Goal: Task Accomplishment & Management: Manage account settings

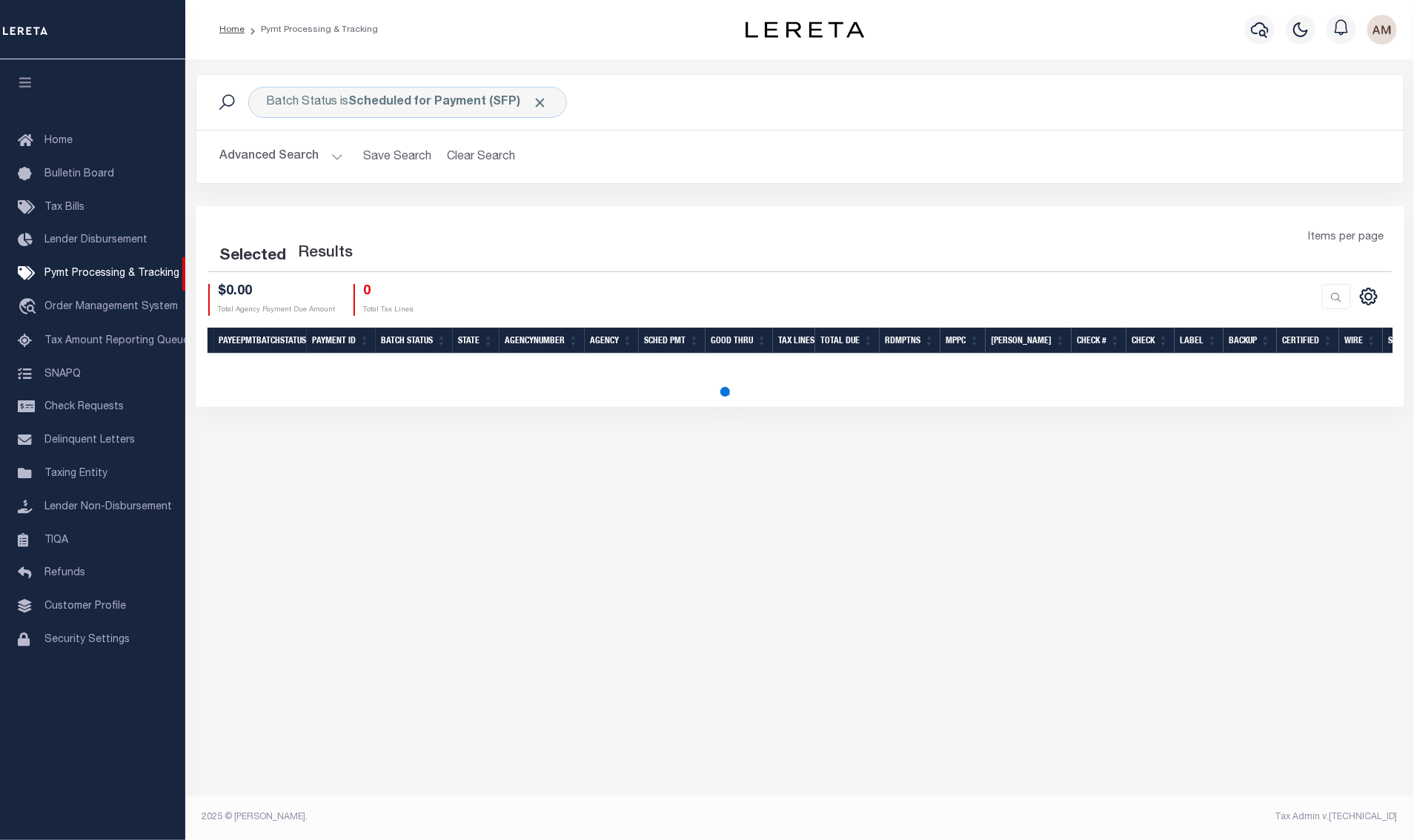
click at [1289, 41] on button "button" at bounding box center [1301, 29] width 30 height 30
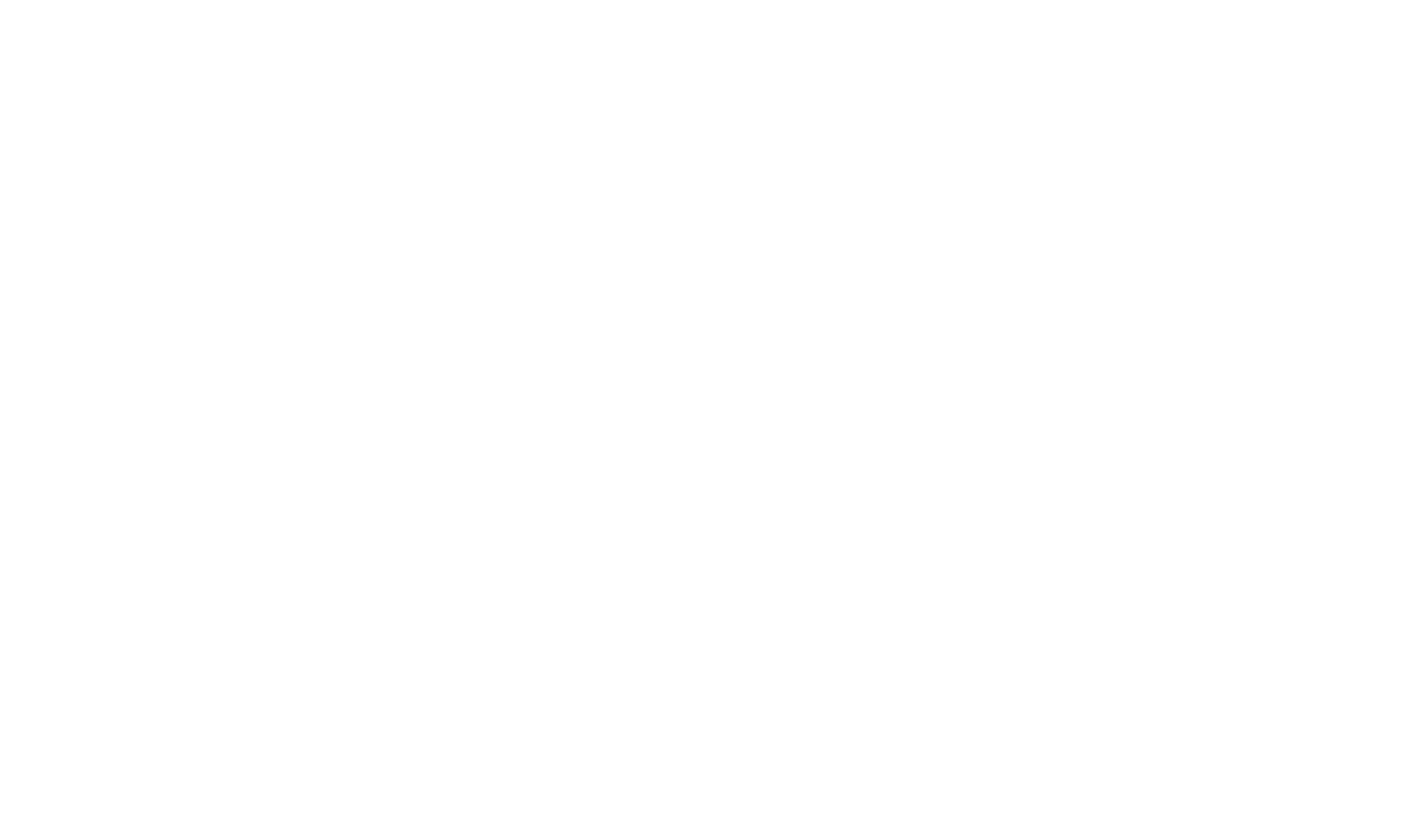
click at [1300, 39] on div at bounding box center [707, 420] width 1414 height 840
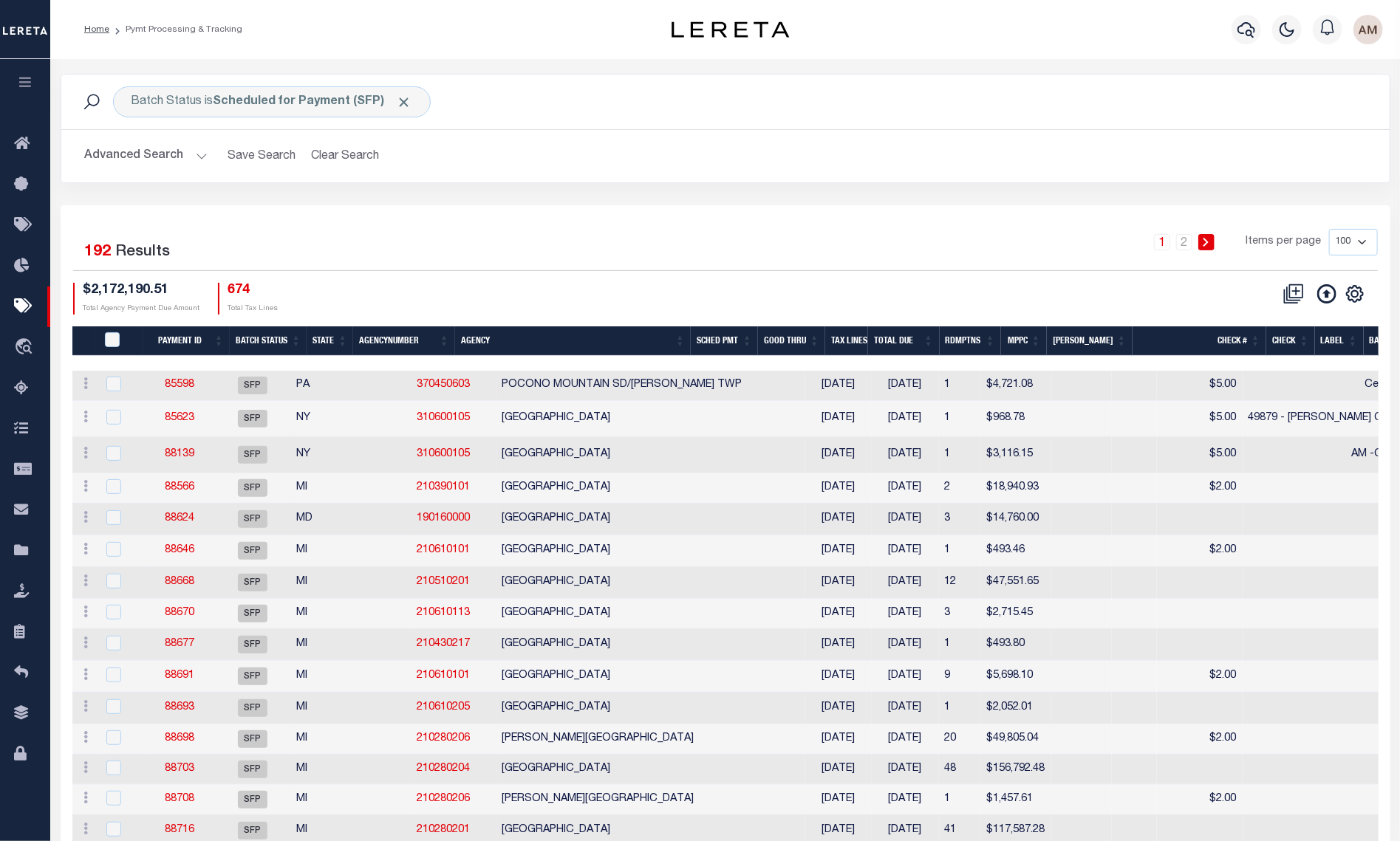
click at [181, 169] on button "Advanced Search" at bounding box center [146, 156] width 123 height 29
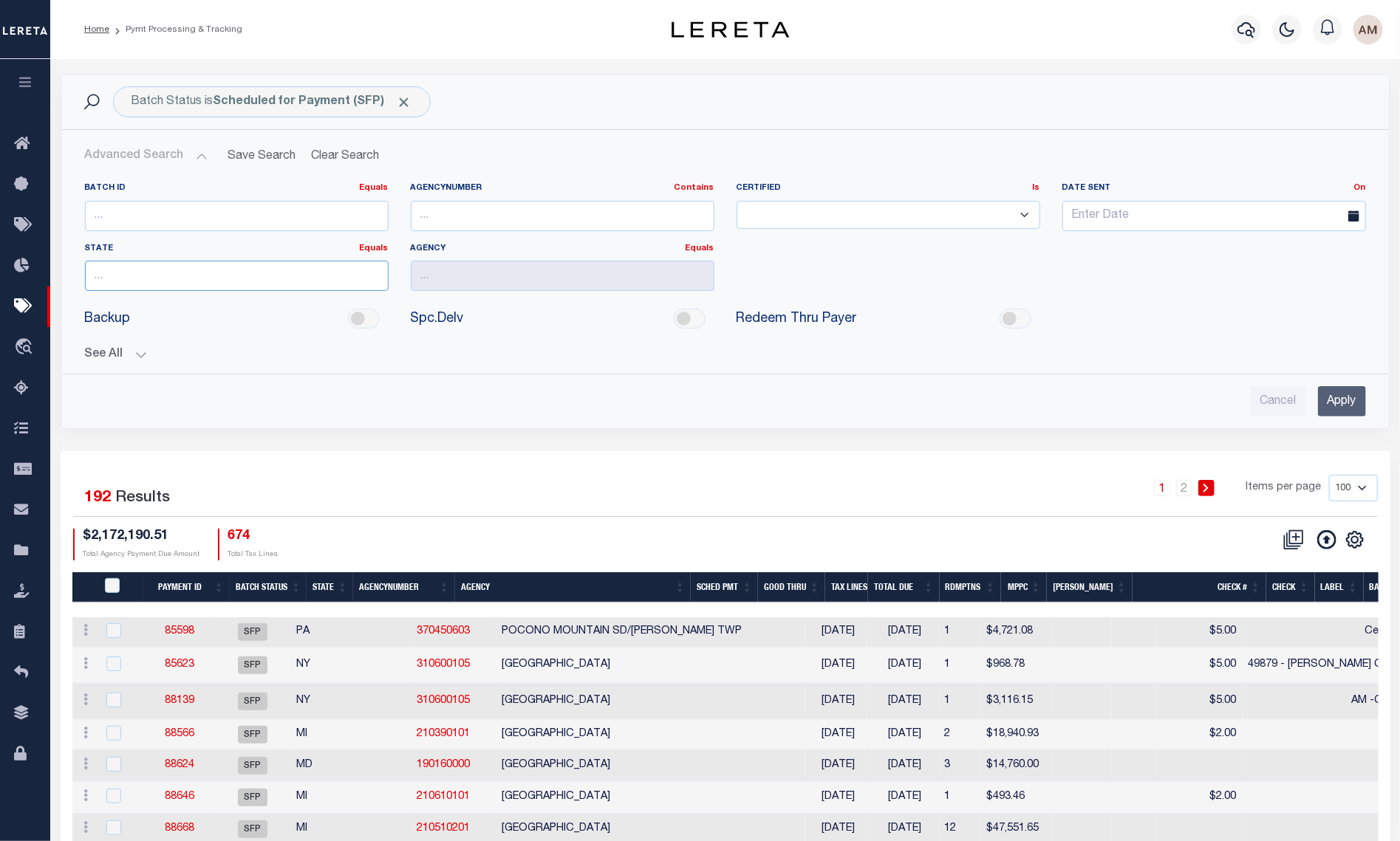
click at [260, 284] on input "text" at bounding box center [236, 275] width 304 height 30
click at [291, 281] on input "text" at bounding box center [236, 275] width 304 height 30
click at [155, 306] on div "NY" at bounding box center [236, 305] width 302 height 24
type input "NY"
click at [1336, 395] on input "Apply" at bounding box center [1342, 400] width 48 height 30
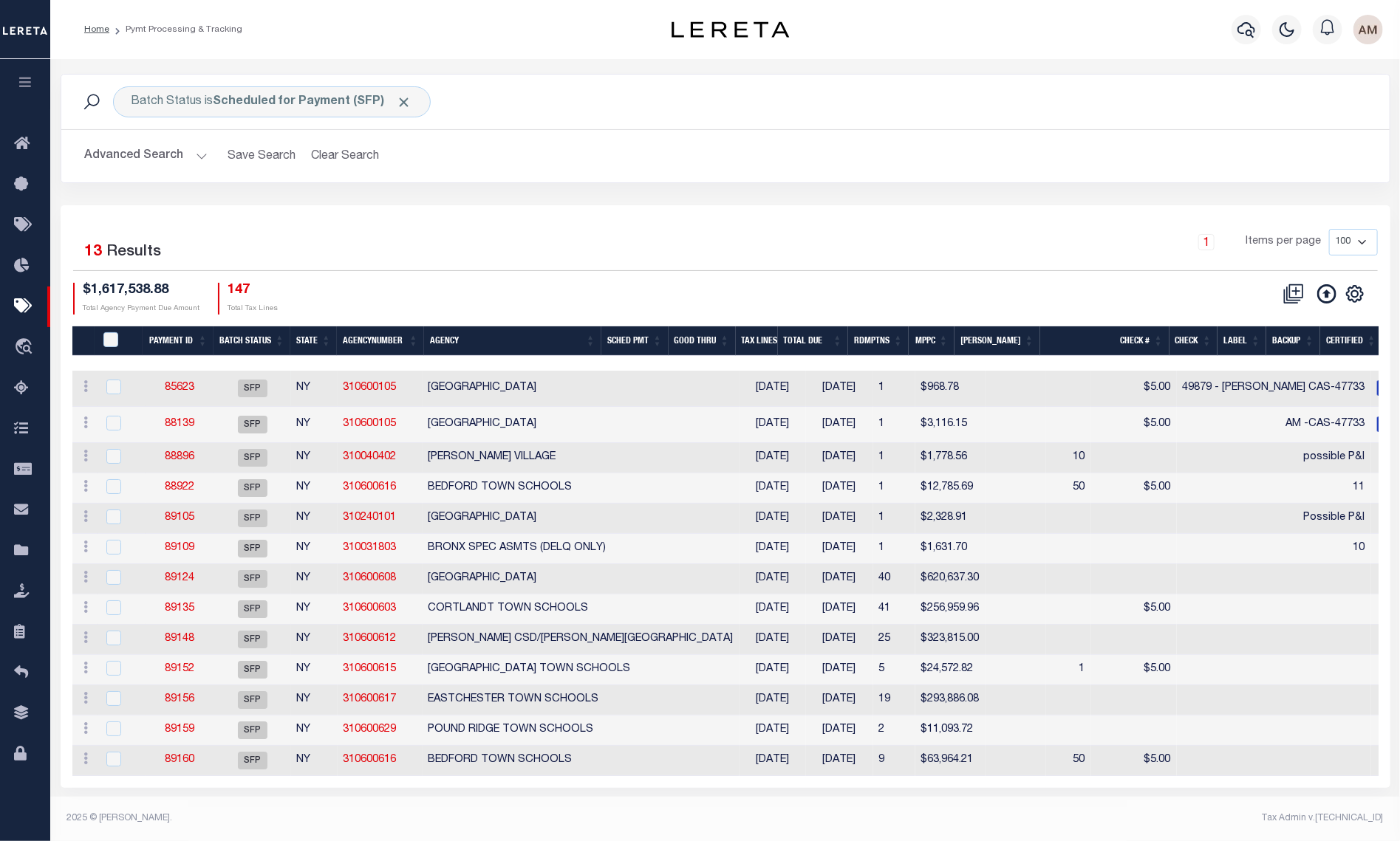
scroll to position [5, 0]
click at [1285, 33] on icon "button" at bounding box center [1287, 29] width 17 height 17
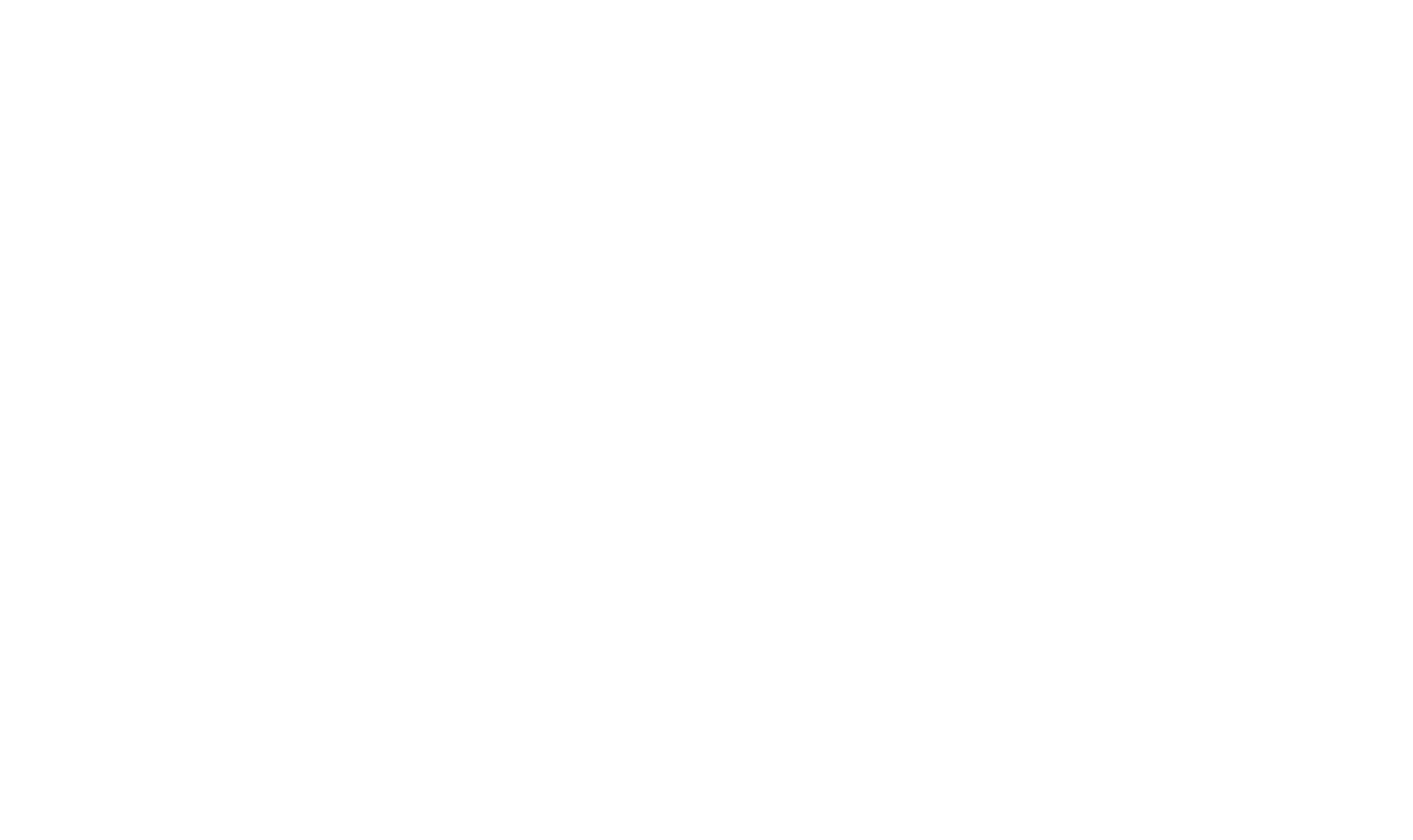
scroll to position [0, 0]
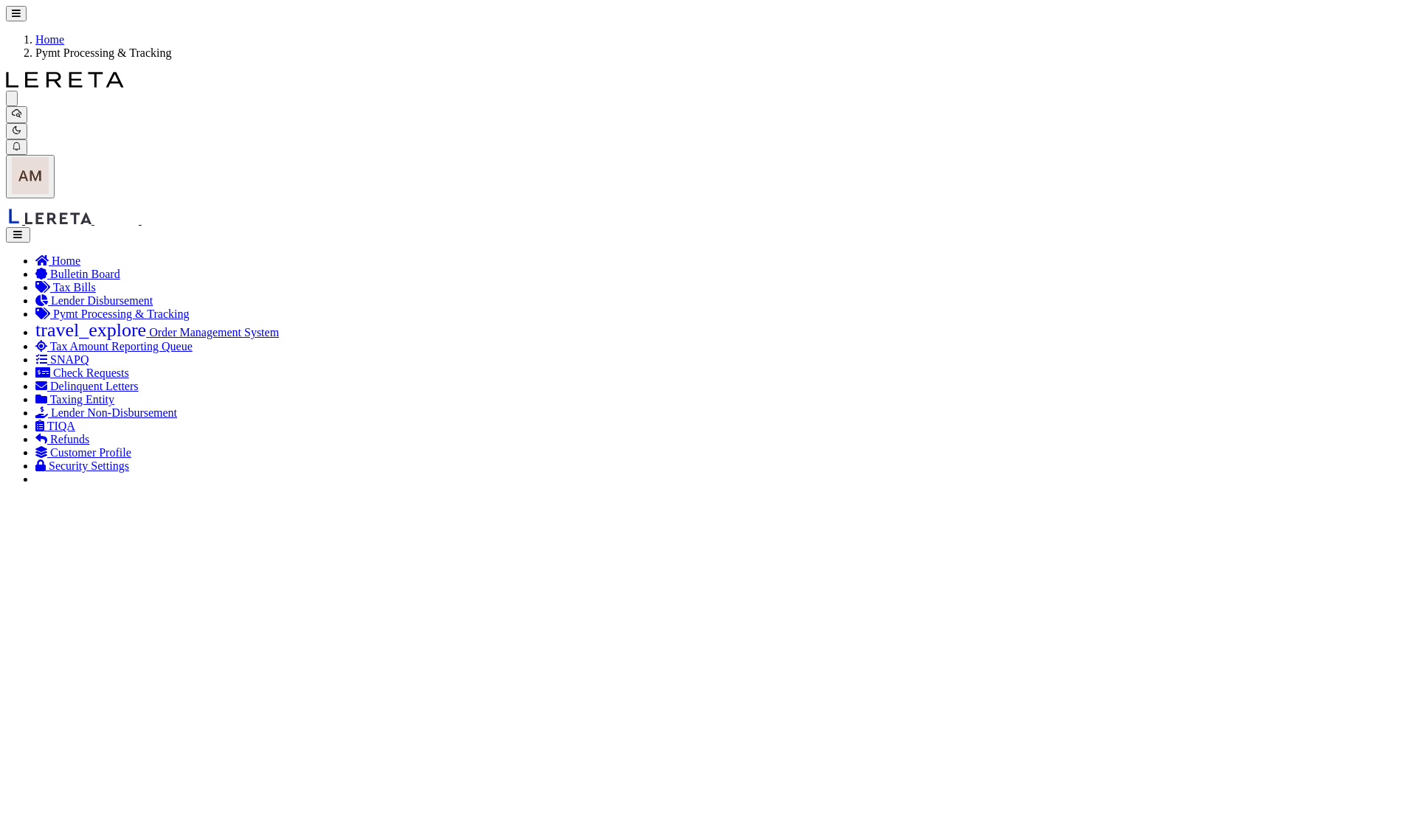
drag, startPoint x: 111, startPoint y: 382, endPoint x: 112, endPoint y: 394, distance: 12.0
checkbox input "true"
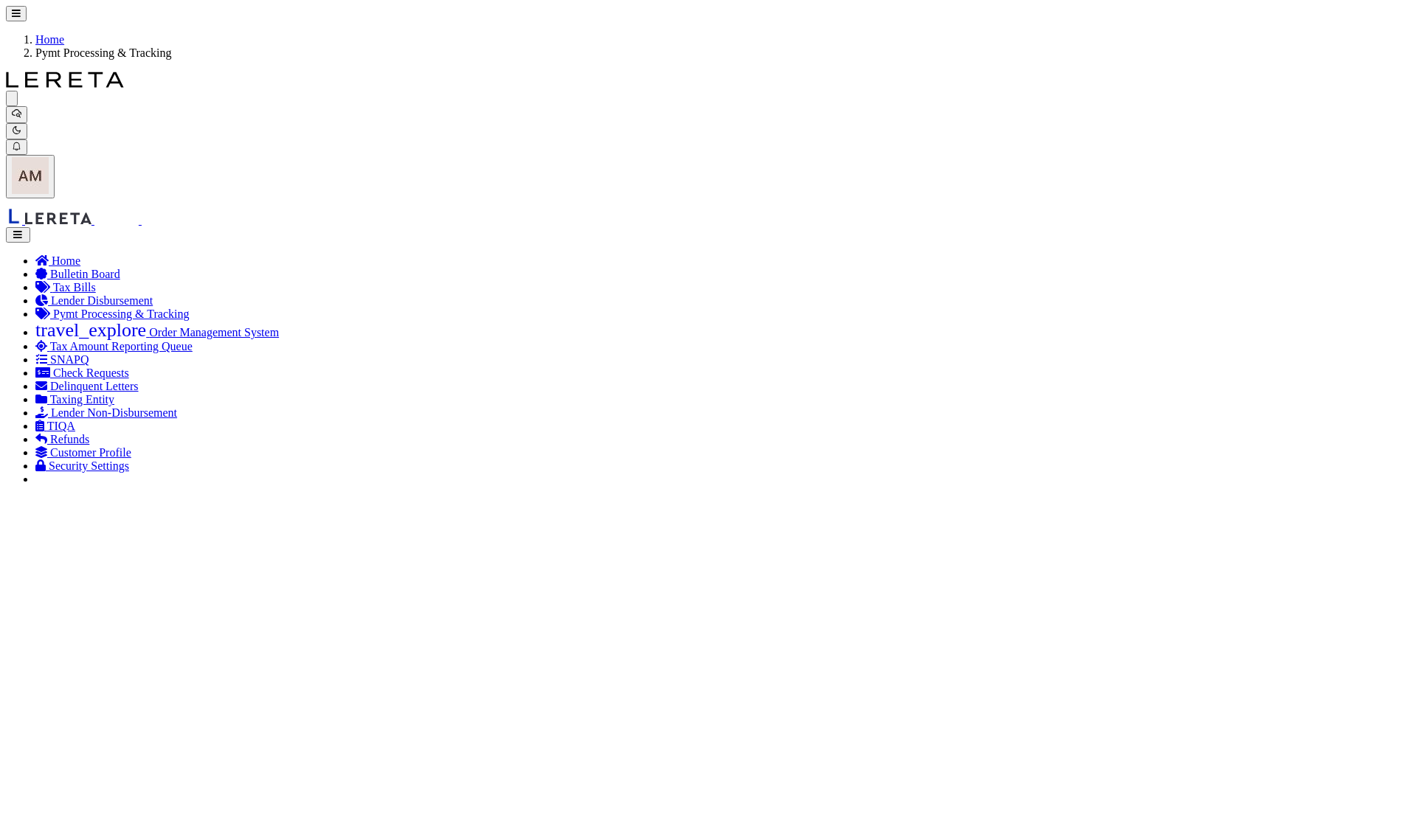
checkbox input "true"
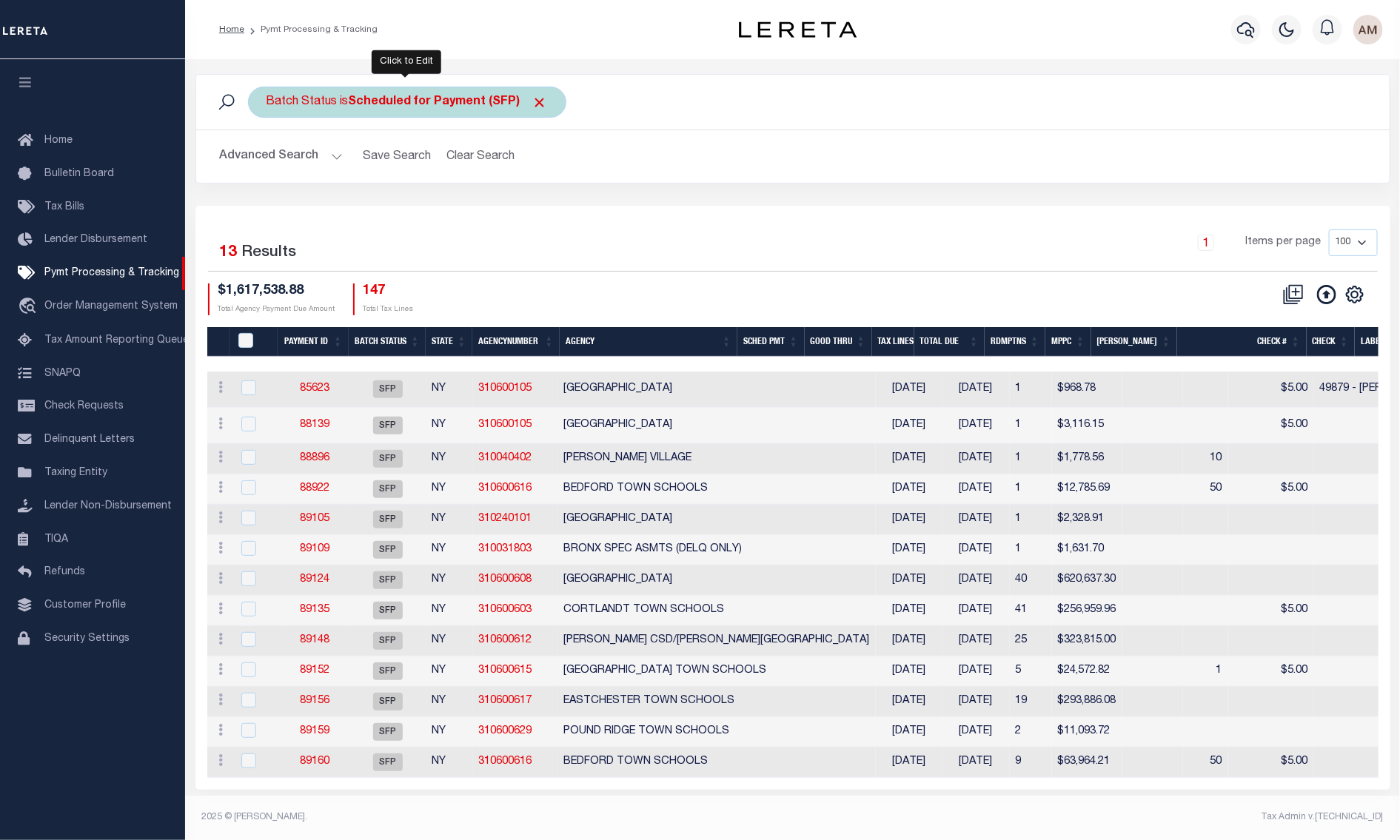
click at [374, 113] on div "Batch Status is Scheduled for Payment (SFP)" at bounding box center [407, 102] width 318 height 31
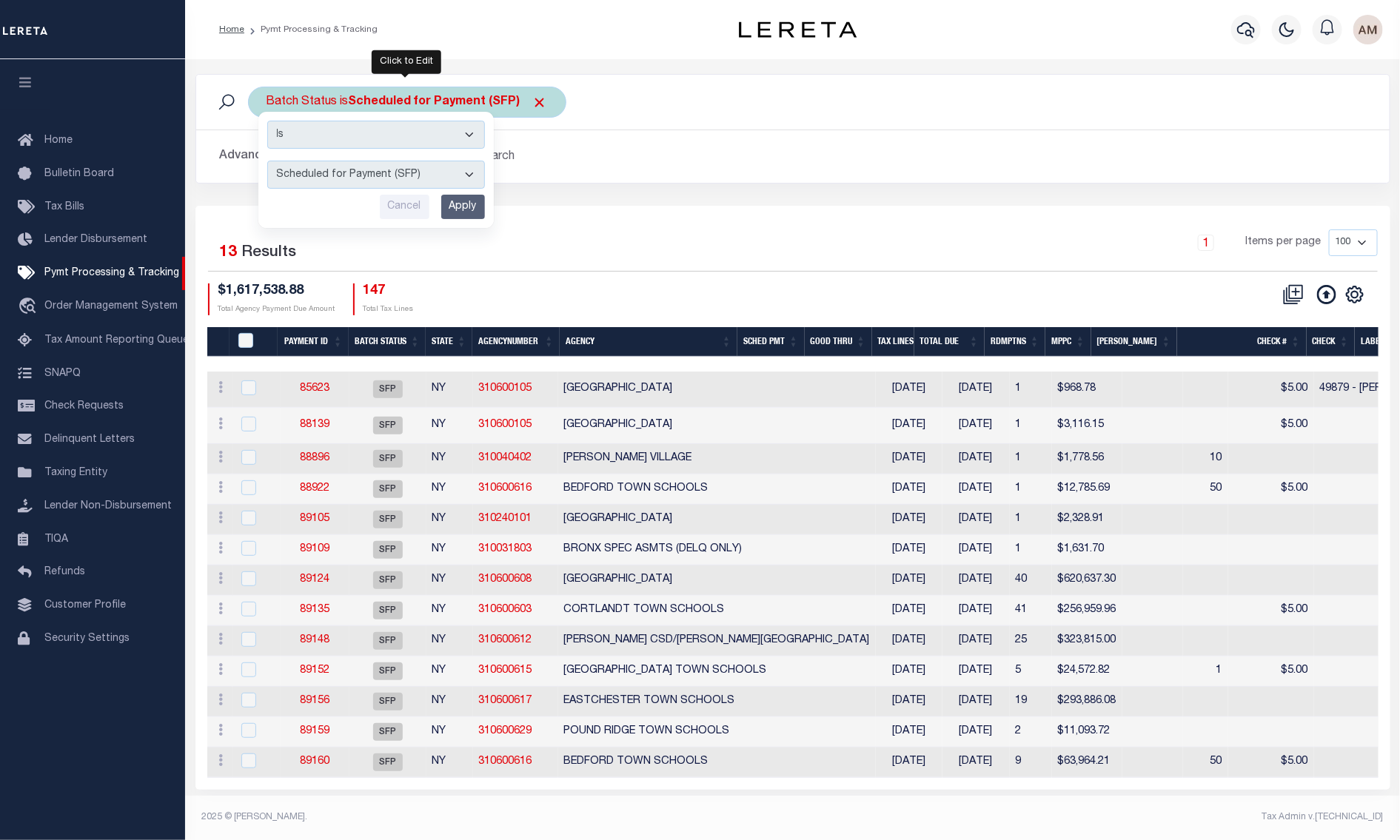
click at [377, 179] on select "Awaiting Funds (AWF) Cleared and Complete (CAC) New Check Needed (NCN) Payment …" at bounding box center [375, 174] width 218 height 28
select select "SNT"
click at [267, 161] on select "Awaiting Funds (AWF) Cleared and Complete (CAC) New Check Needed (NCN) Payment …" at bounding box center [375, 174] width 218 height 28
click at [472, 204] on input "Apply" at bounding box center [462, 206] width 44 height 24
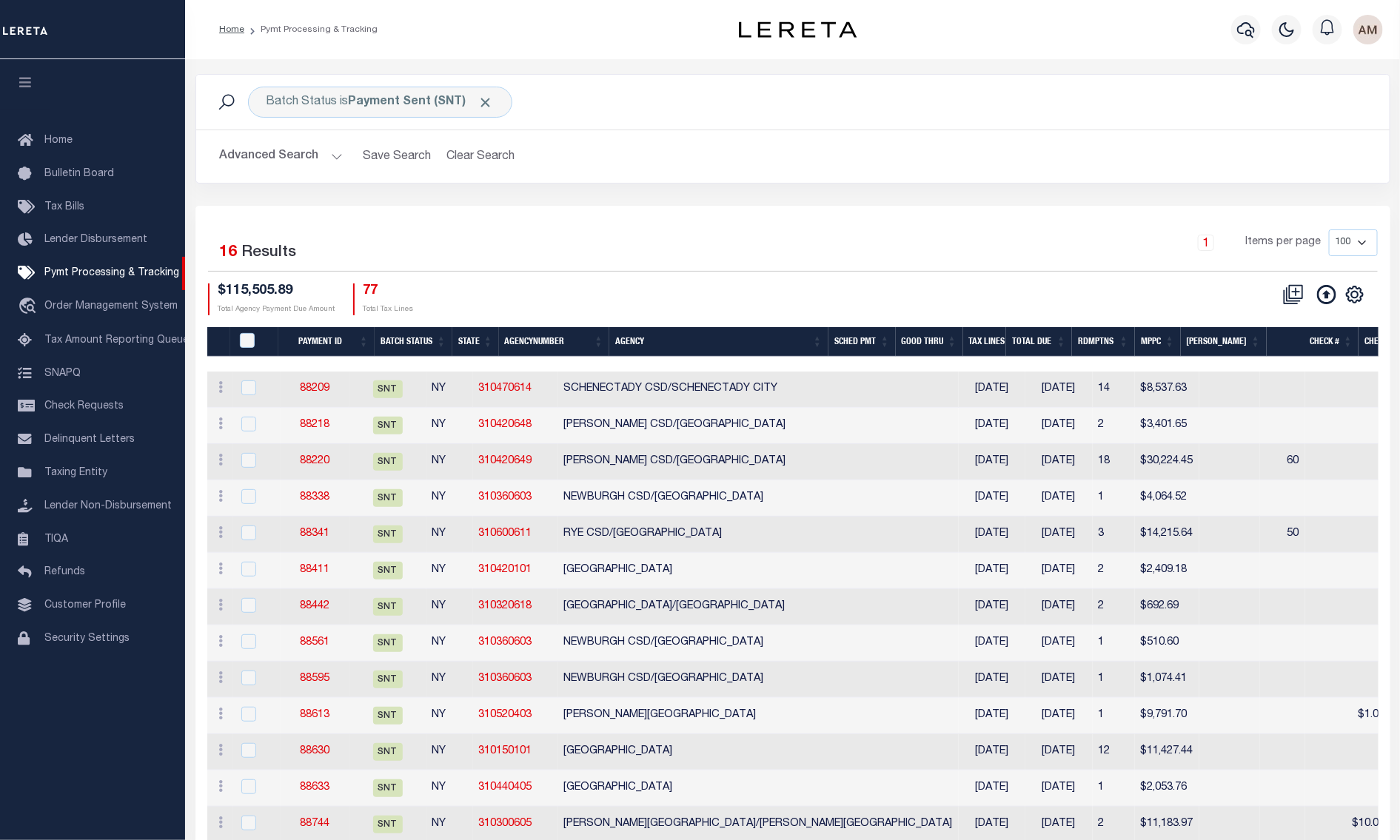
click at [685, 339] on th "Agency" at bounding box center [718, 341] width 219 height 30
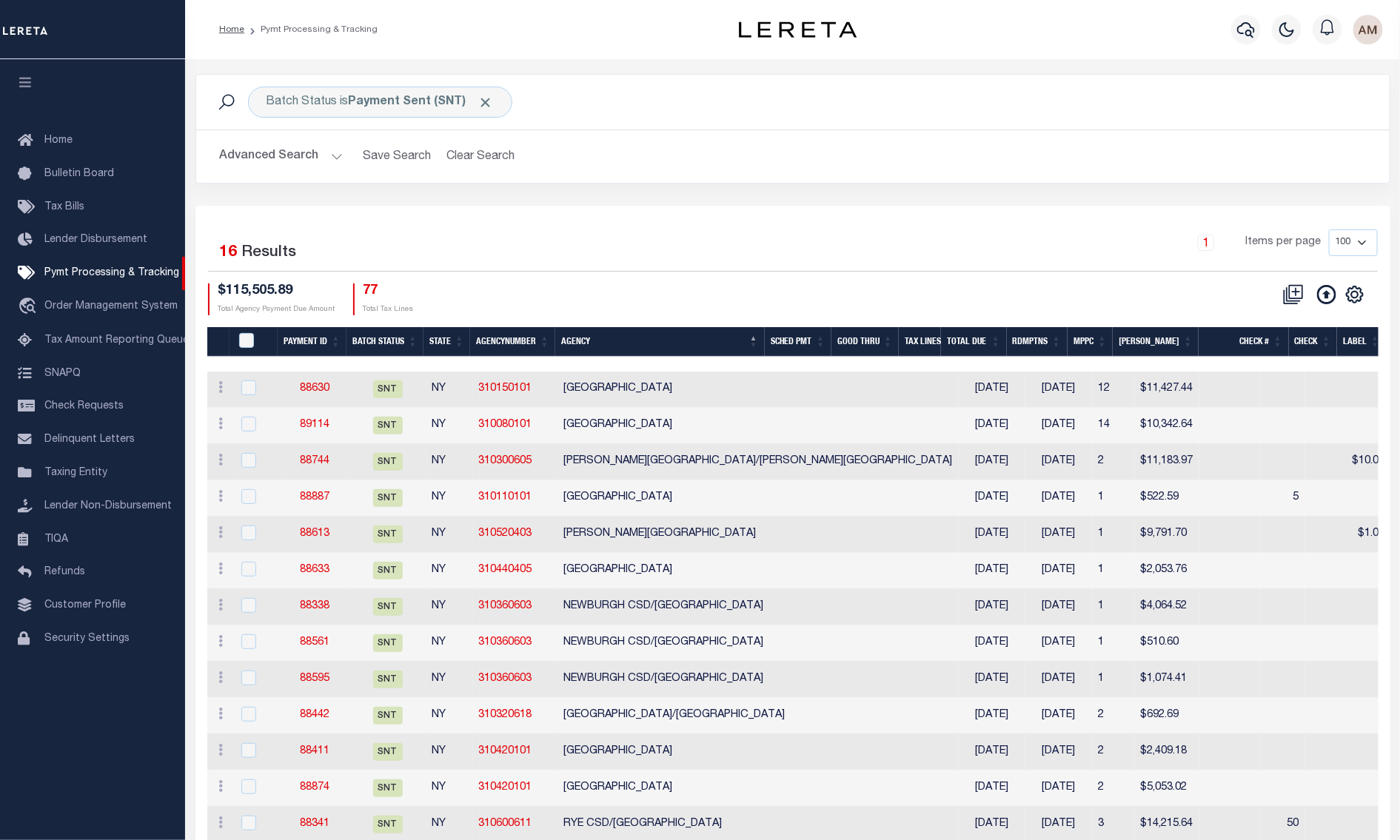
click at [615, 346] on th "Agency" at bounding box center [659, 341] width 209 height 30
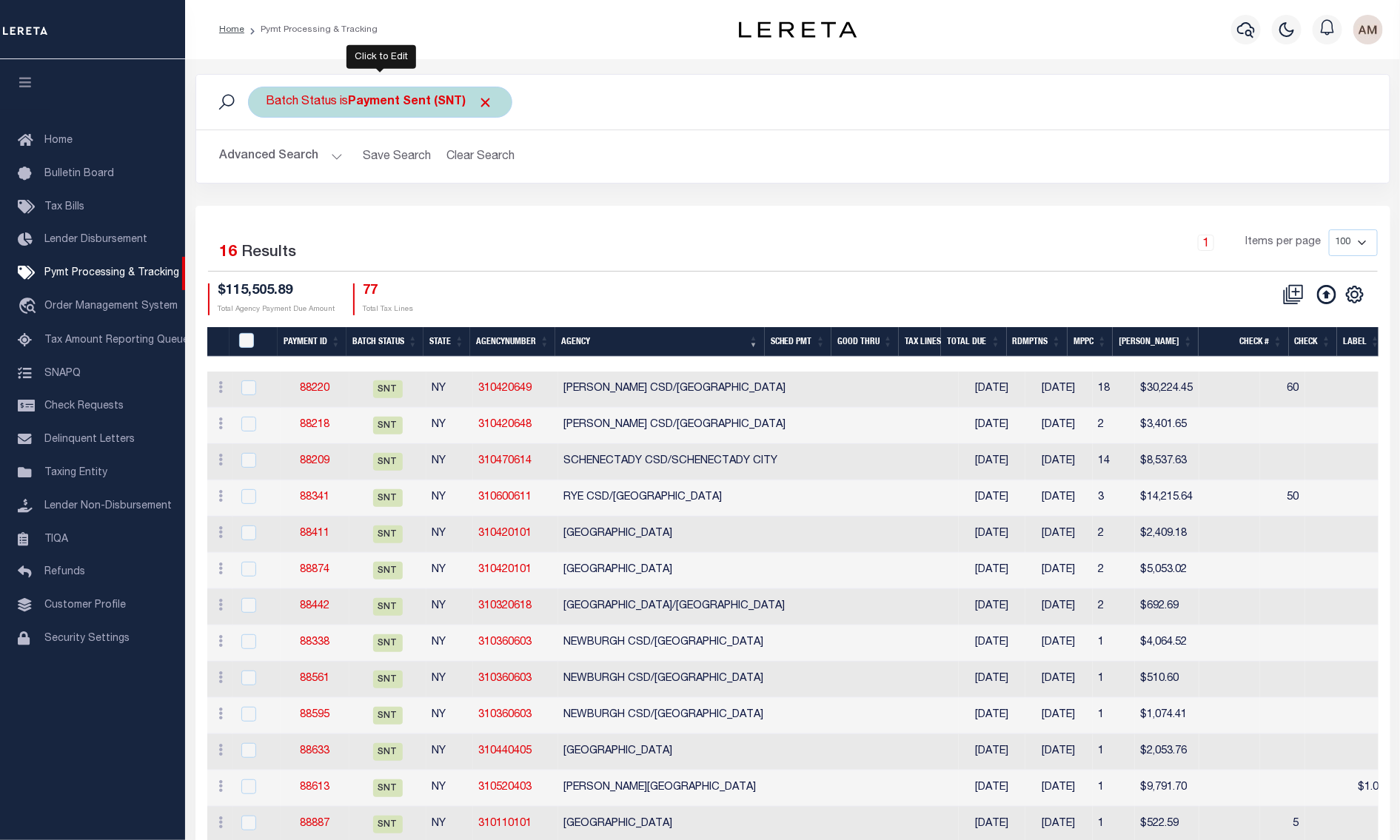
click at [361, 105] on b "Payment Sent (SNT)" at bounding box center [422, 102] width 145 height 12
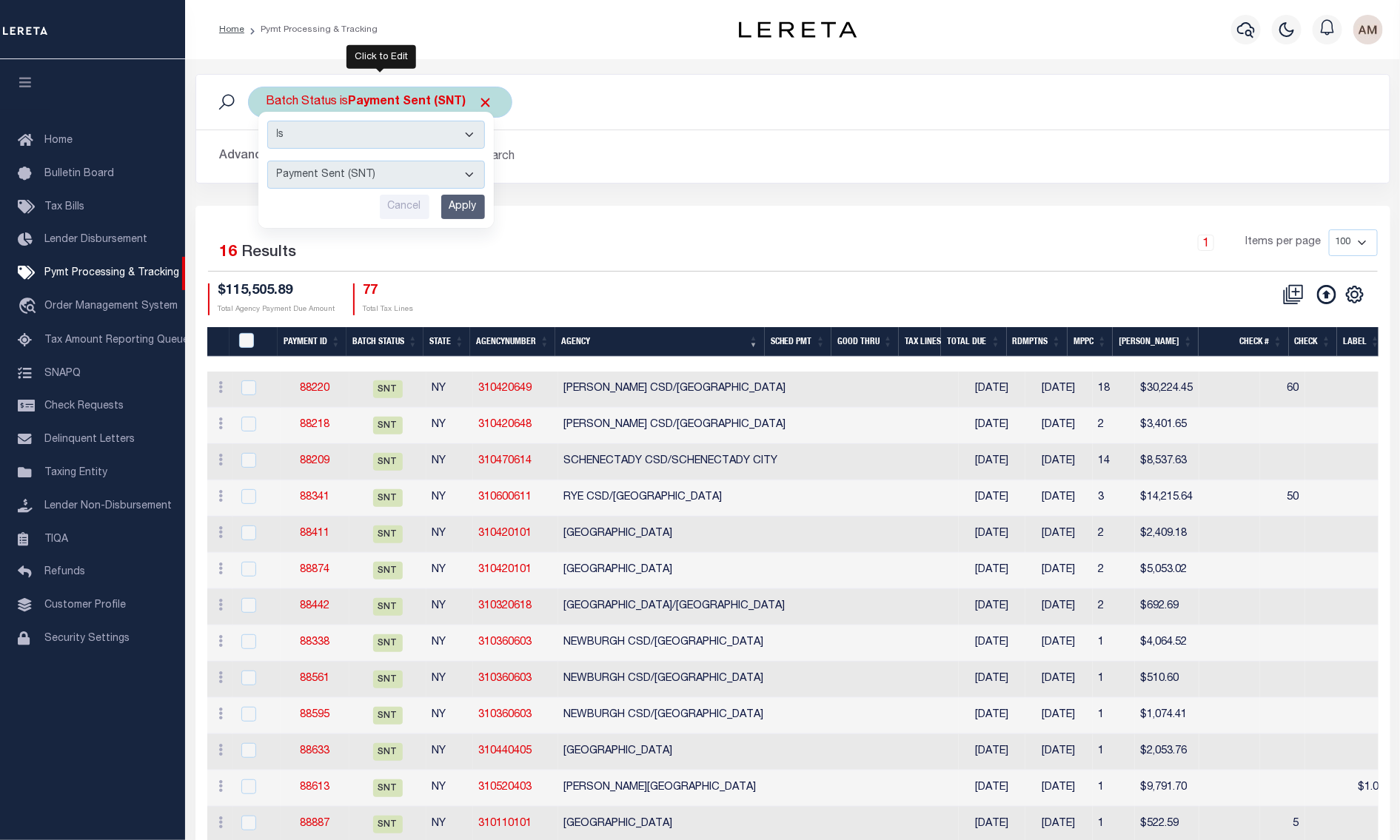
click at [386, 178] on select "Awaiting Funds (AWF) Cleared and Complete (CAC) New Check Needed (NCN) Payment …" at bounding box center [375, 174] width 218 height 28
select select "RCD"
click at [267, 161] on select "Awaiting Funds (AWF) Cleared and Complete (CAC) New Check Needed (NCN) Payment …" at bounding box center [375, 174] width 218 height 28
click at [454, 218] on input "Apply" at bounding box center [462, 206] width 44 height 24
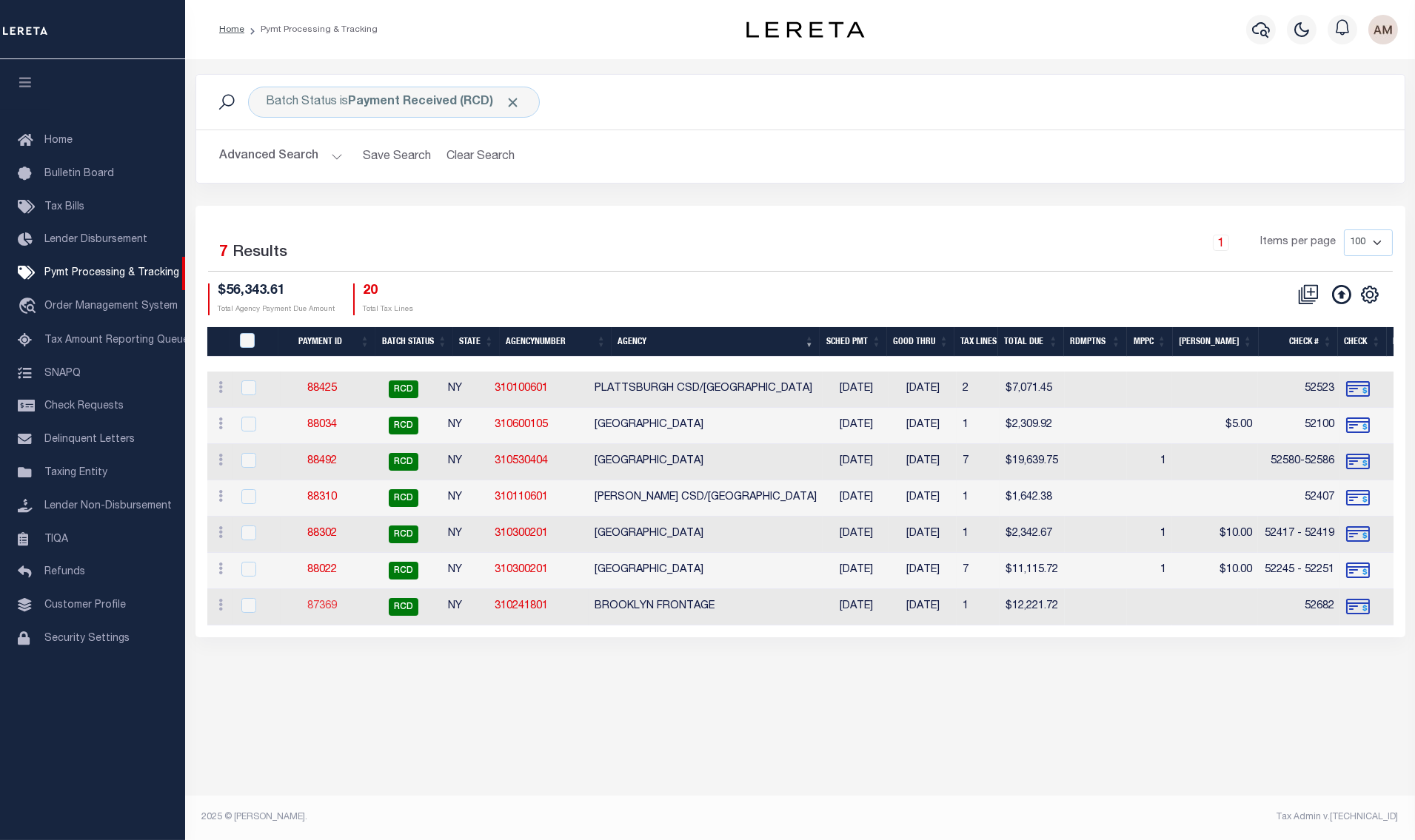
click at [333, 608] on link "87369" at bounding box center [322, 606] width 30 height 11
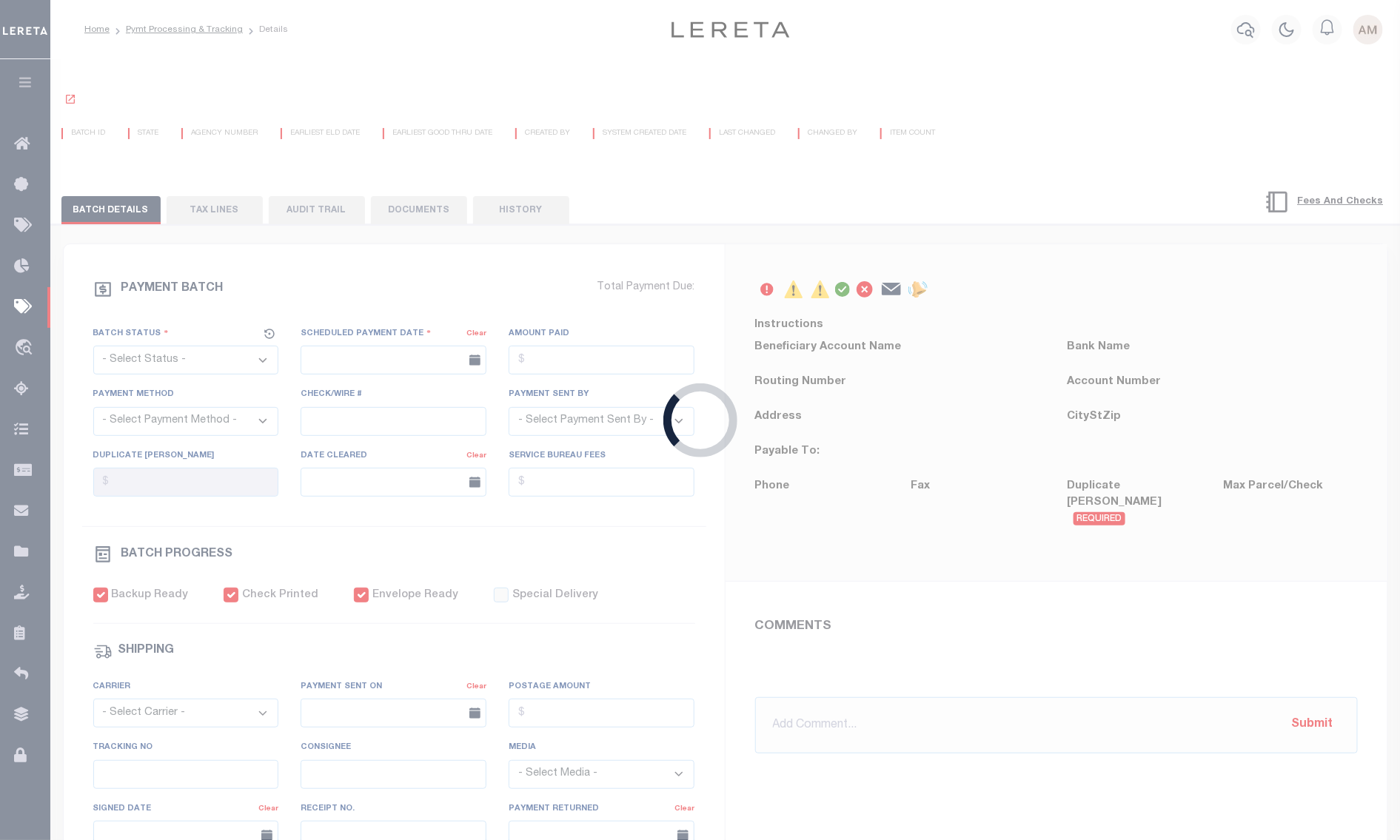
select select "RCD"
type input "[DATE]"
type input "$12,221.72"
select select "CHK"
type input "52682"
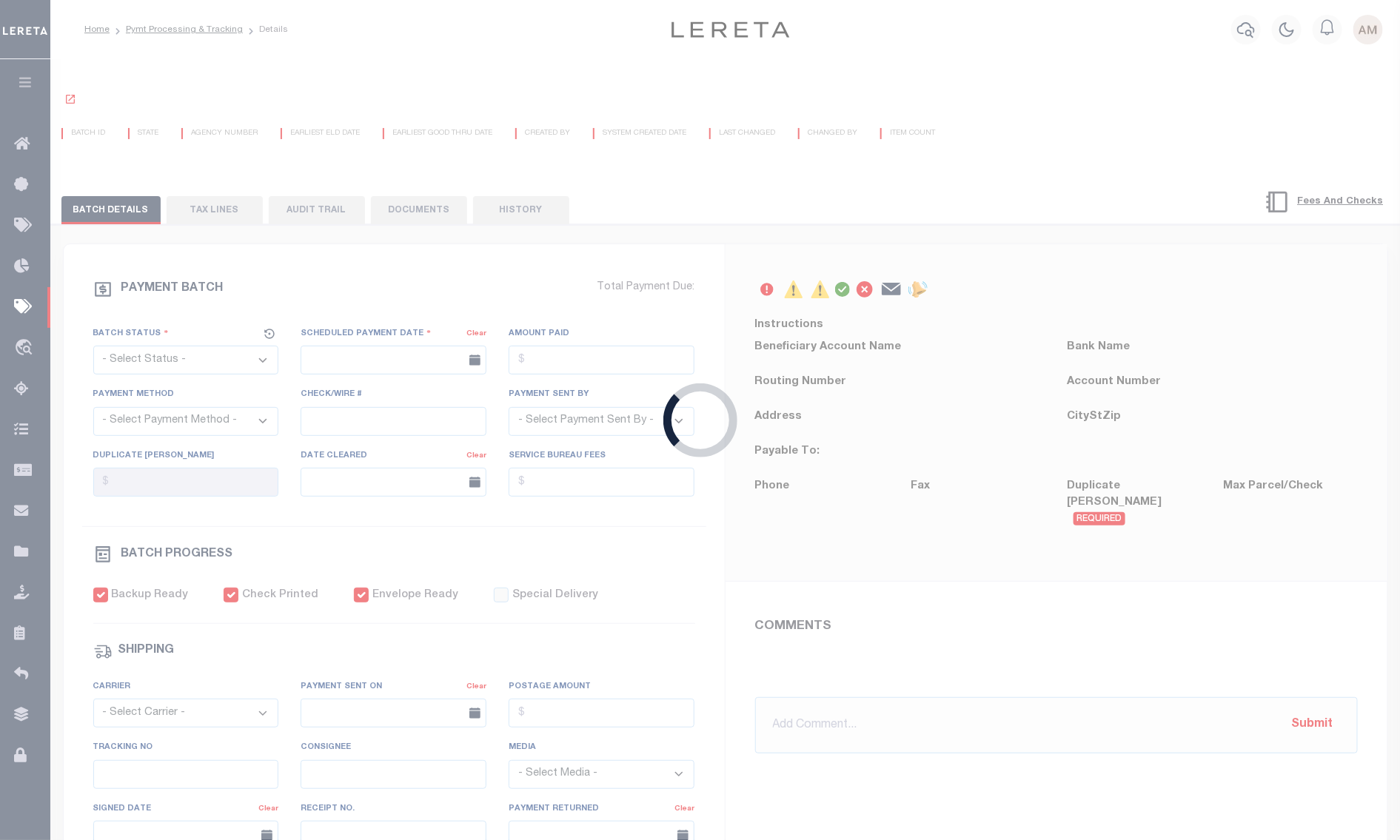
select select "[PERSON_NAME]"
checkbox input "true"
select select "FDX"
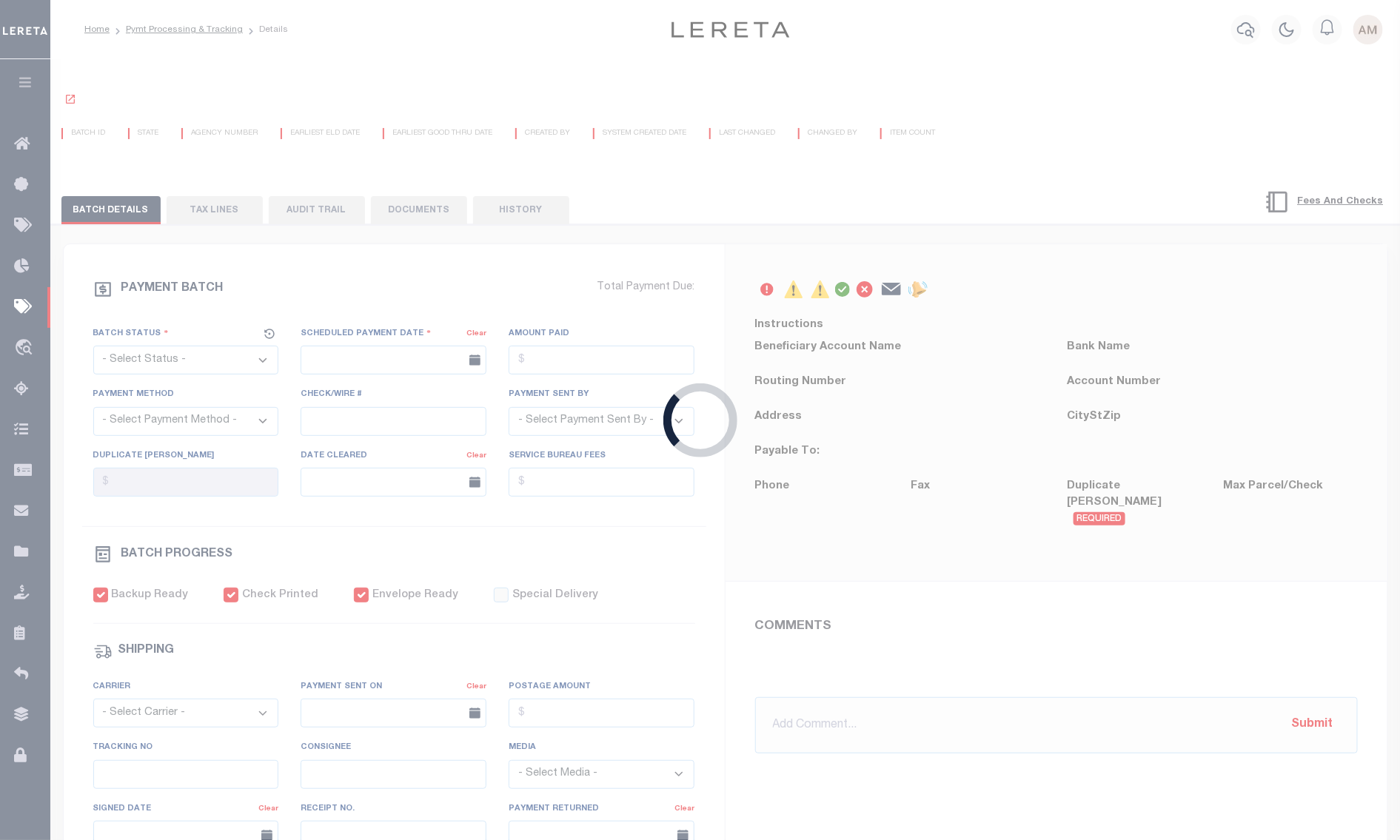
type input "[DATE]"
type input "$9.65"
type input "883910385457"
type input "E. Emmy"
type input "[DATE]"
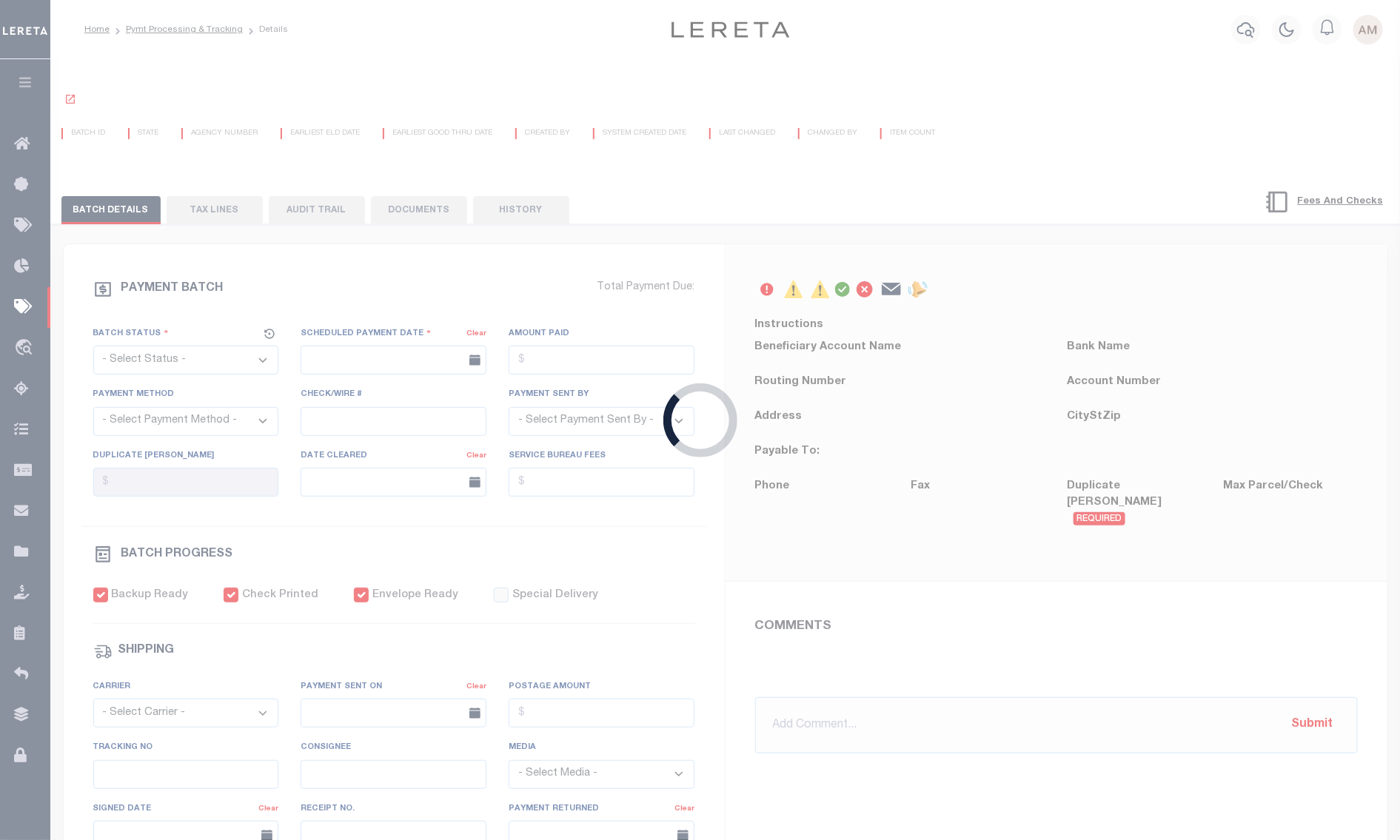
type input "1"
radio input "true"
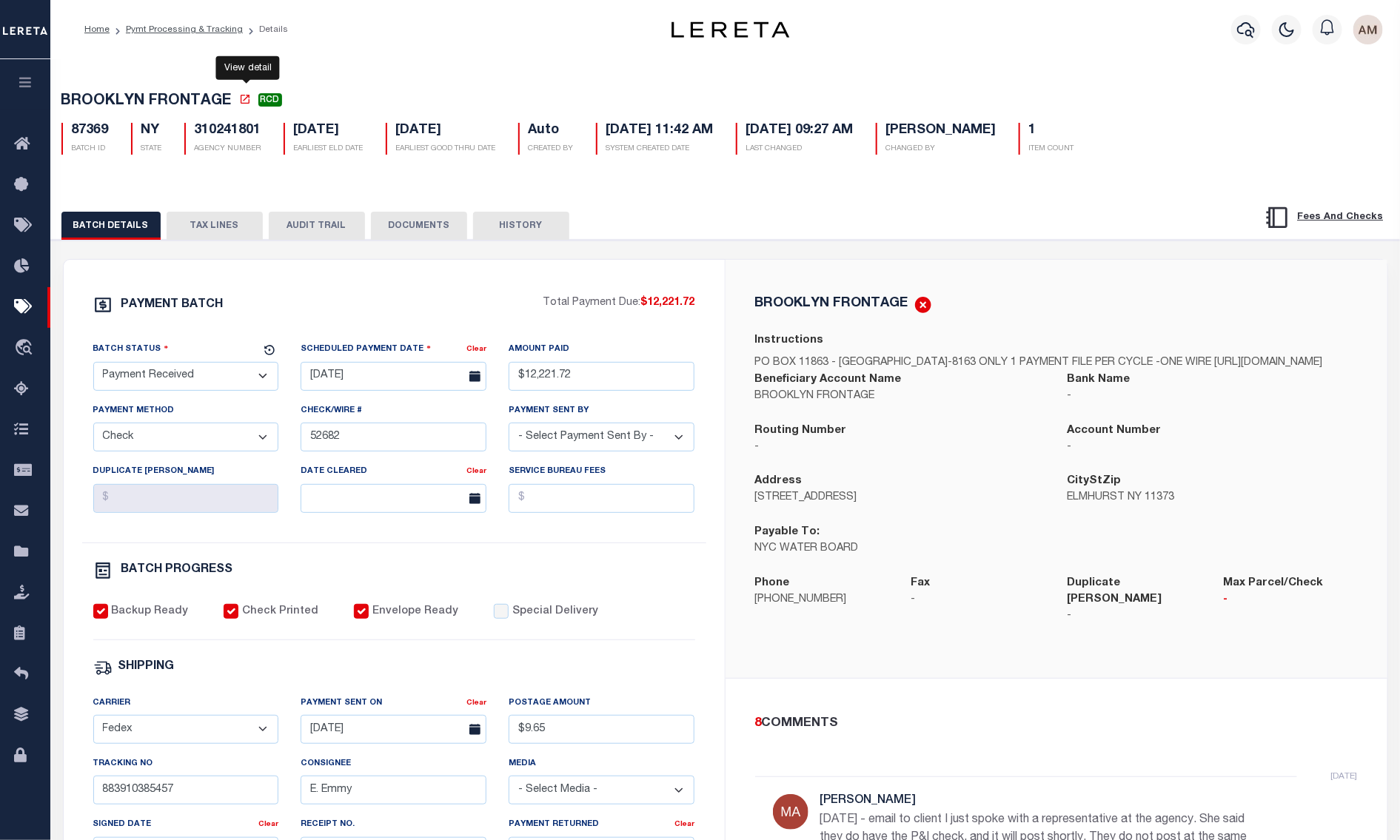
click at [247, 101] on icon at bounding box center [245, 99] width 12 height 12
click at [245, 247] on div "PAYMENT BATCH Total Payment Due: $12,221.72 Batch Status" at bounding box center [725, 718] width 1363 height 958
click at [247, 234] on button "TAX LINES" at bounding box center [215, 225] width 97 height 28
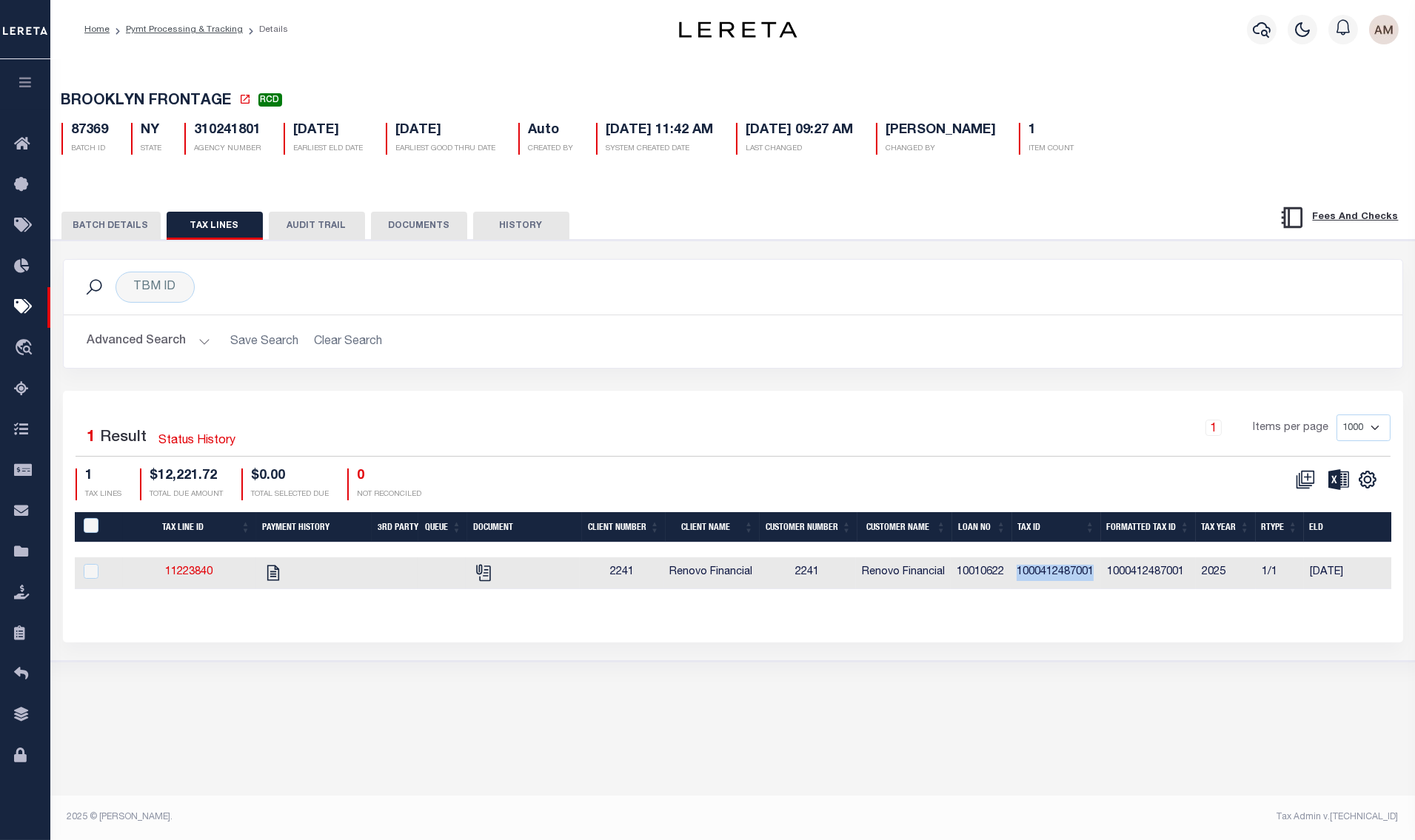
drag, startPoint x: 1106, startPoint y: 573, endPoint x: 1022, endPoint y: 571, distance: 84.0
click at [1022, 571] on td "1000412487001" at bounding box center [1055, 573] width 90 height 32
checkbox input "true"
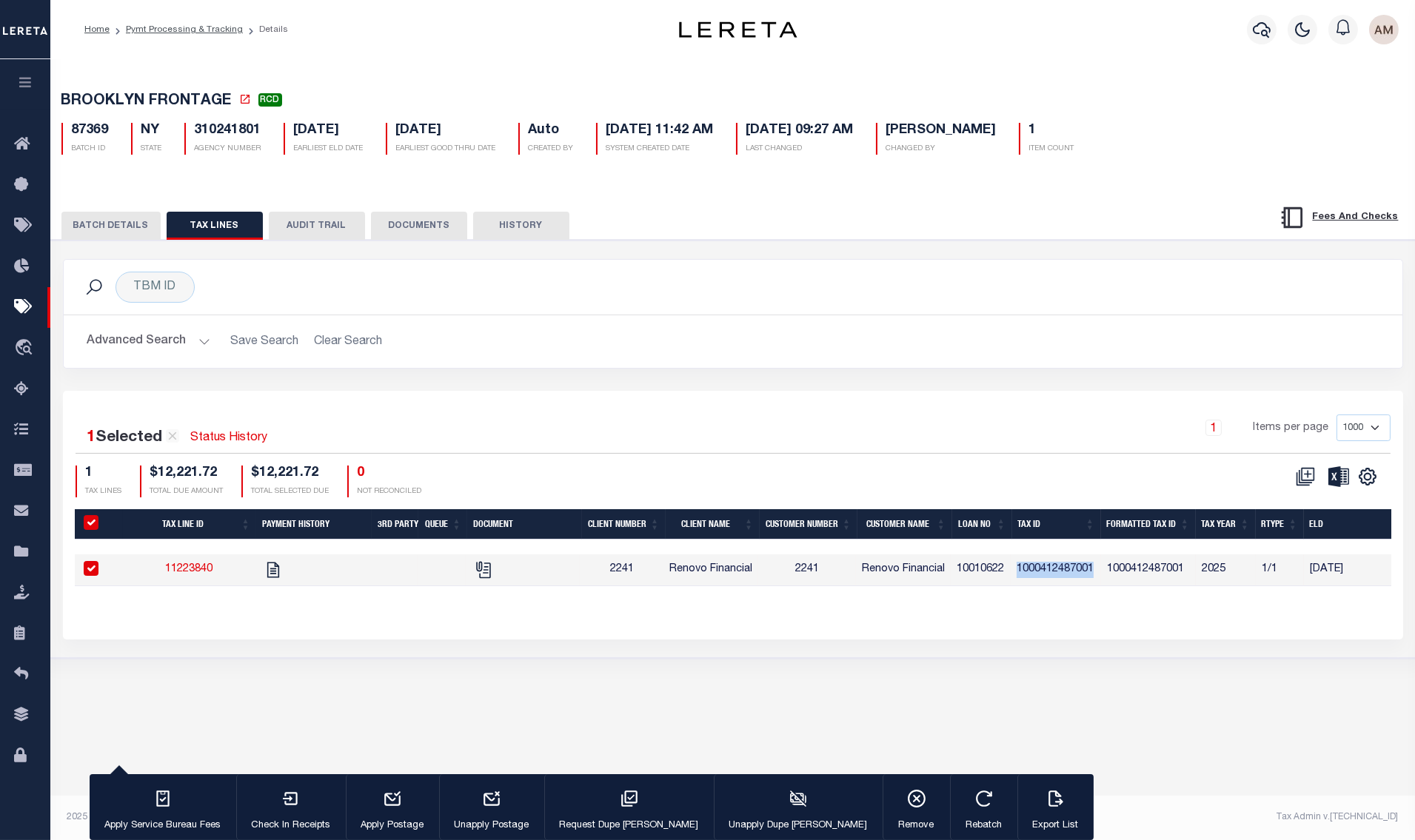
copy td "1000412487001"
click at [119, 221] on button "BATCH DETAILS" at bounding box center [111, 225] width 100 height 28
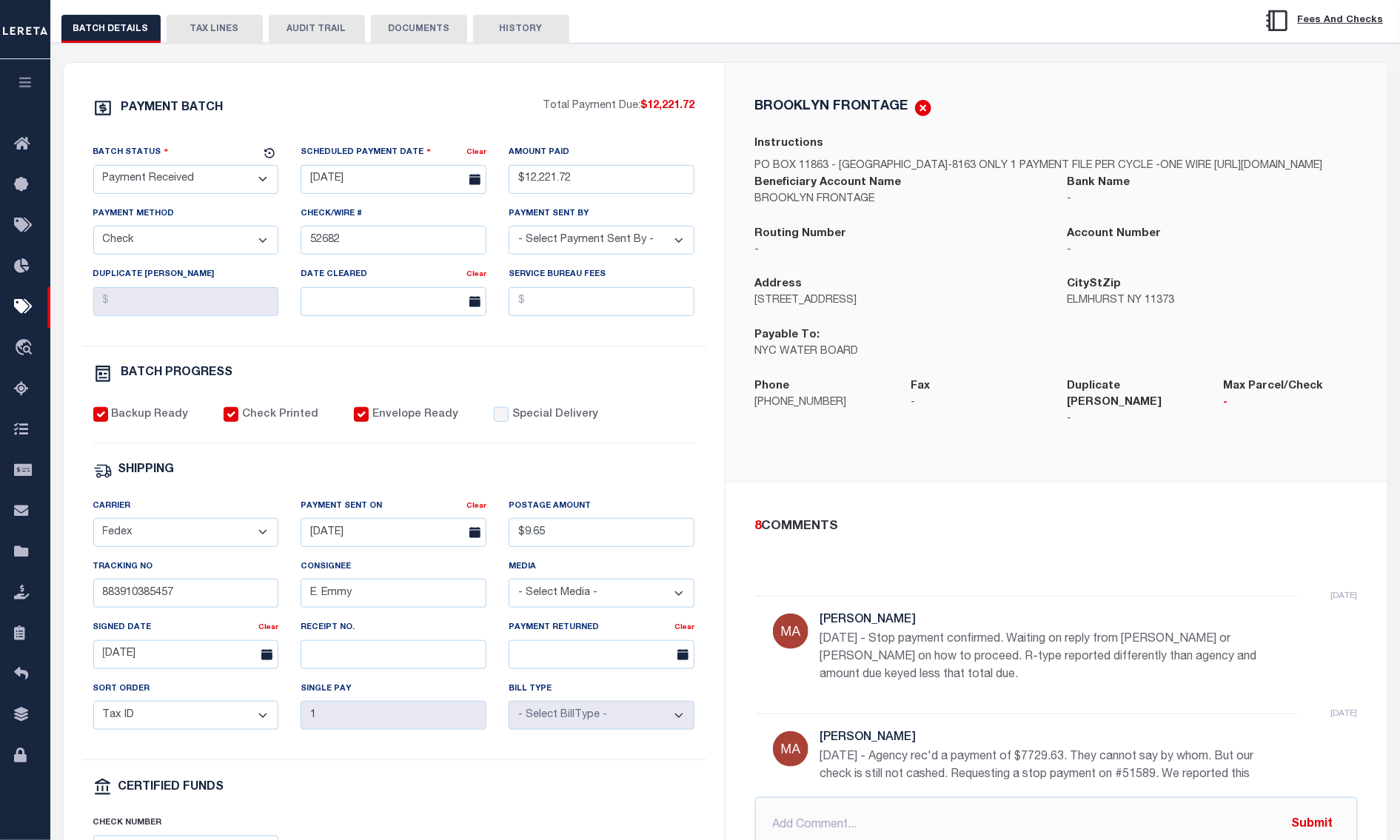
scroll to position [593, 0]
click at [230, 30] on button "TAX LINES" at bounding box center [215, 28] width 97 height 28
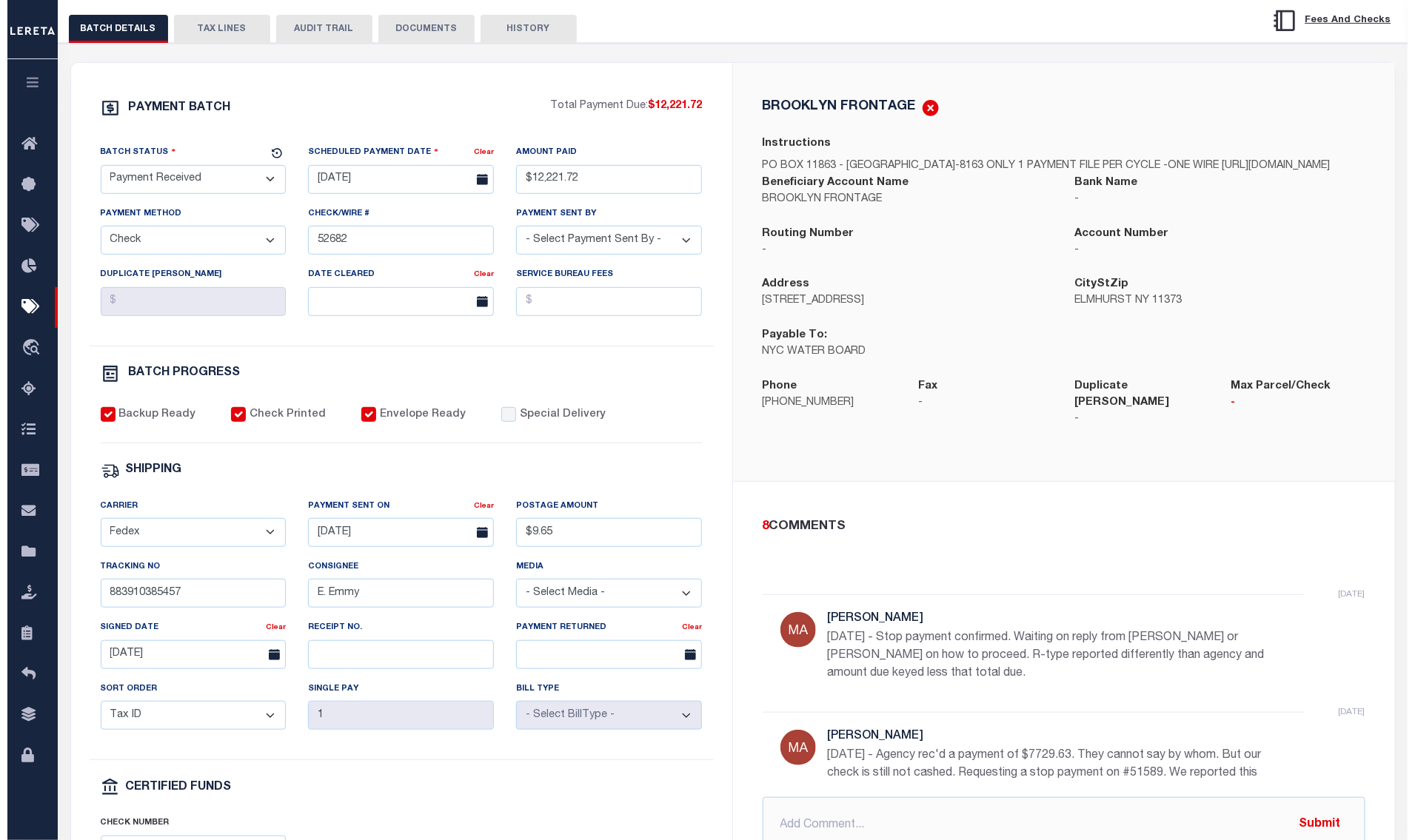
scroll to position [0, 0]
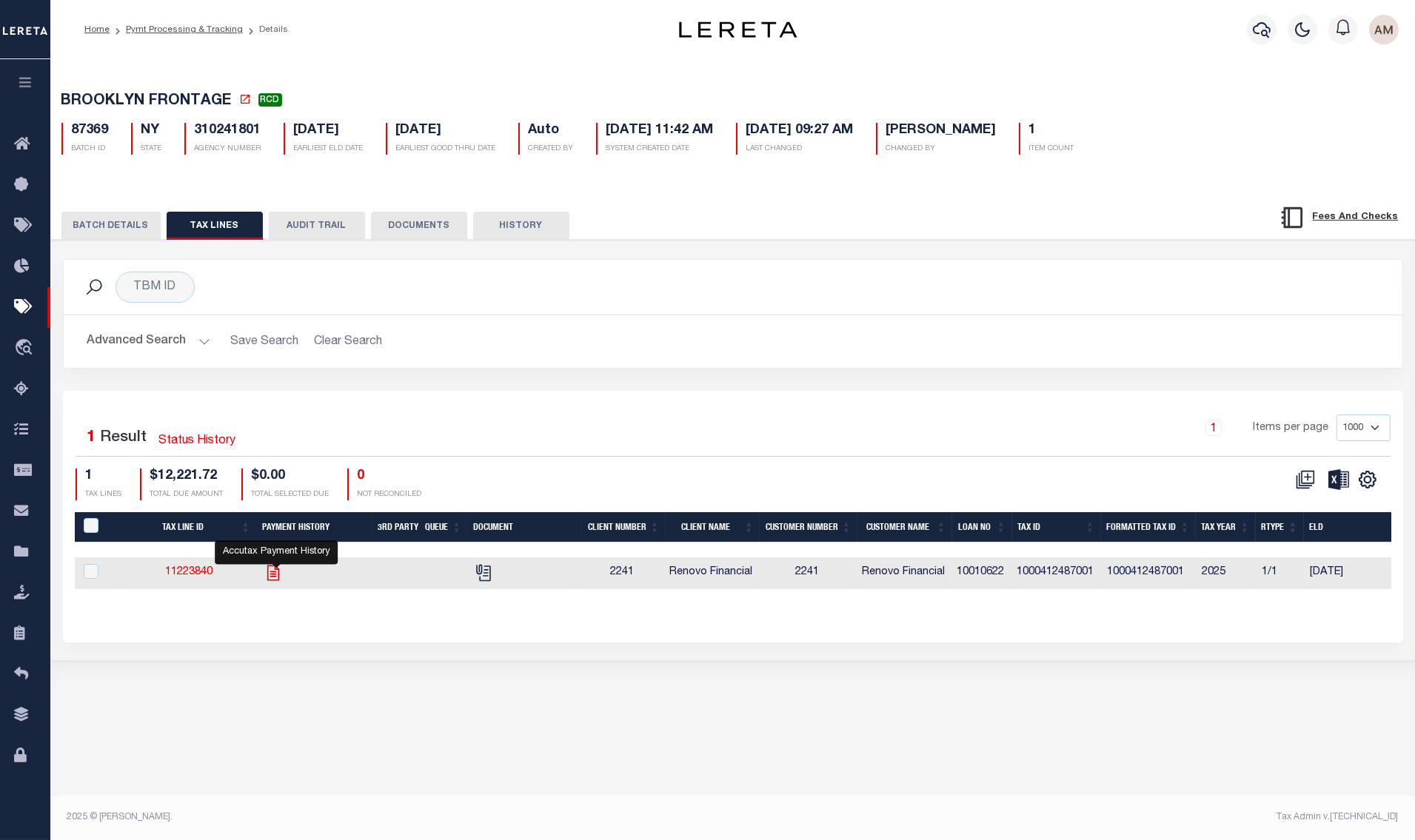
click at [275, 577] on icon "" at bounding box center [273, 572] width 12 height 15
checkbox input "true"
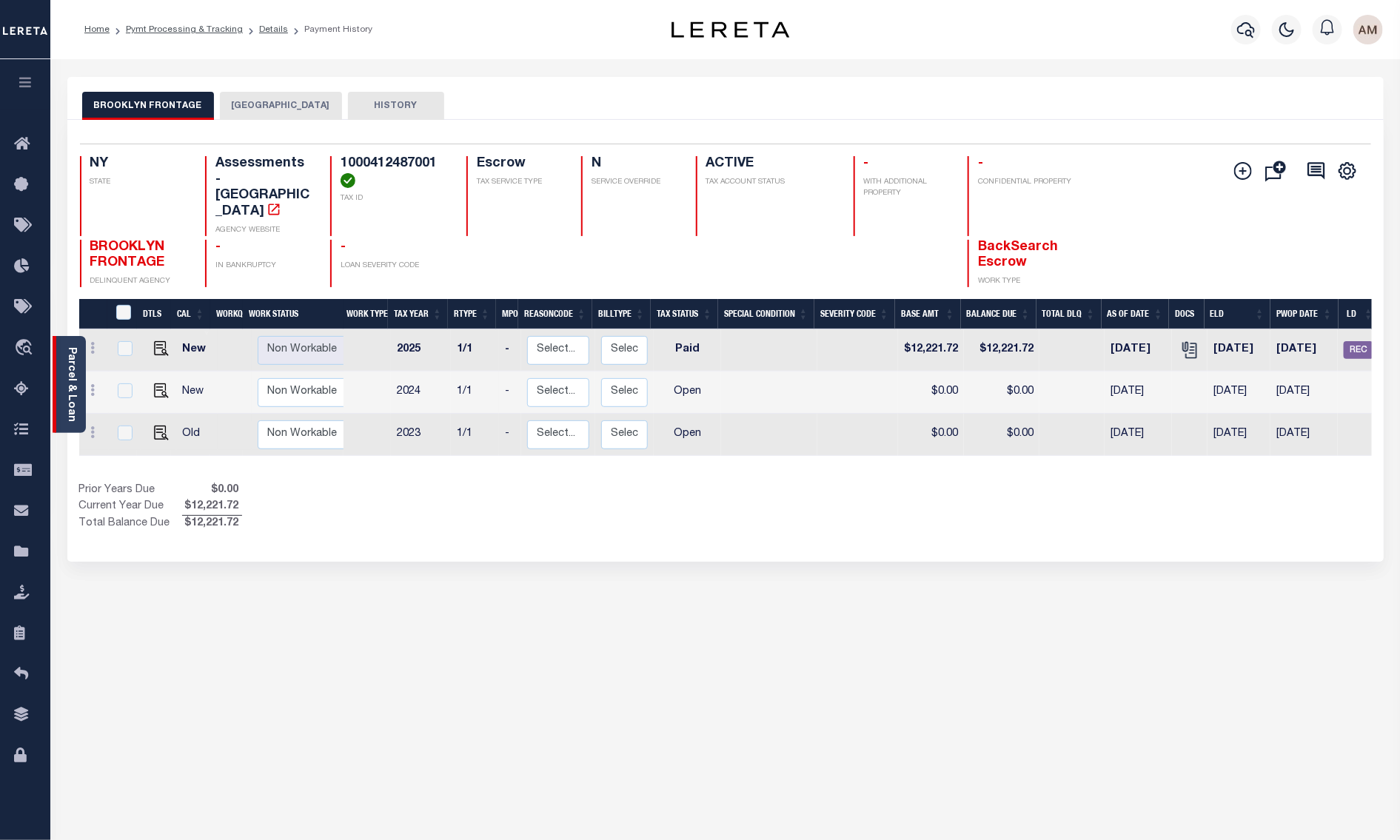
click at [74, 391] on link "Parcel & Loan" at bounding box center [71, 384] width 11 height 74
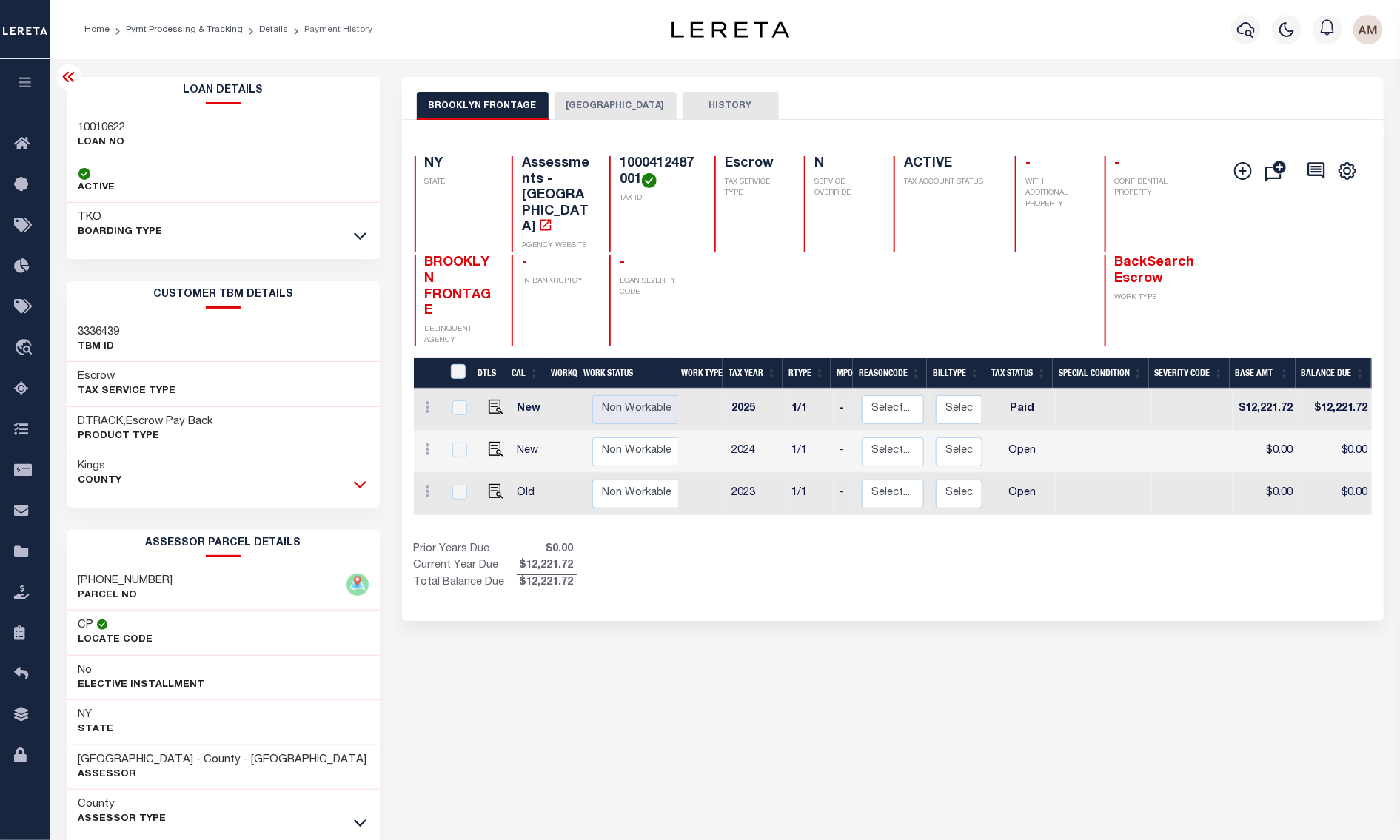
click at [354, 490] on icon at bounding box center [360, 484] width 13 height 15
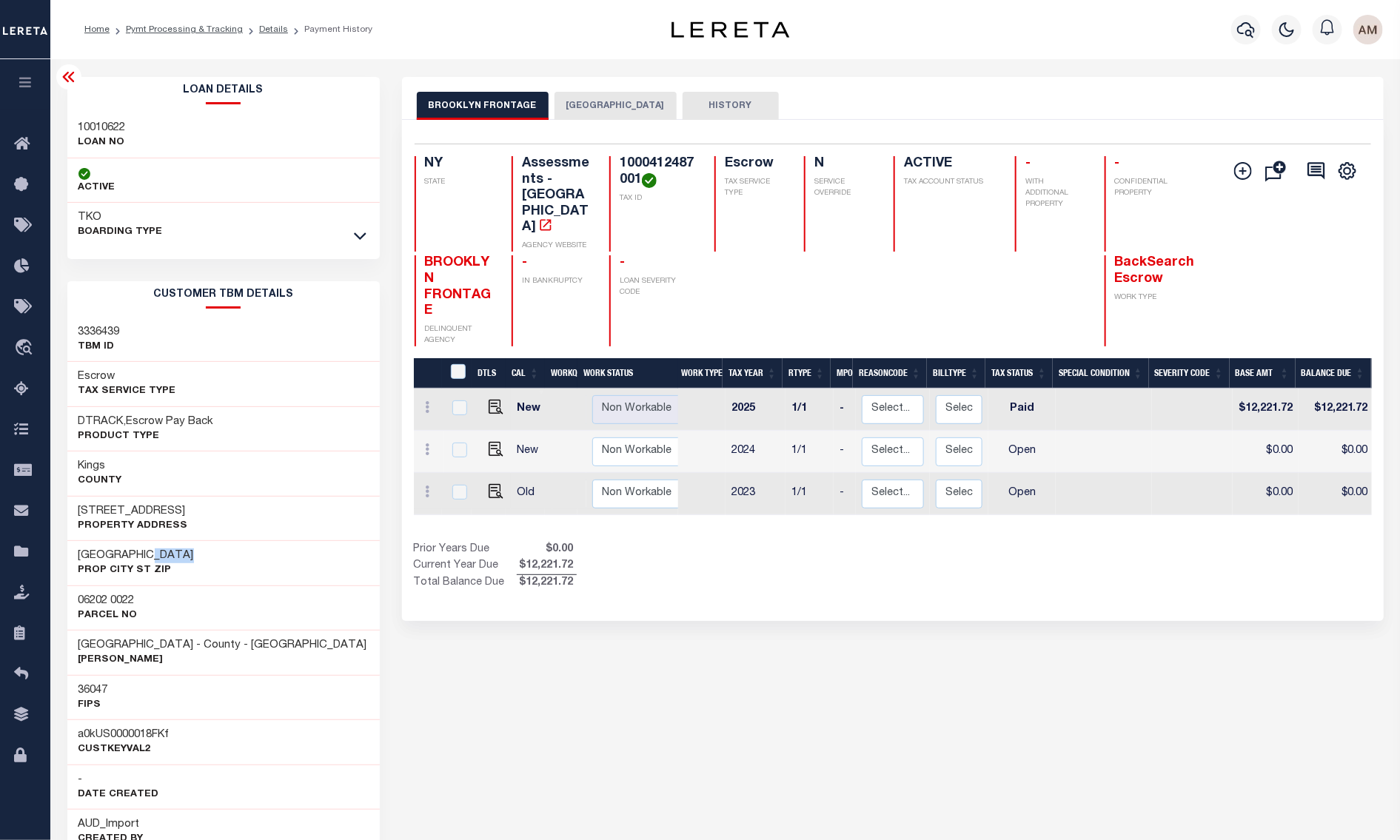
drag, startPoint x: 157, startPoint y: 558, endPoint x: 190, endPoint y: 565, distance: 33.7
click at [190, 565] on div "BROOKLYN NY 112282143 Prop City St Zip" at bounding box center [135, 563] width 115 height 30
click at [441, 675] on div "BROOKLYN FRONTAGE BROOKLYN CITY HISTORY 3" at bounding box center [892, 741] width 1004 height 1328
click at [367, 229] on div "Loan Details 10010622 LOAN NO" at bounding box center [223, 162] width 312 height 170
click at [360, 236] on icon at bounding box center [360, 236] width 13 height 15
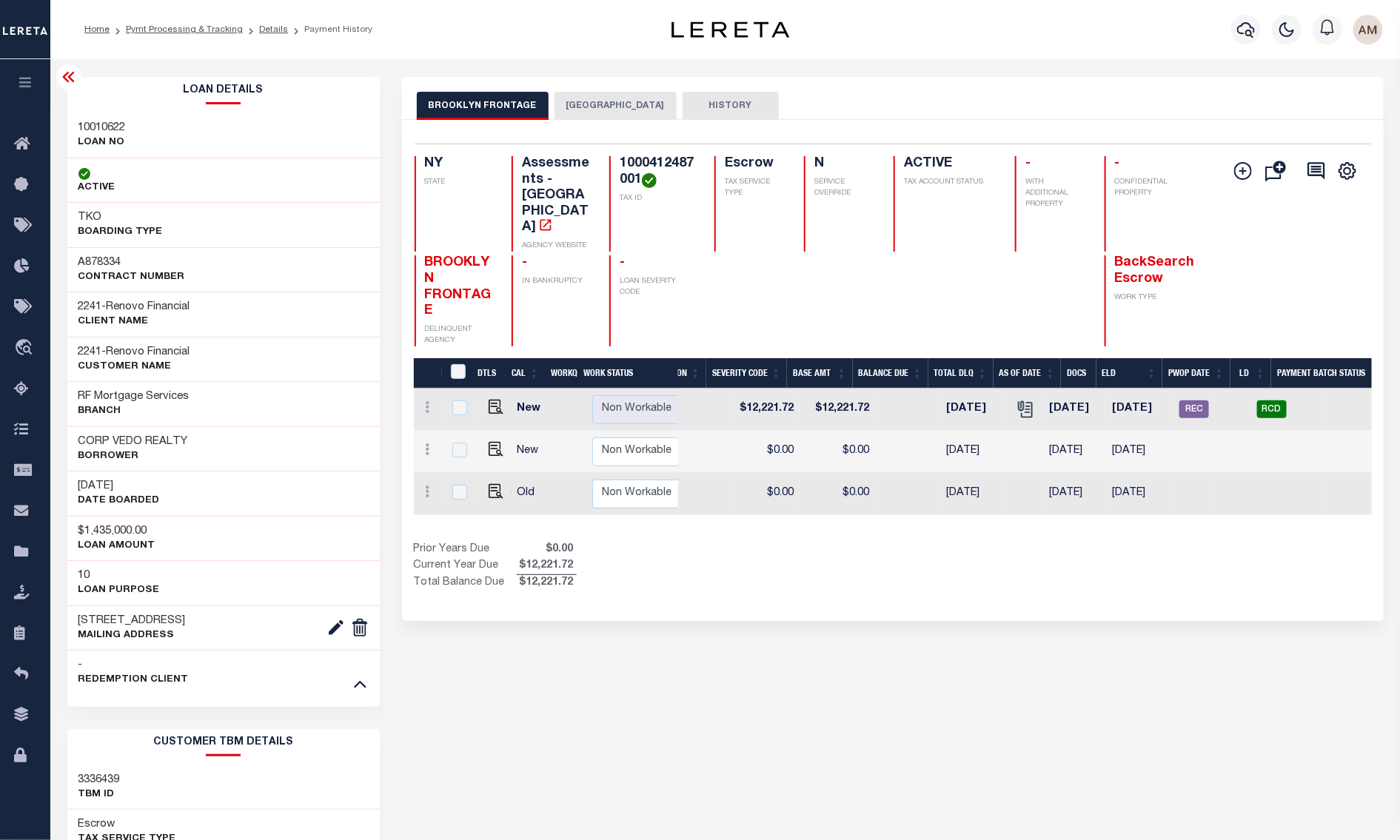
scroll to position [0, 499]
click at [1281, 400] on span "RCD" at bounding box center [1271, 409] width 30 height 17
checkbox input "true"
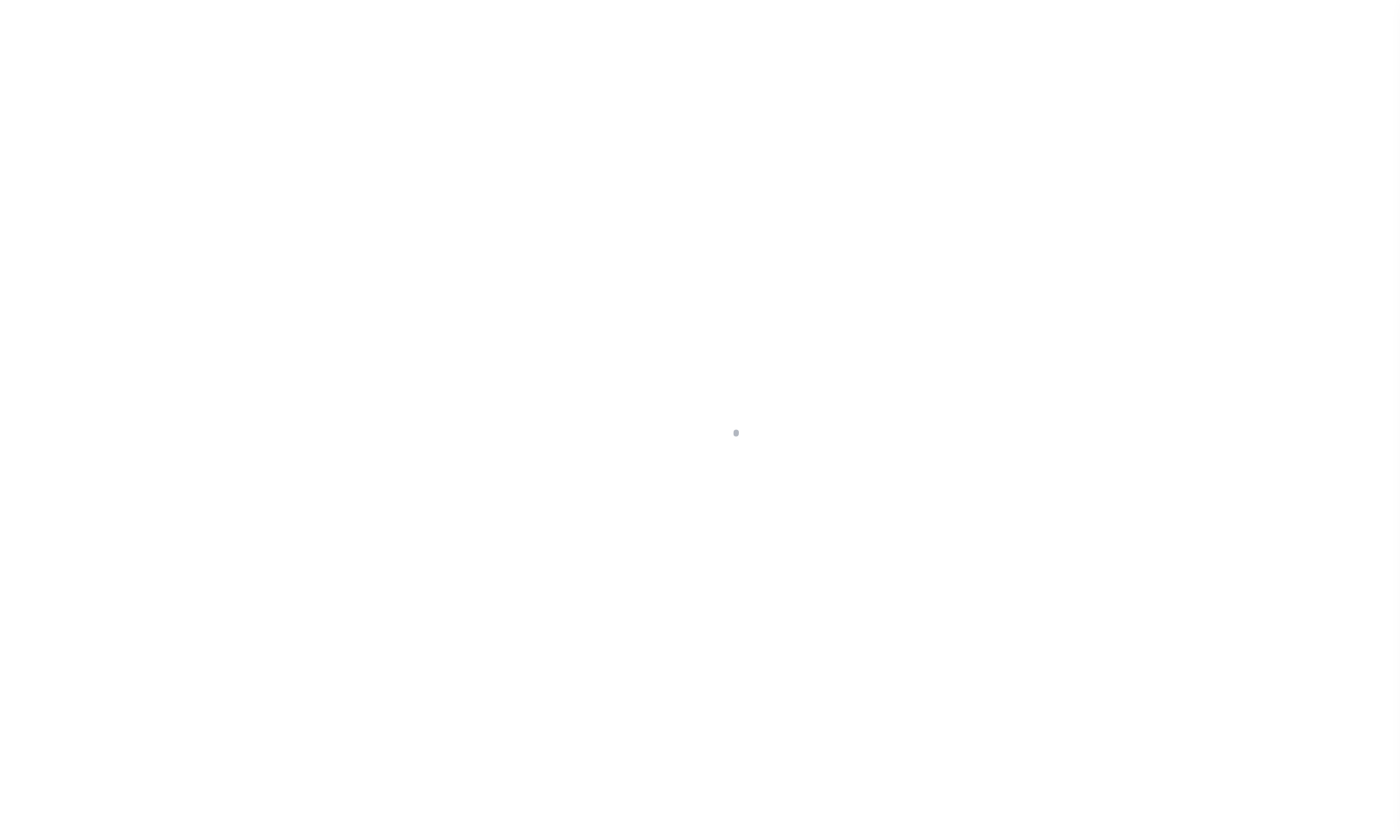
select select "RCD"
select select "CHK"
select select "[PERSON_NAME]"
select select "FDX"
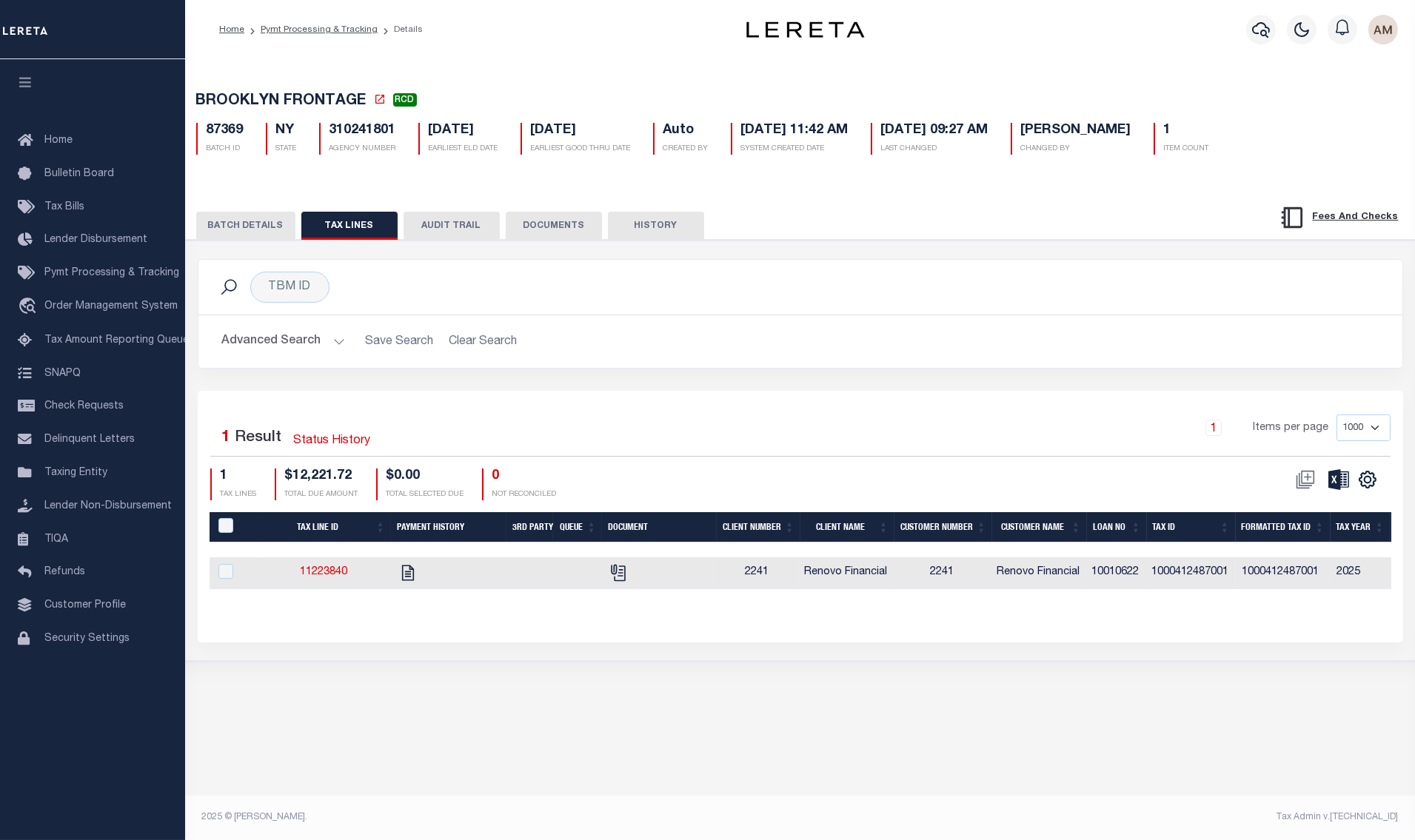
drag, startPoint x: 285, startPoint y: 245, endPoint x: 275, endPoint y: 239, distance: 11.7
click at [283, 245] on div "PAYMENT BATCH Total Payment Due: $12,221.72 Batch Status" at bounding box center [801, 450] width 1244 height 421
click at [257, 229] on button "BATCH DETAILS" at bounding box center [246, 225] width 100 height 28
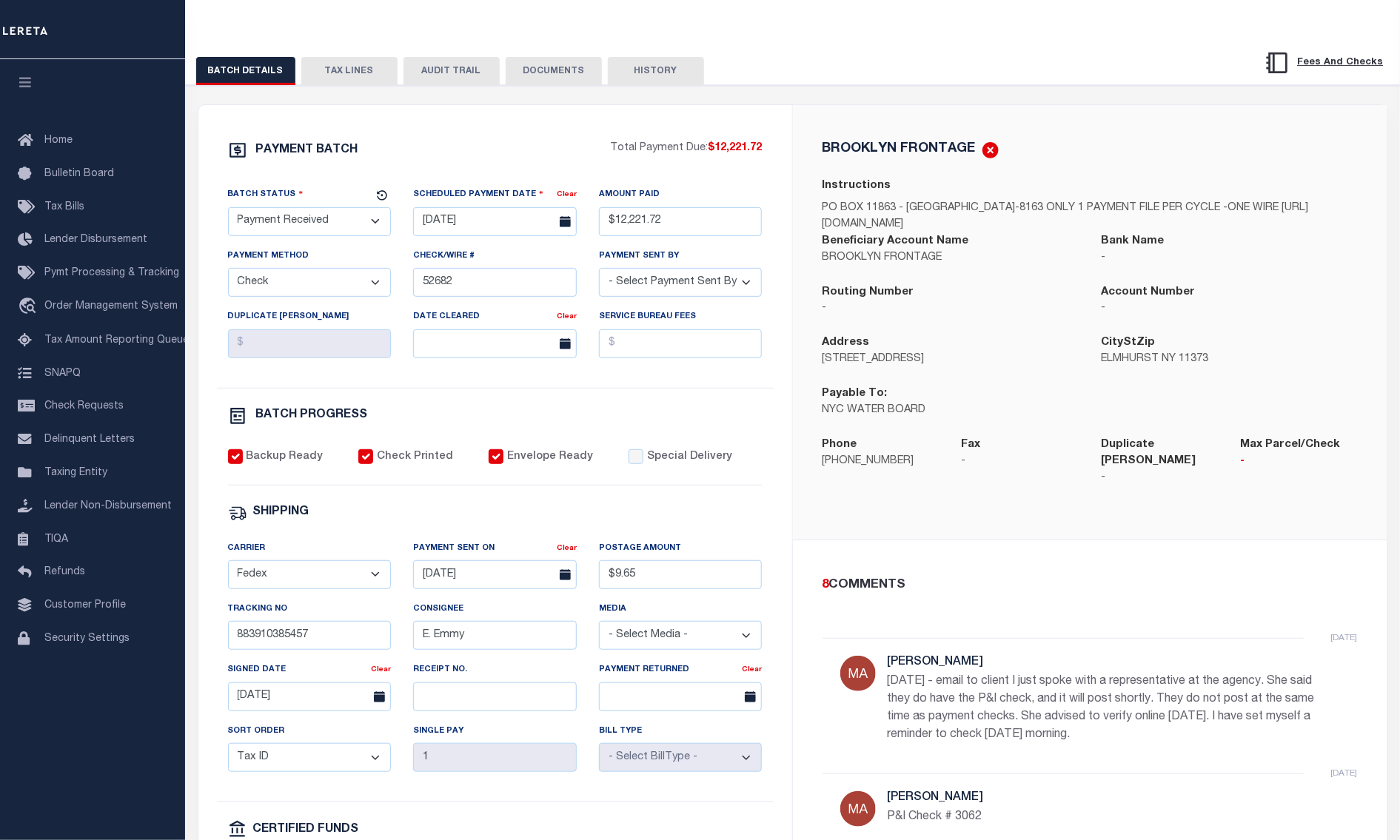
scroll to position [119, 0]
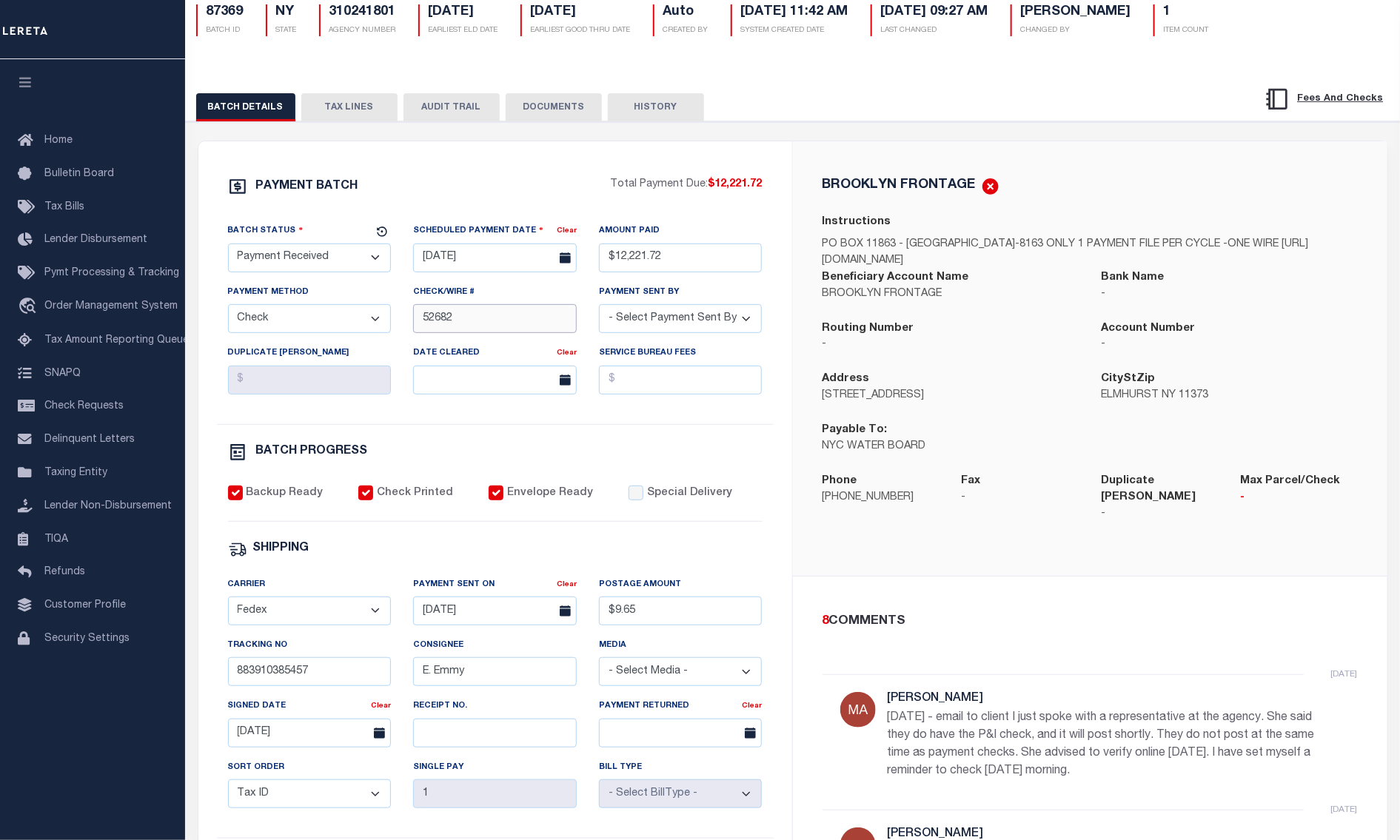
click at [500, 308] on input "52682" at bounding box center [494, 319] width 163 height 29
click at [349, 125] on div "PAYMENT BATCH Total Payment Due: $12,221.72 Batch Status" at bounding box center [793, 600] width 1229 height 958
click at [352, 122] on button "TAX LINES" at bounding box center [350, 106] width 97 height 28
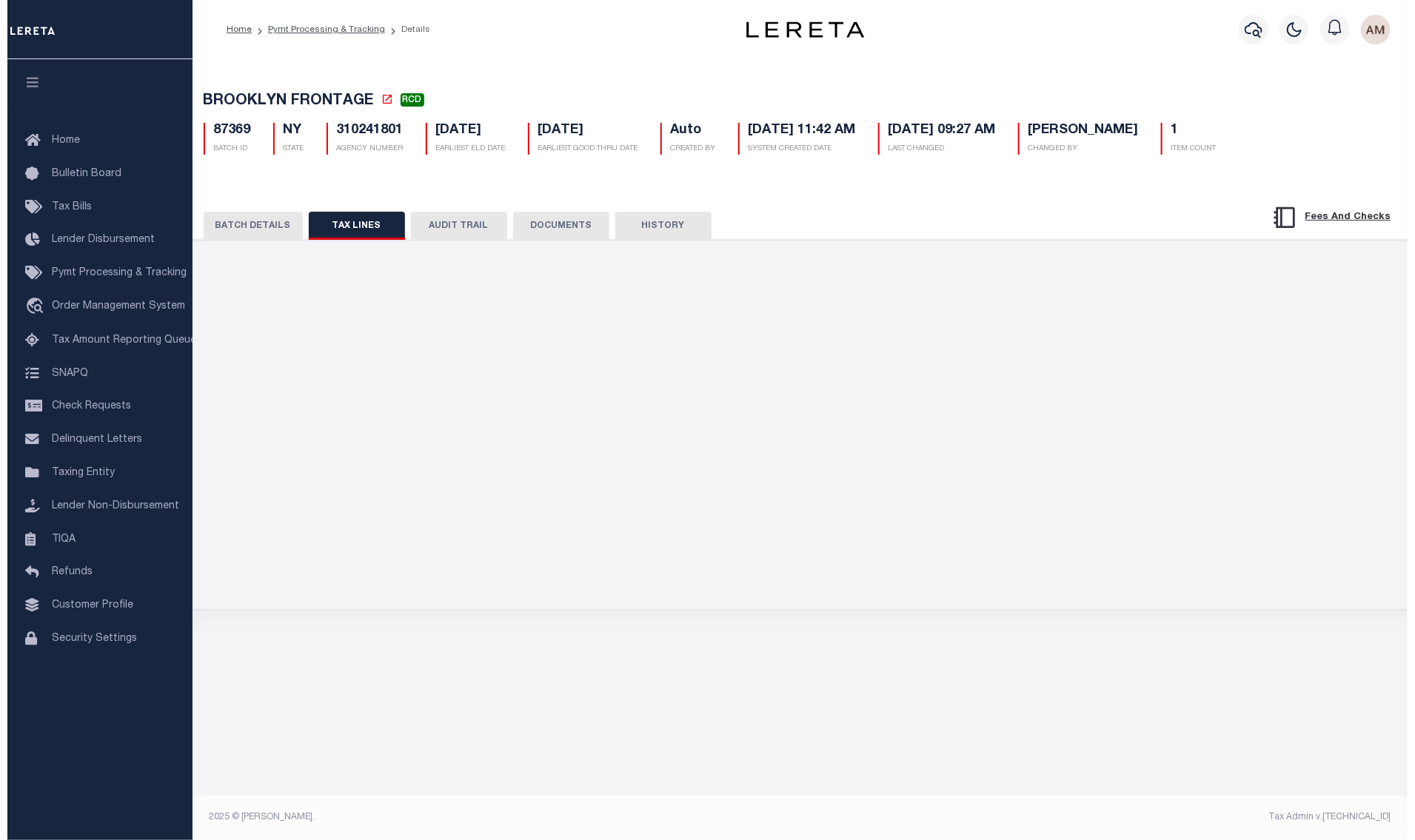
scroll to position [0, 0]
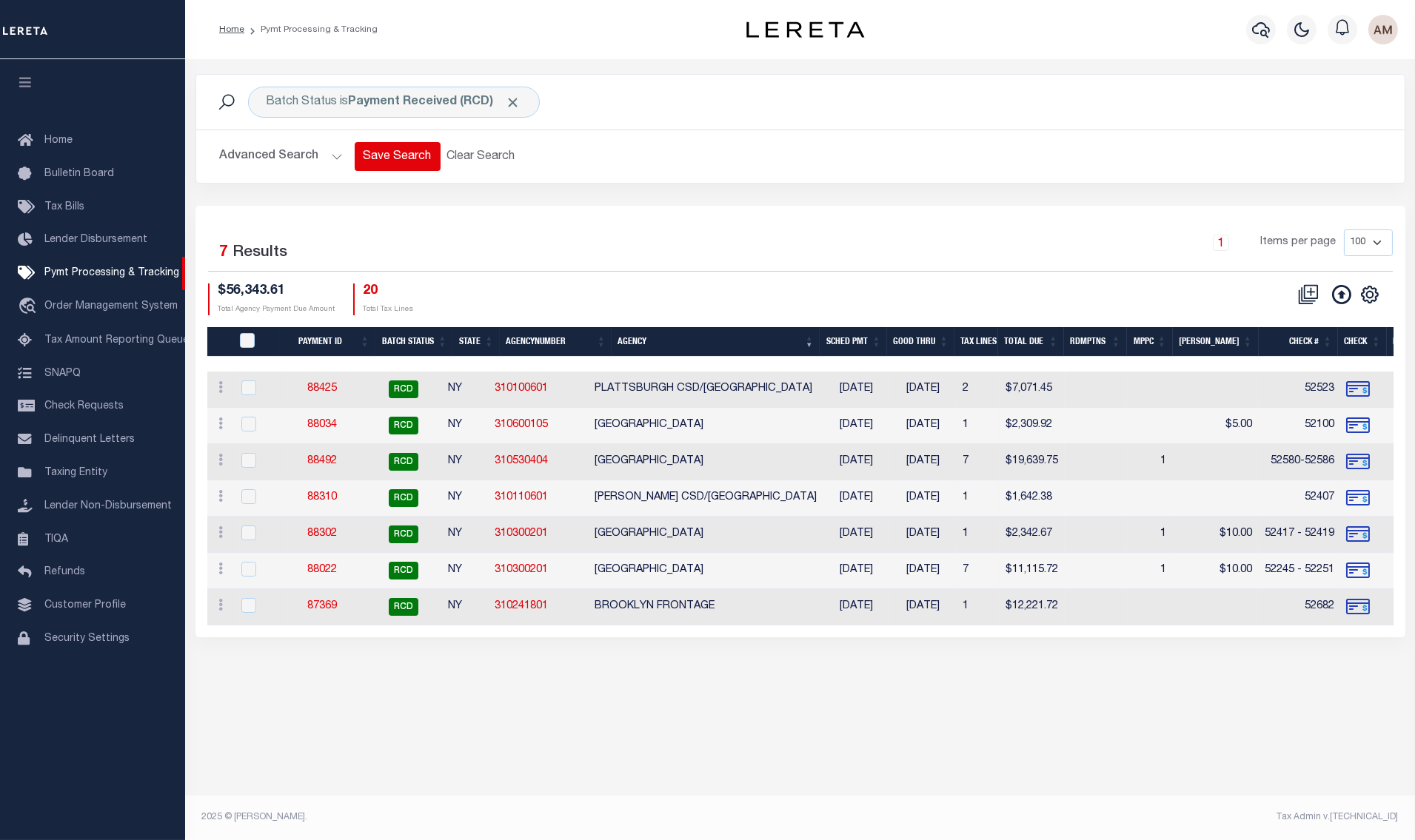
click at [415, 165] on button "Save Search" at bounding box center [398, 157] width 86 height 29
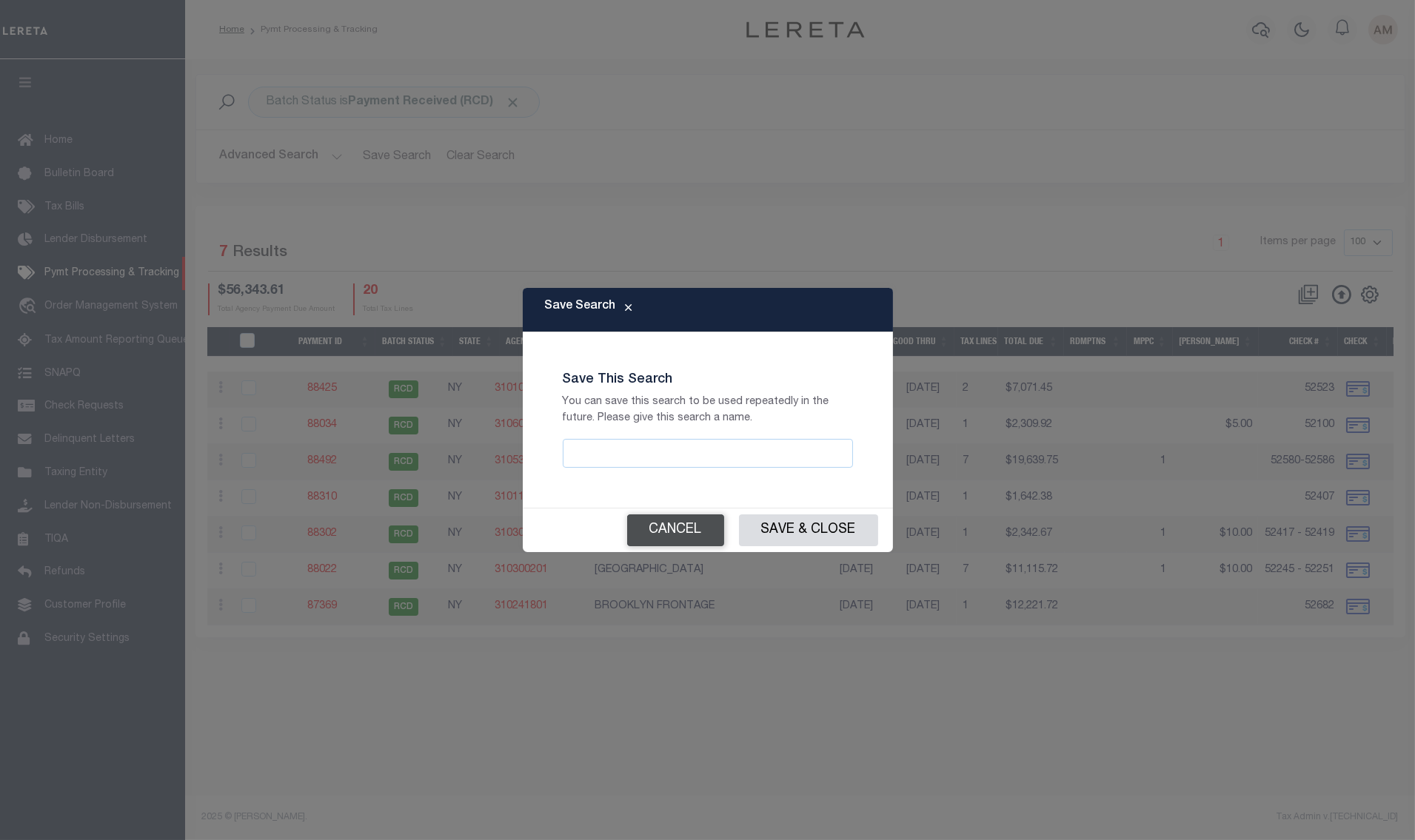
drag, startPoint x: 712, startPoint y: 533, endPoint x: 705, endPoint y: 521, distance: 13.9
click at [711, 532] on button "Cancel" at bounding box center [676, 530] width 97 height 32
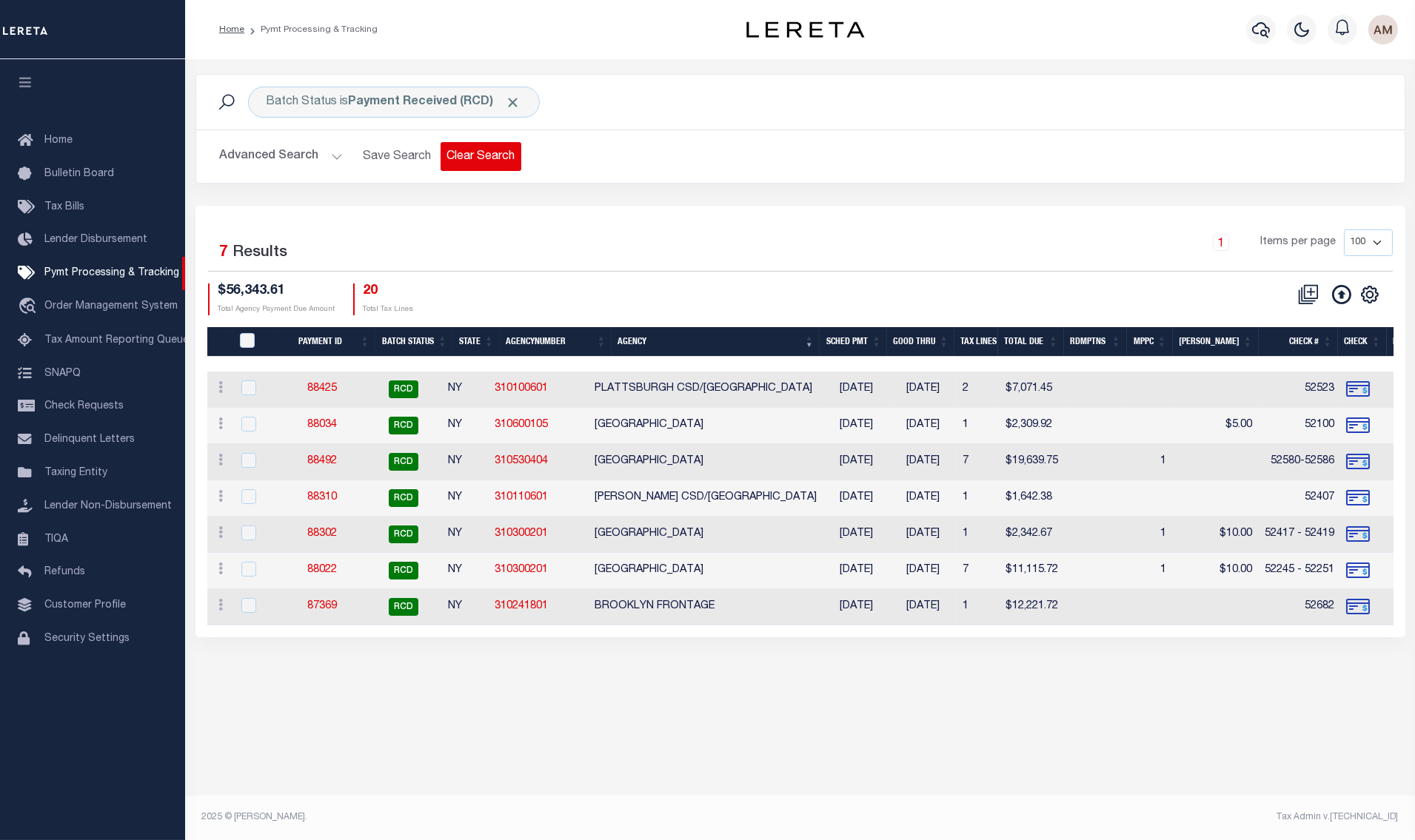
click at [494, 161] on button "Clear Search" at bounding box center [481, 157] width 80 height 29
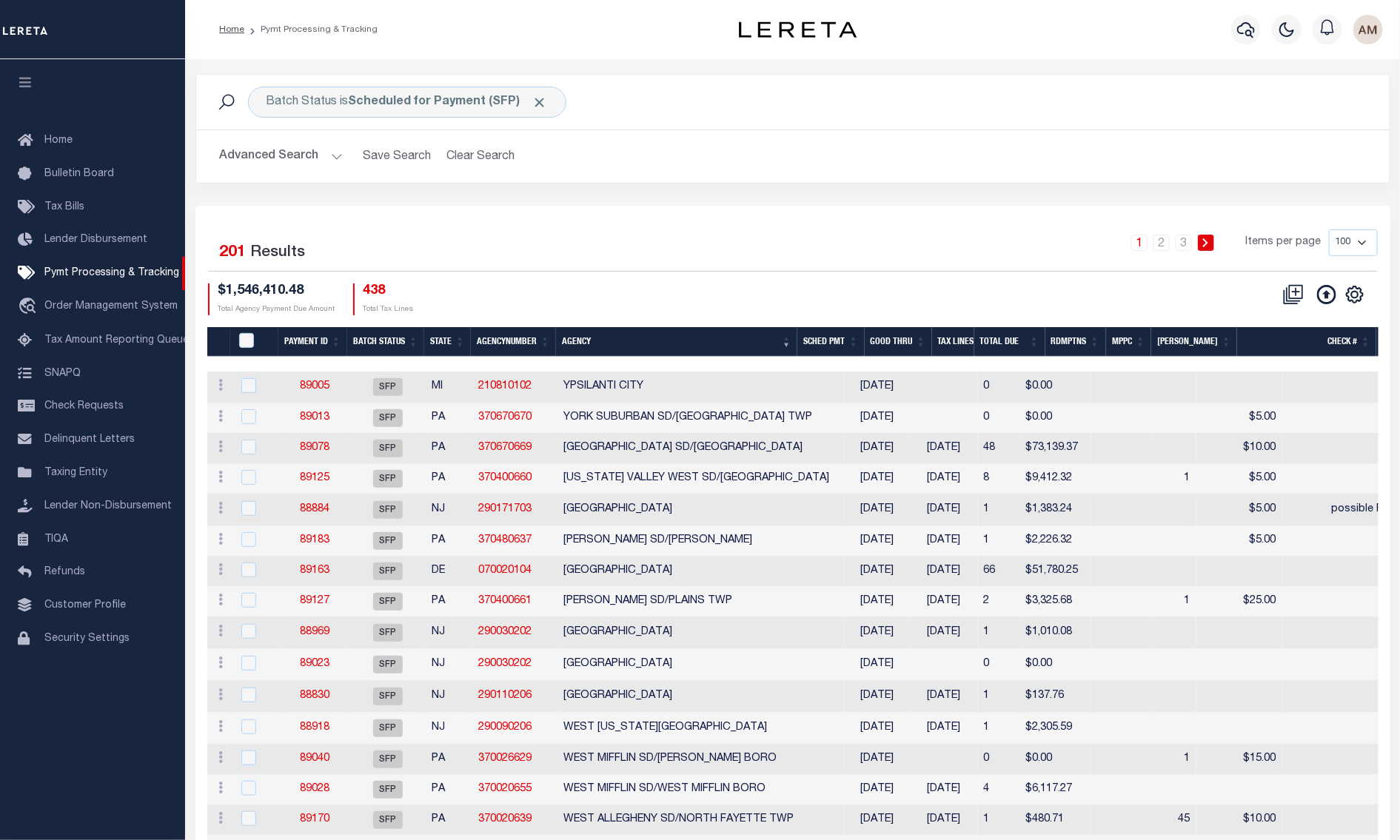
click at [414, 124] on div "Batch Status is Scheduled for Payment (SFP) Search" at bounding box center [793, 101] width 1193 height 55
click at [415, 122] on div "Batch Status is Scheduled for Payment (SFP) Search" at bounding box center [793, 101] width 1193 height 55
click at [404, 108] on b "Scheduled for Payment (SFP)" at bounding box center [449, 102] width 199 height 12
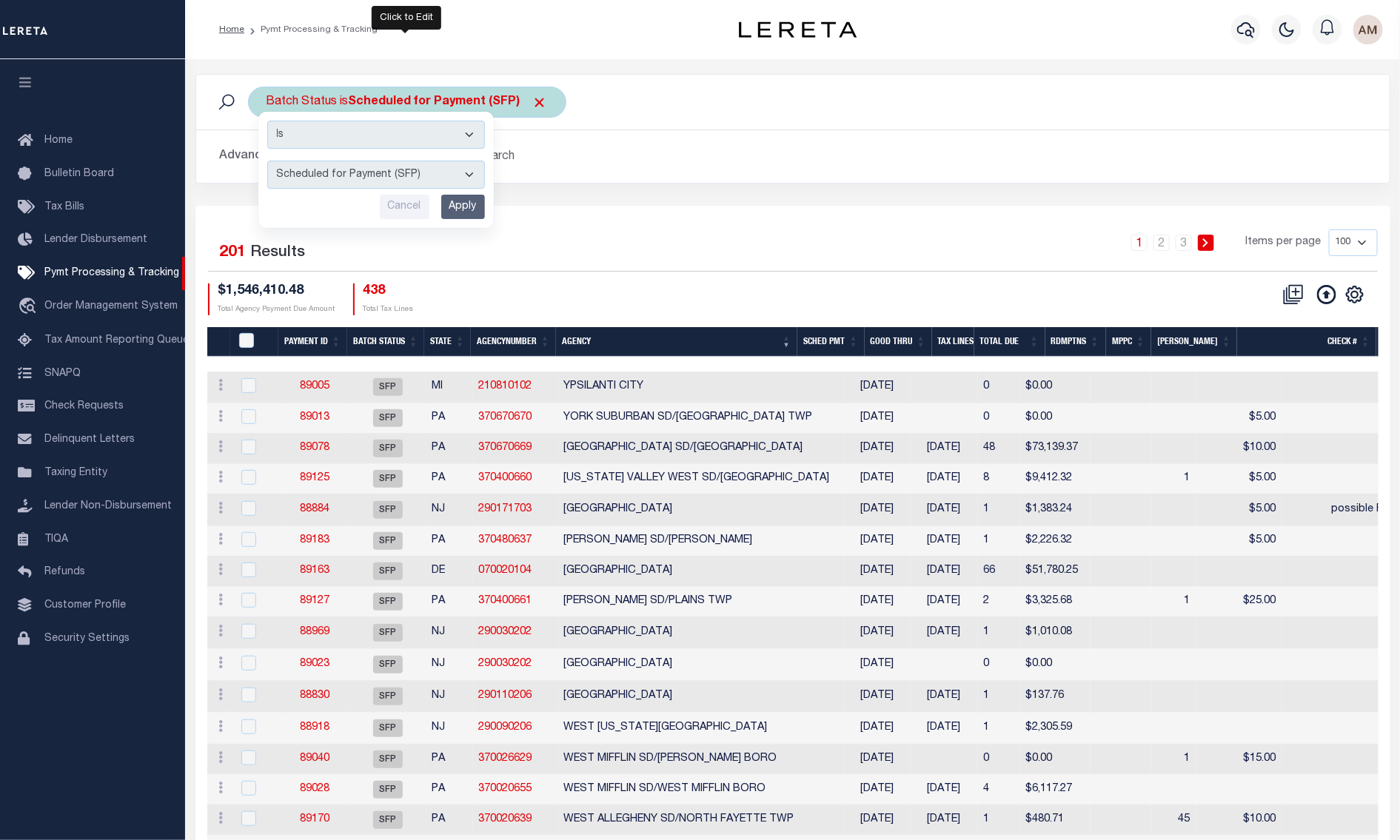
drag, startPoint x: 410, startPoint y: 166, endPoint x: 417, endPoint y: 175, distance: 11.4
click at [410, 166] on select "Awaiting Funds (AWF) Cleared and Complete (CAC) New Check Needed (NCN) Payment …" at bounding box center [375, 174] width 218 height 28
select select "SNT"
click at [267, 161] on select "Awaiting Funds (AWF) Cleared and Complete (CAC) New Check Needed (NCN) Payment …" at bounding box center [375, 174] width 218 height 28
click at [481, 210] on input "Apply" at bounding box center [462, 206] width 44 height 24
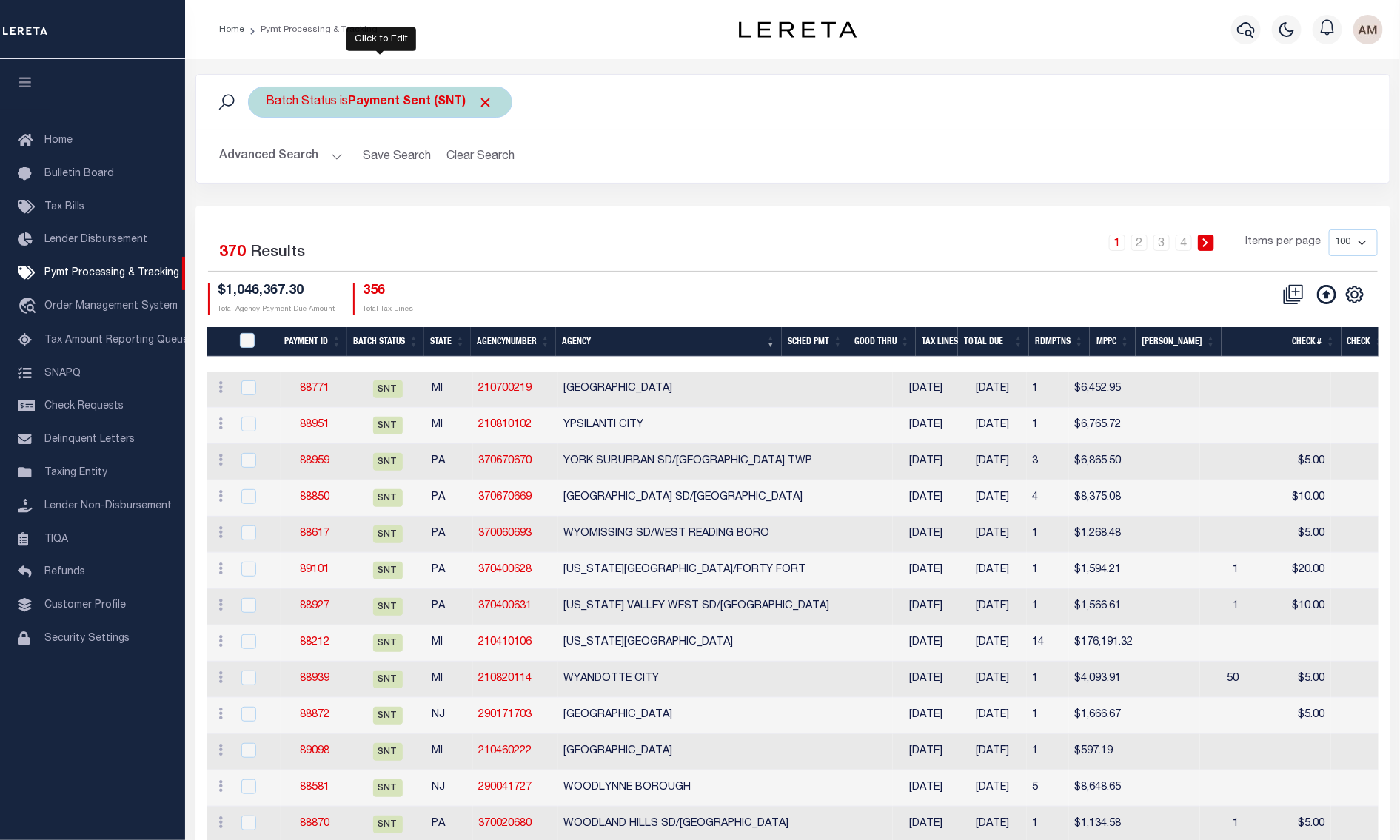
click at [388, 105] on b "Payment Sent (SNT)" at bounding box center [422, 102] width 145 height 12
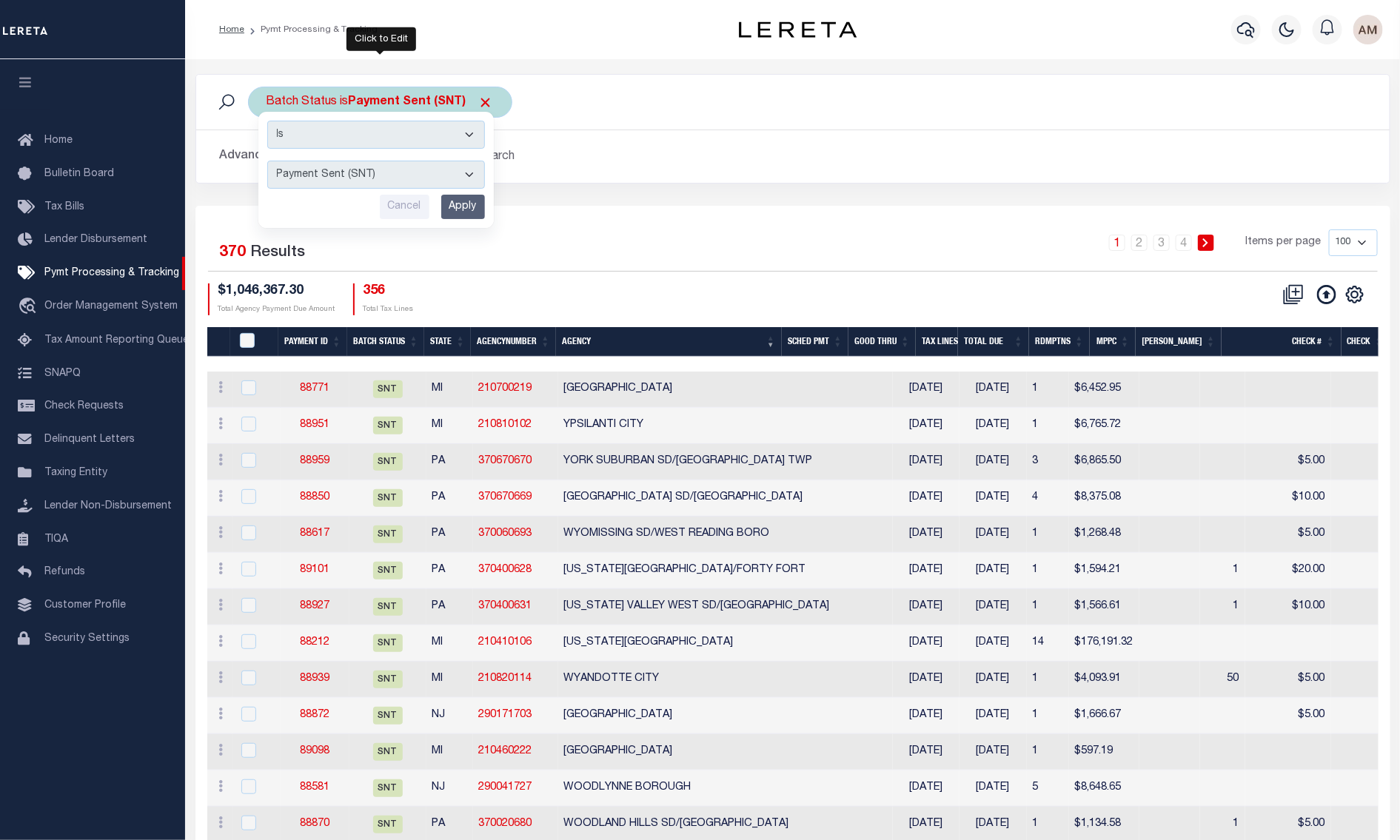
click at [391, 172] on select "Awaiting Funds (AWF) Cleared and Complete (CAC) New Check Needed (NCN) Payment …" at bounding box center [375, 174] width 218 height 28
select select "RCD"
click at [267, 161] on select "Awaiting Funds (AWF) Cleared and Complete (CAC) New Check Needed (NCN) Payment …" at bounding box center [375, 174] width 218 height 28
click at [465, 214] on input "Apply" at bounding box center [462, 206] width 44 height 24
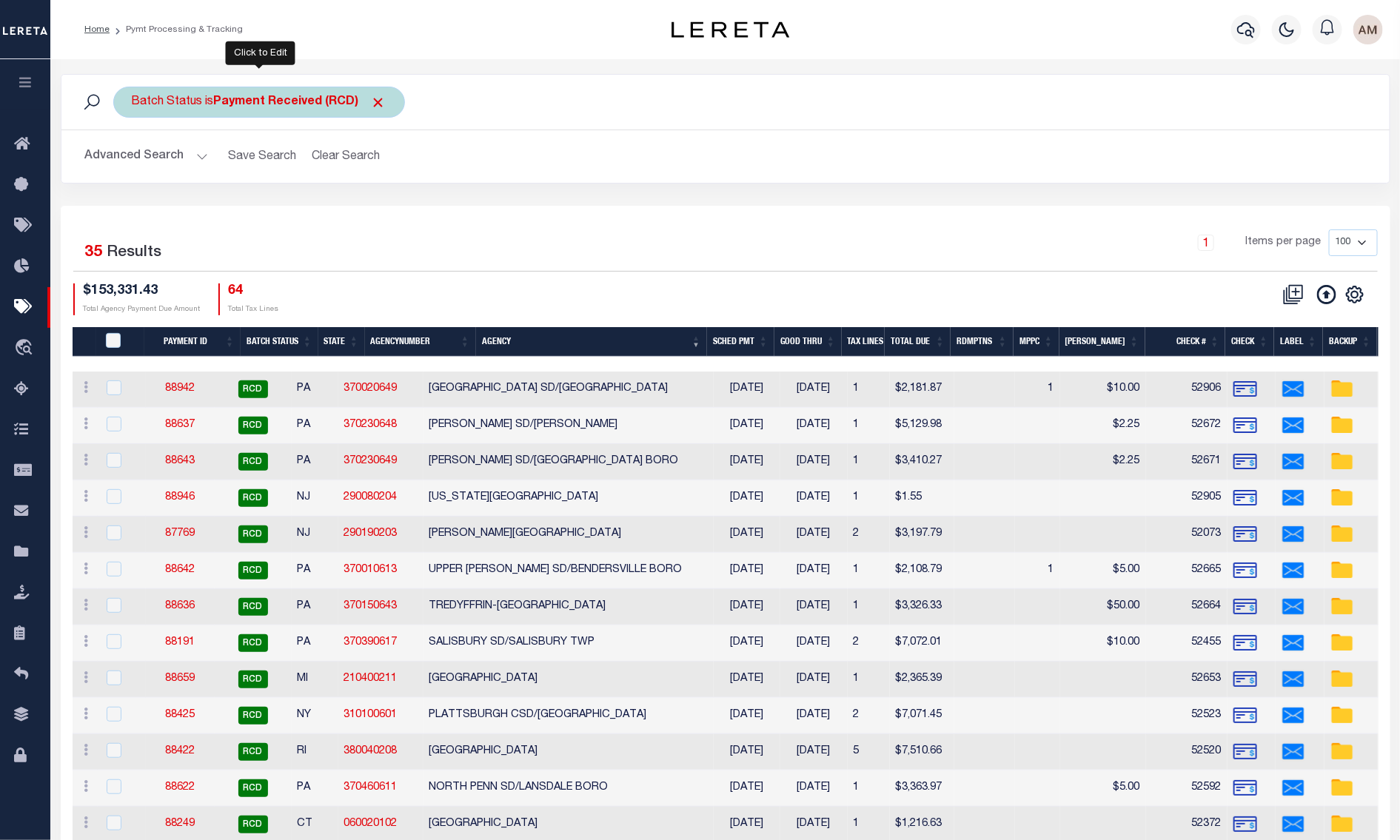
click at [232, 109] on div "Batch Status is Payment Received (RCD)" at bounding box center [259, 102] width 292 height 31
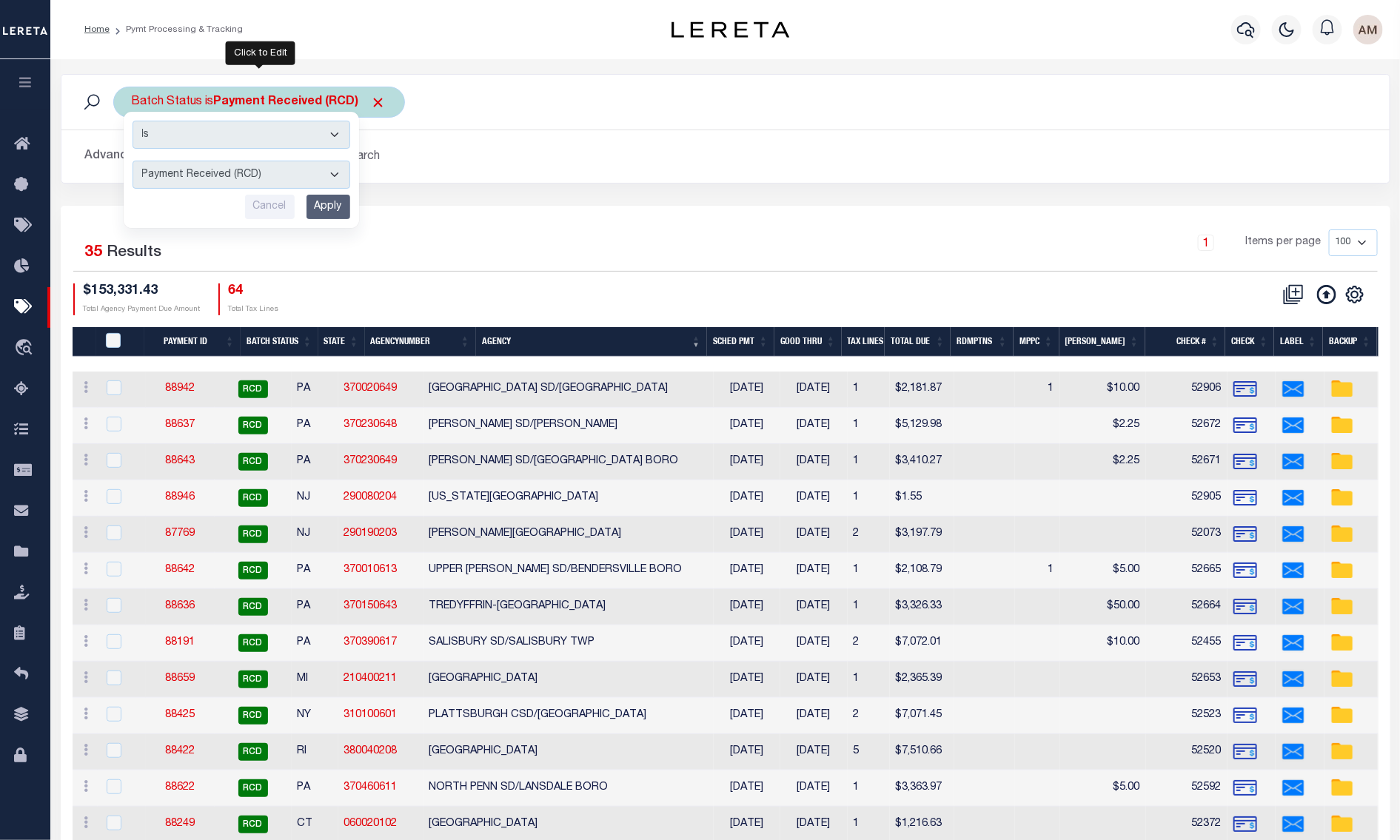
click at [239, 166] on select "Awaiting Funds (AWF) Cleared and Complete (CAC) New Check Needed (NCN) Payment …" at bounding box center [241, 174] width 218 height 28
select select "SFP"
click at [132, 161] on select "Awaiting Funds (AWF) Cleared and Complete (CAC) New Check Needed (NCN) Payment …" at bounding box center [241, 174] width 218 height 28
click at [327, 204] on input "Apply" at bounding box center [328, 206] width 44 height 24
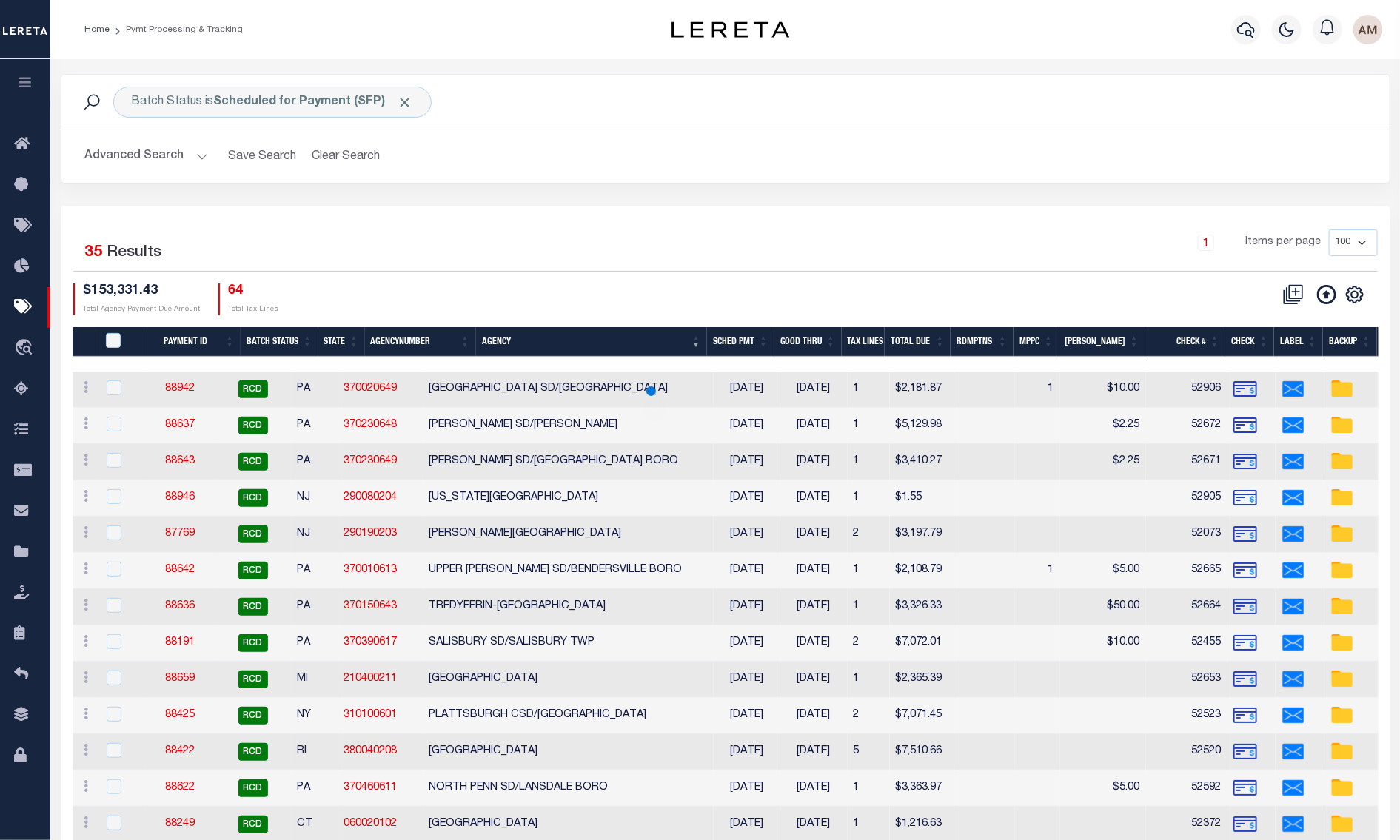
click at [169, 156] on button "Advanced Search" at bounding box center [146, 157] width 123 height 29
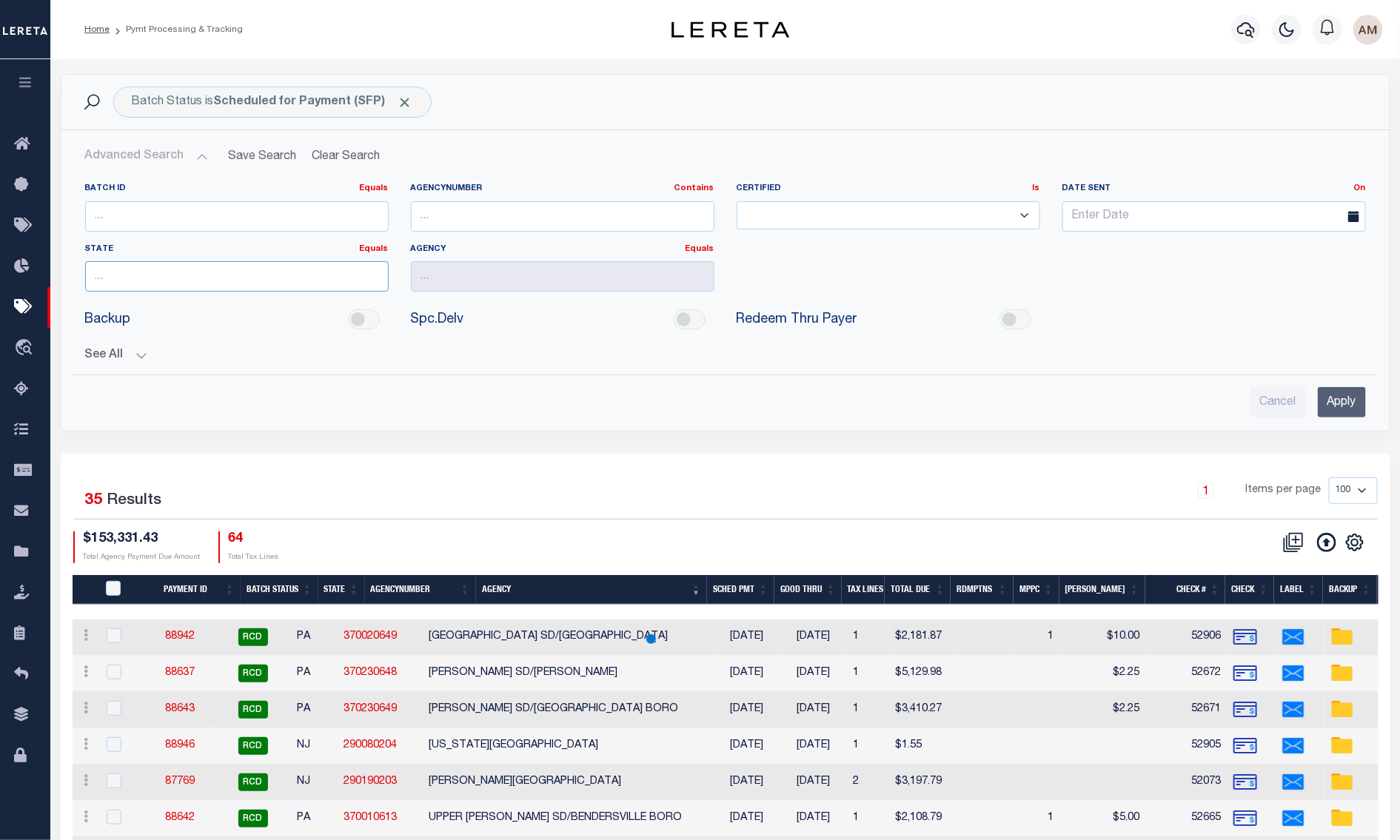
click at [119, 279] on input "text" at bounding box center [237, 275] width 304 height 30
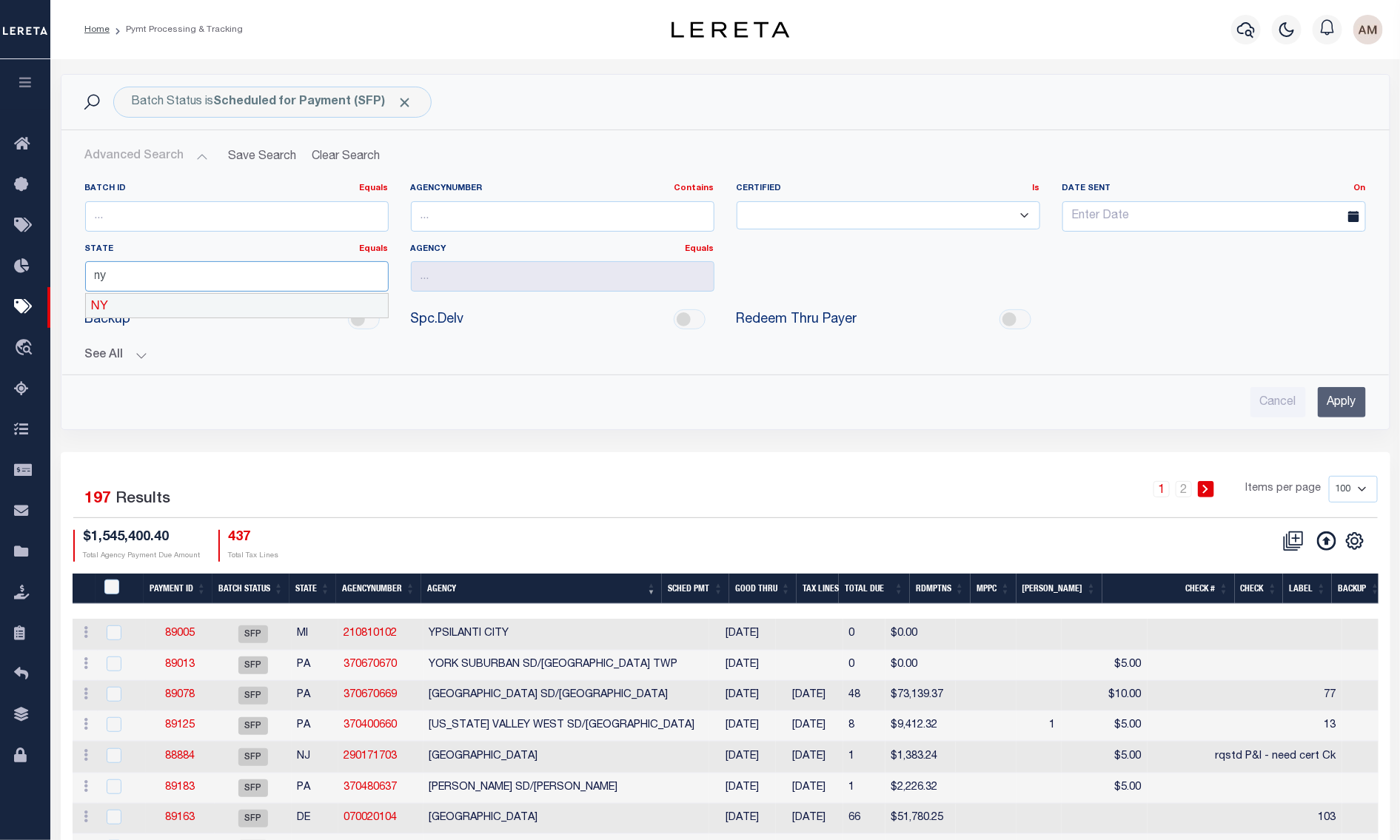
click at [118, 296] on div "NY" at bounding box center [237, 305] width 302 height 24
type input "NY"
click at [1332, 409] on input "Apply" at bounding box center [1342, 401] width 48 height 30
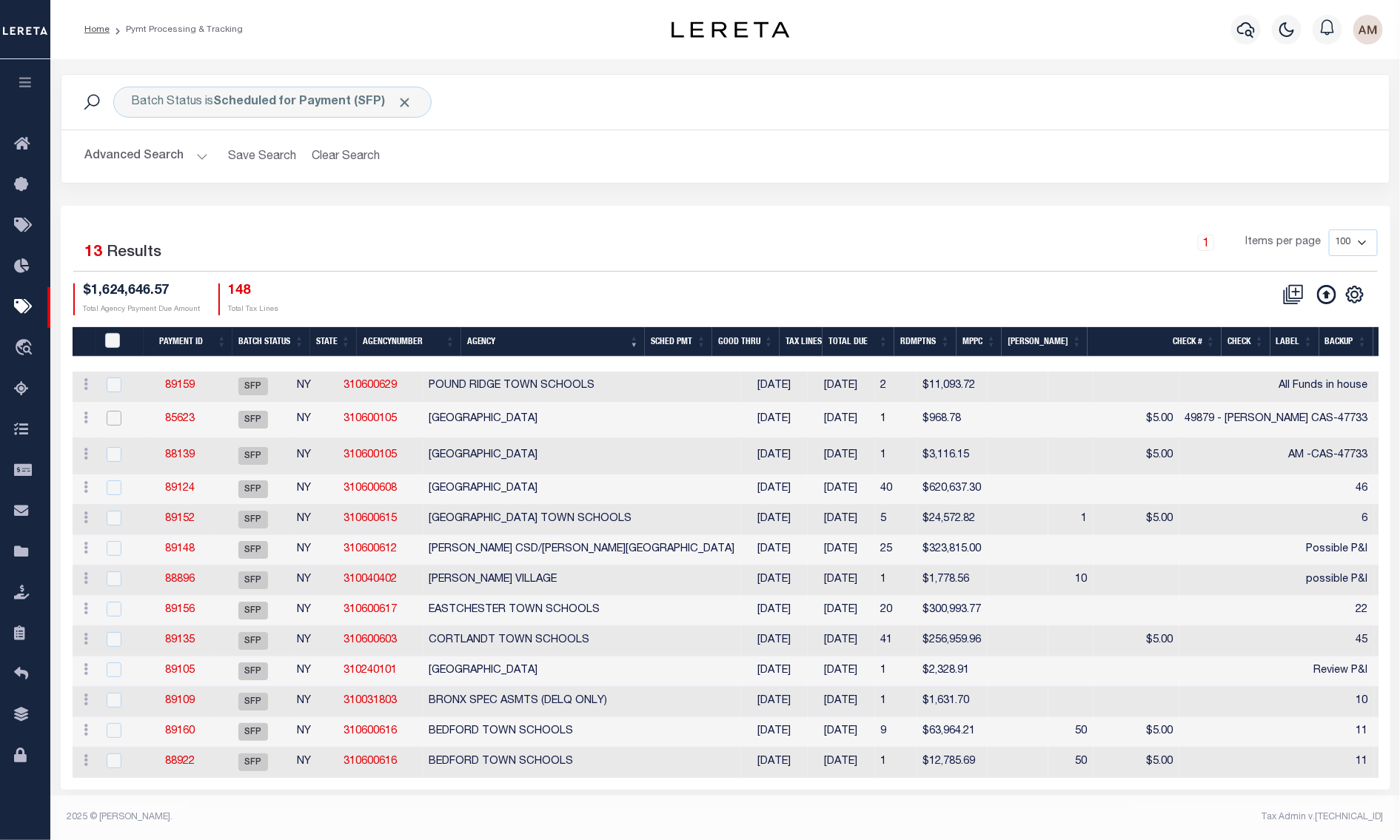
click at [112, 415] on input "checkbox" at bounding box center [113, 418] width 15 height 14
checkbox input "true"
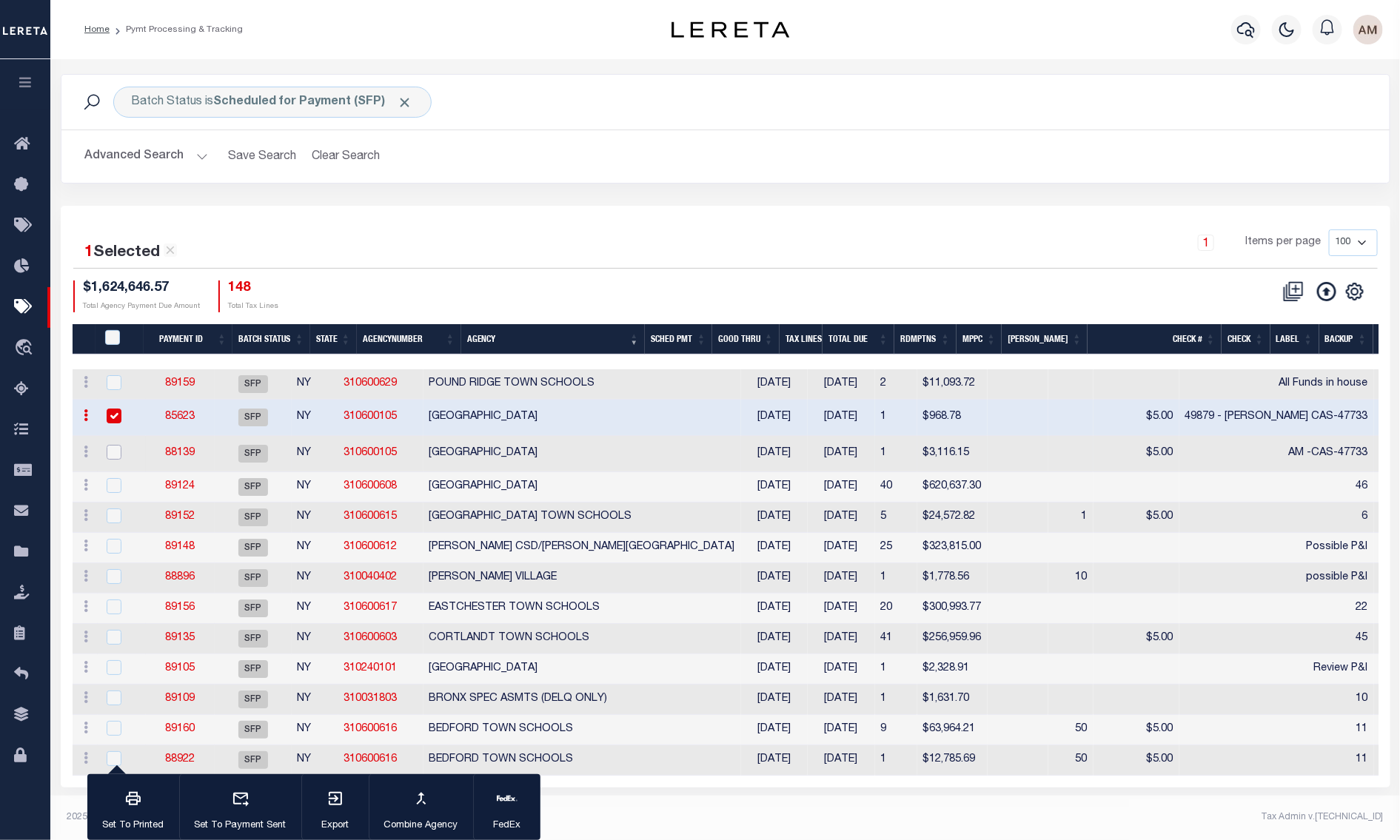
click at [115, 456] on input "checkbox" at bounding box center [113, 451] width 15 height 14
checkbox input "true"
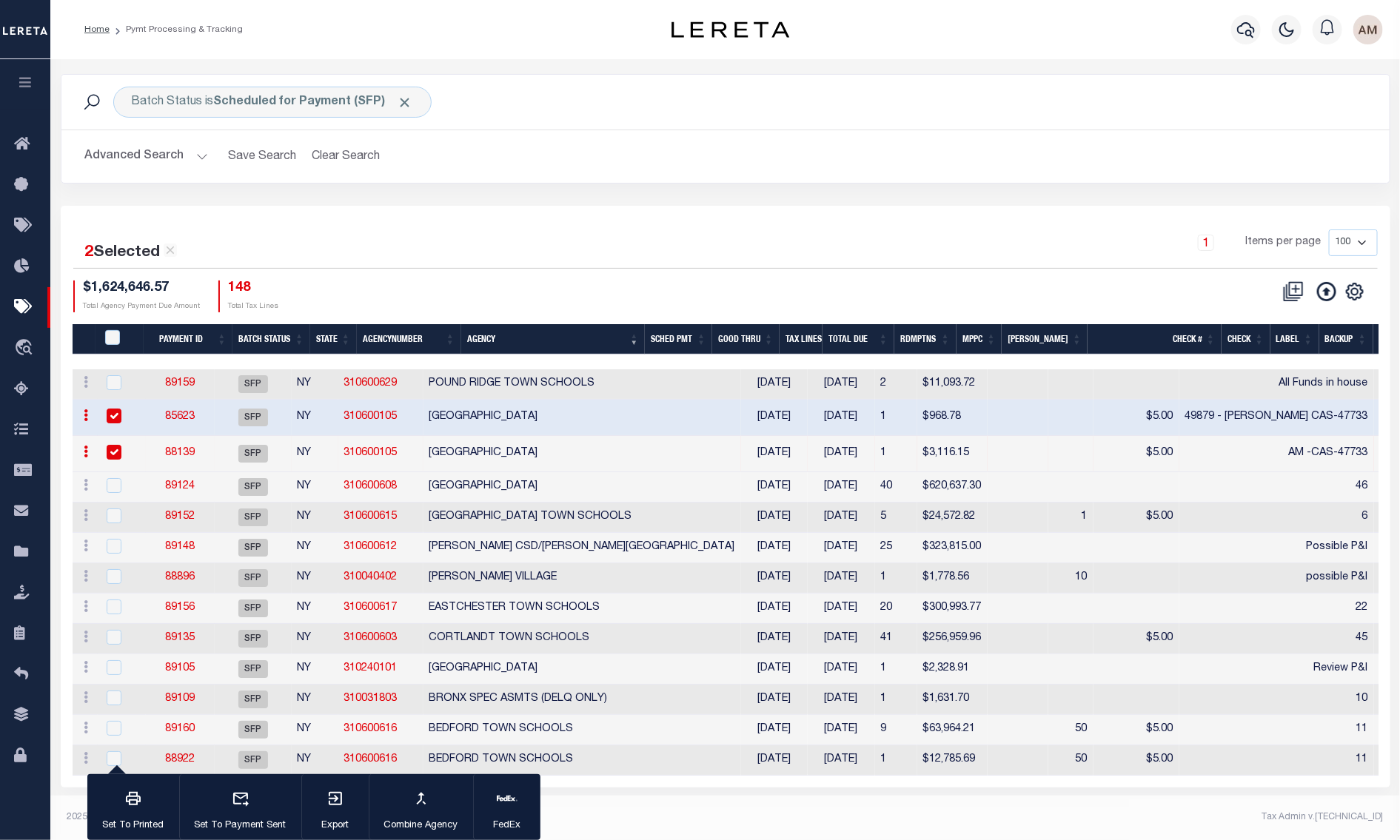
click at [180, 416] on link "85623" at bounding box center [180, 417] width 30 height 11
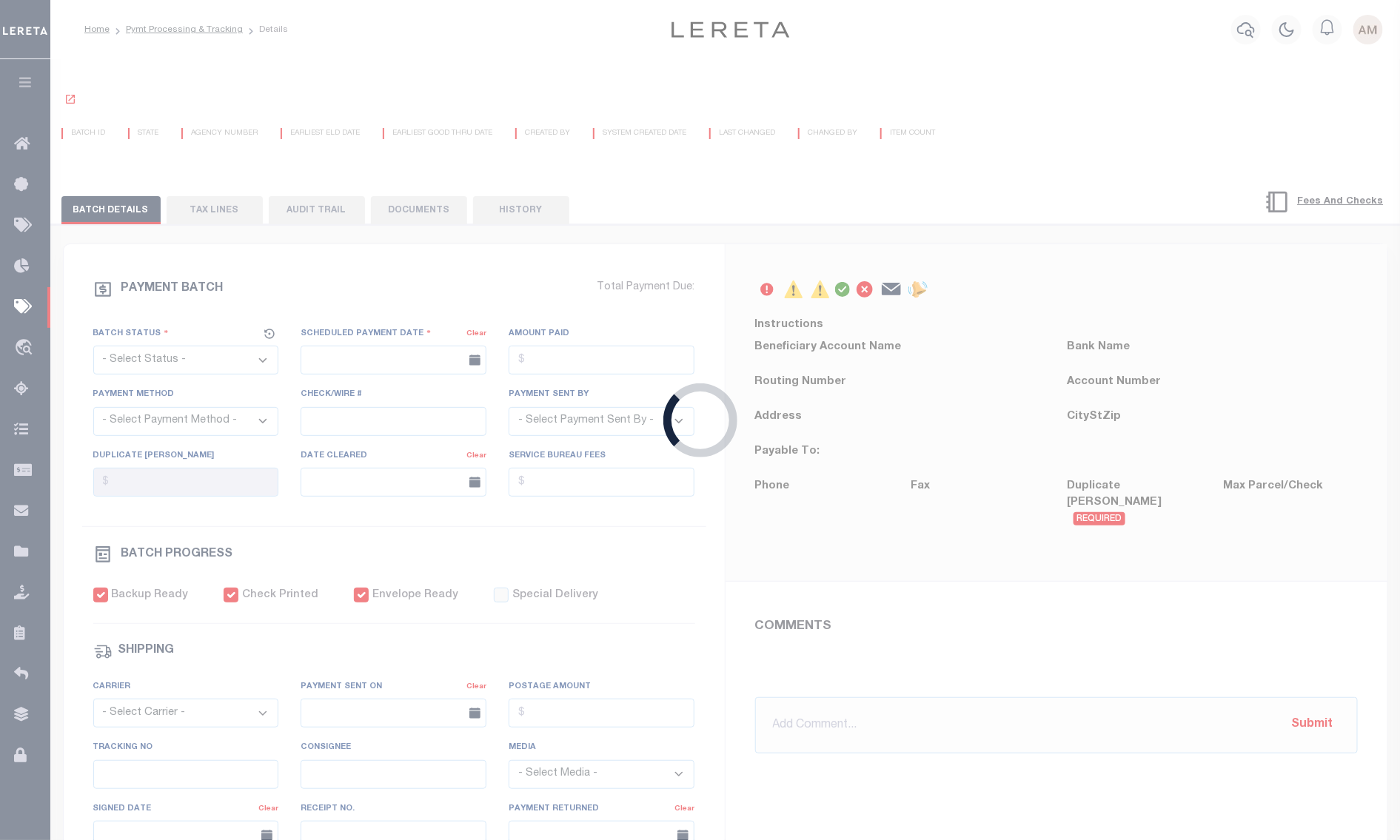
select select "SFP"
type input "09/09/2025"
type input "$968.78"
select select "CHK"
type input "49879 - Audria CAS-47733"
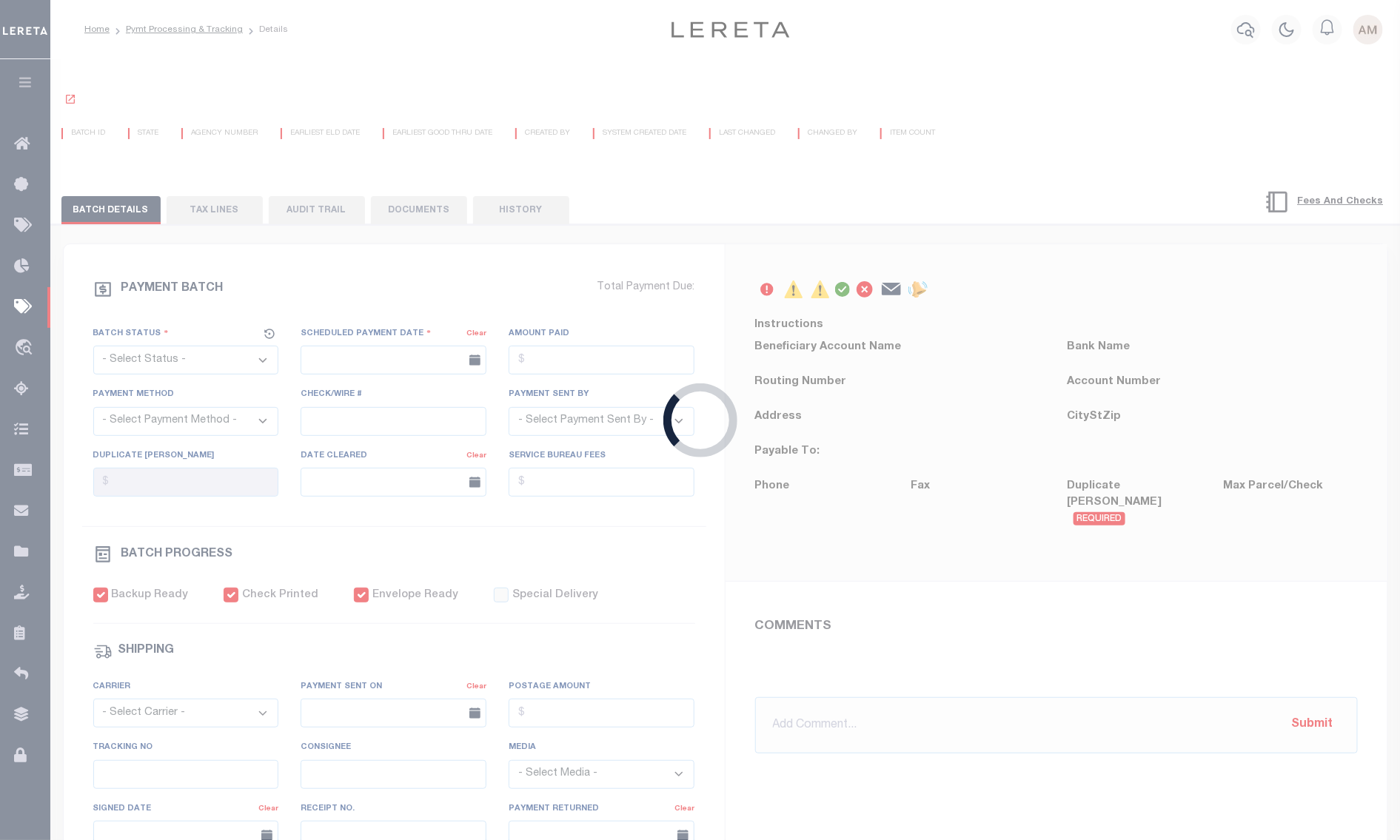
select select "[PERSON_NAME]"
type input "$5"
checkbox input "true"
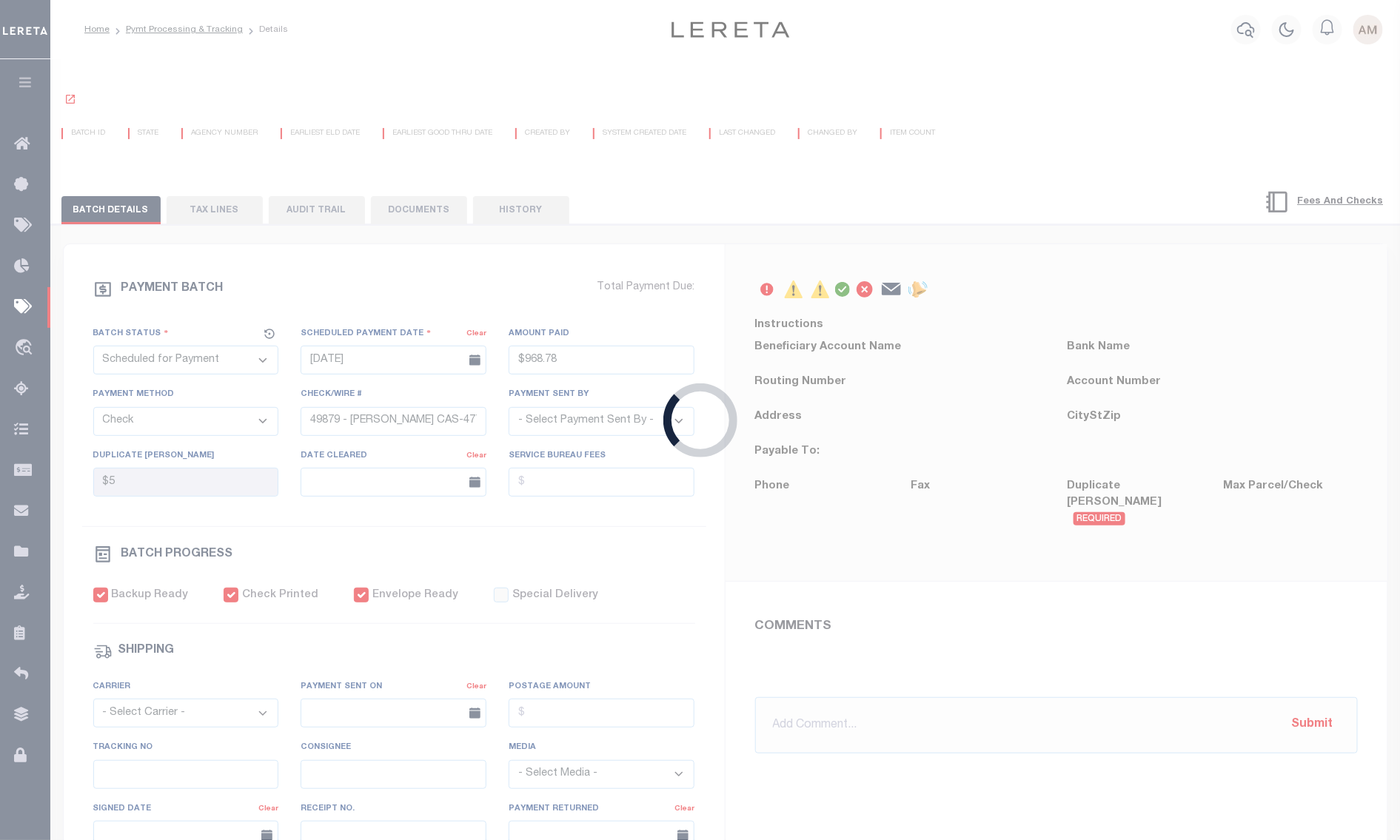
select select "FDX"
type input "$9.2"
type input "April"
type input "1"
radio input "true"
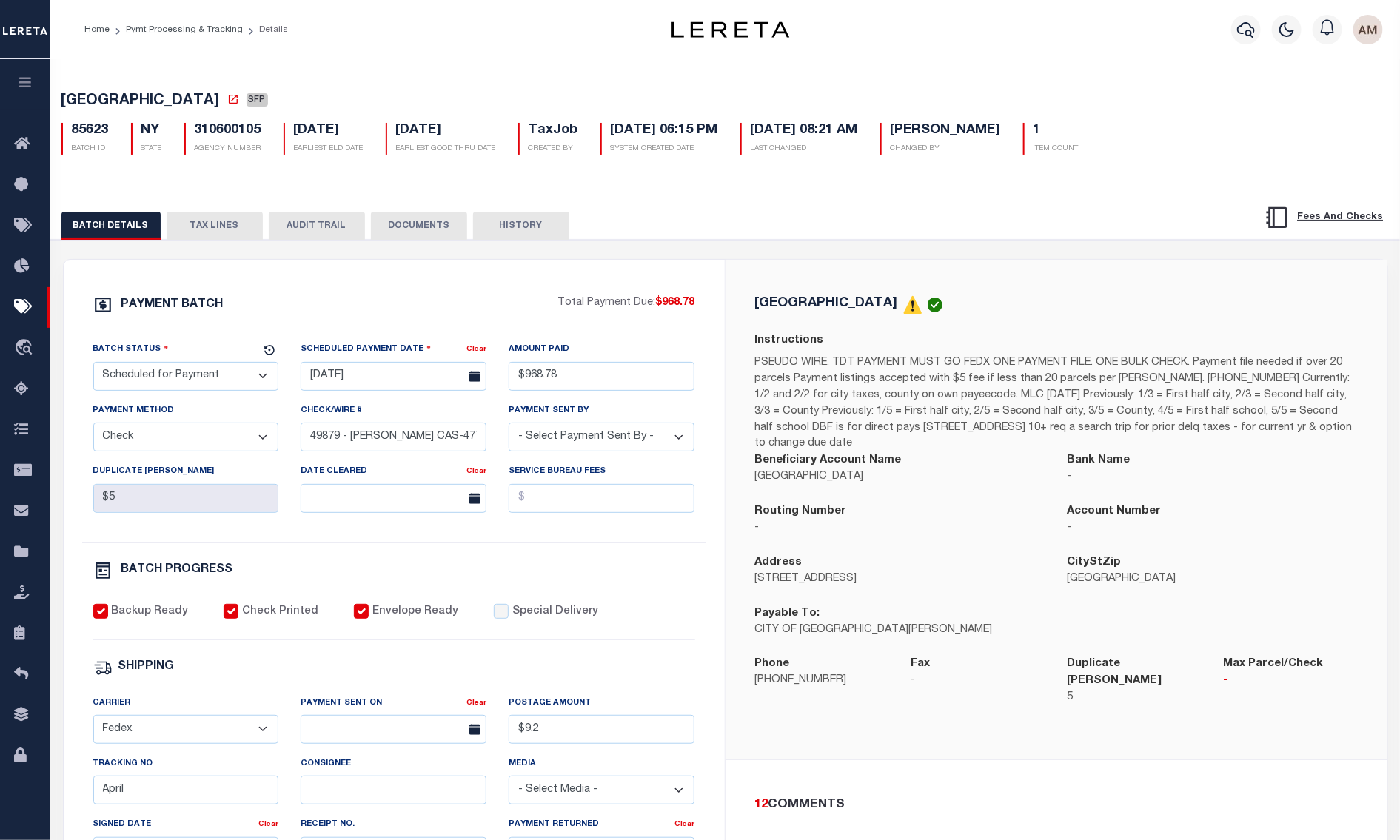
click at [210, 379] on select "- Select Status - Scheduled for Payment Ready For Payment Payment Sent Cleared …" at bounding box center [186, 376] width 186 height 29
select select "RFP"
click at [93, 364] on select "- Select Status - Scheduled for Payment Ready For Payment Payment Sent Cleared …" at bounding box center [186, 376] width 186 height 29
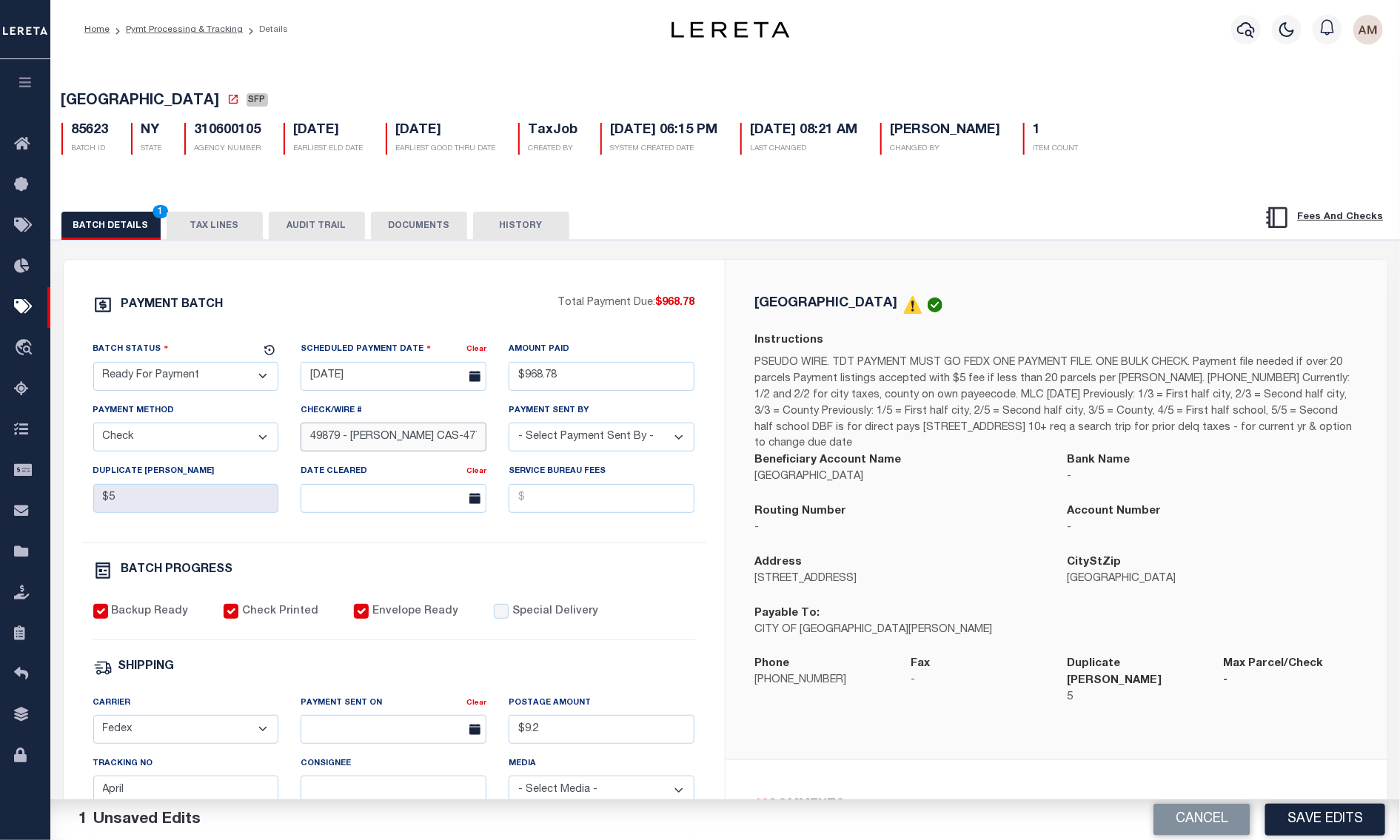
drag, startPoint x: 452, startPoint y: 432, endPoint x: 264, endPoint y: 464, distance: 190.7
click at [264, 464] on div "Batch Status - Select Status - Scheduled for Payment Ready For Payment Payment …" at bounding box center [394, 442] width 625 height 201
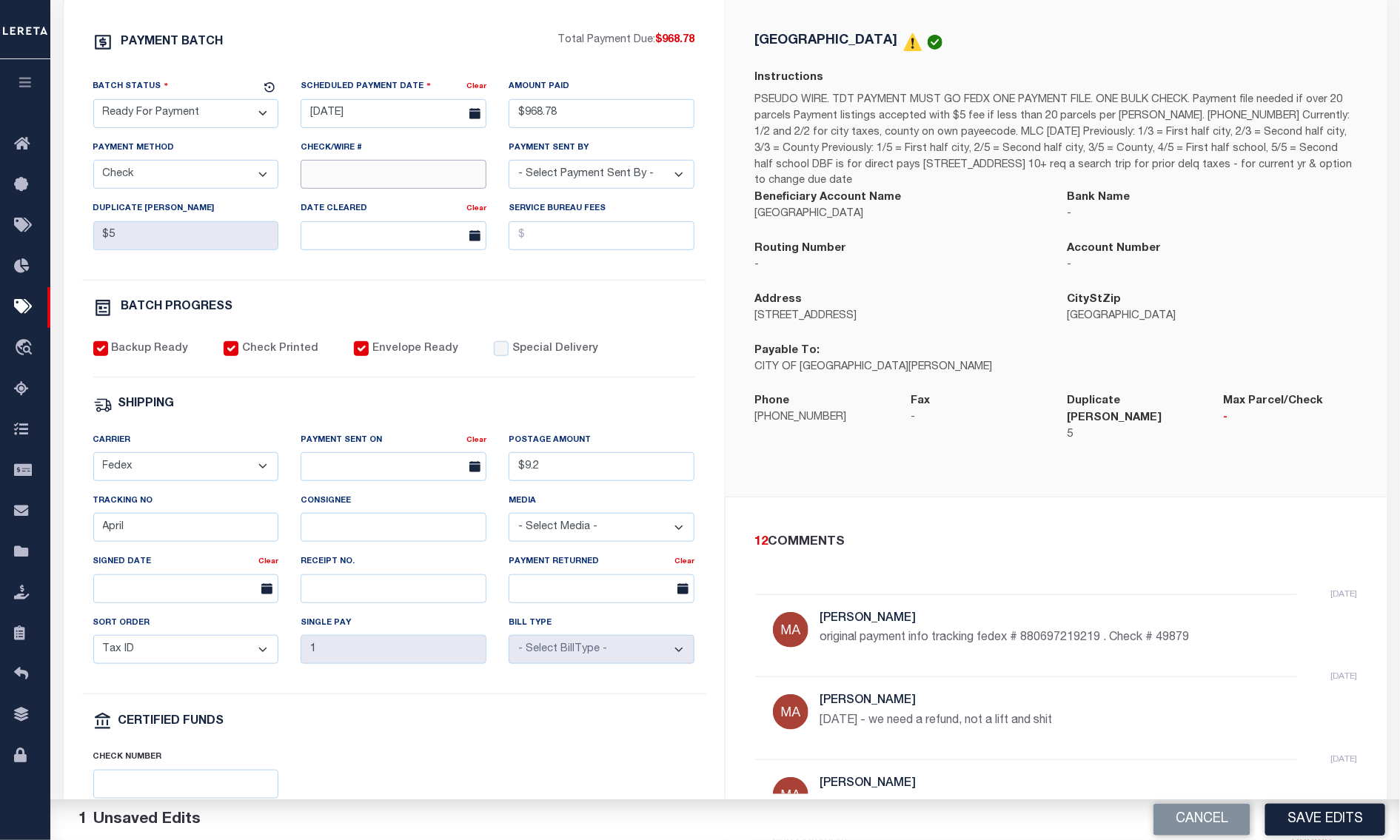
scroll to position [296, 0]
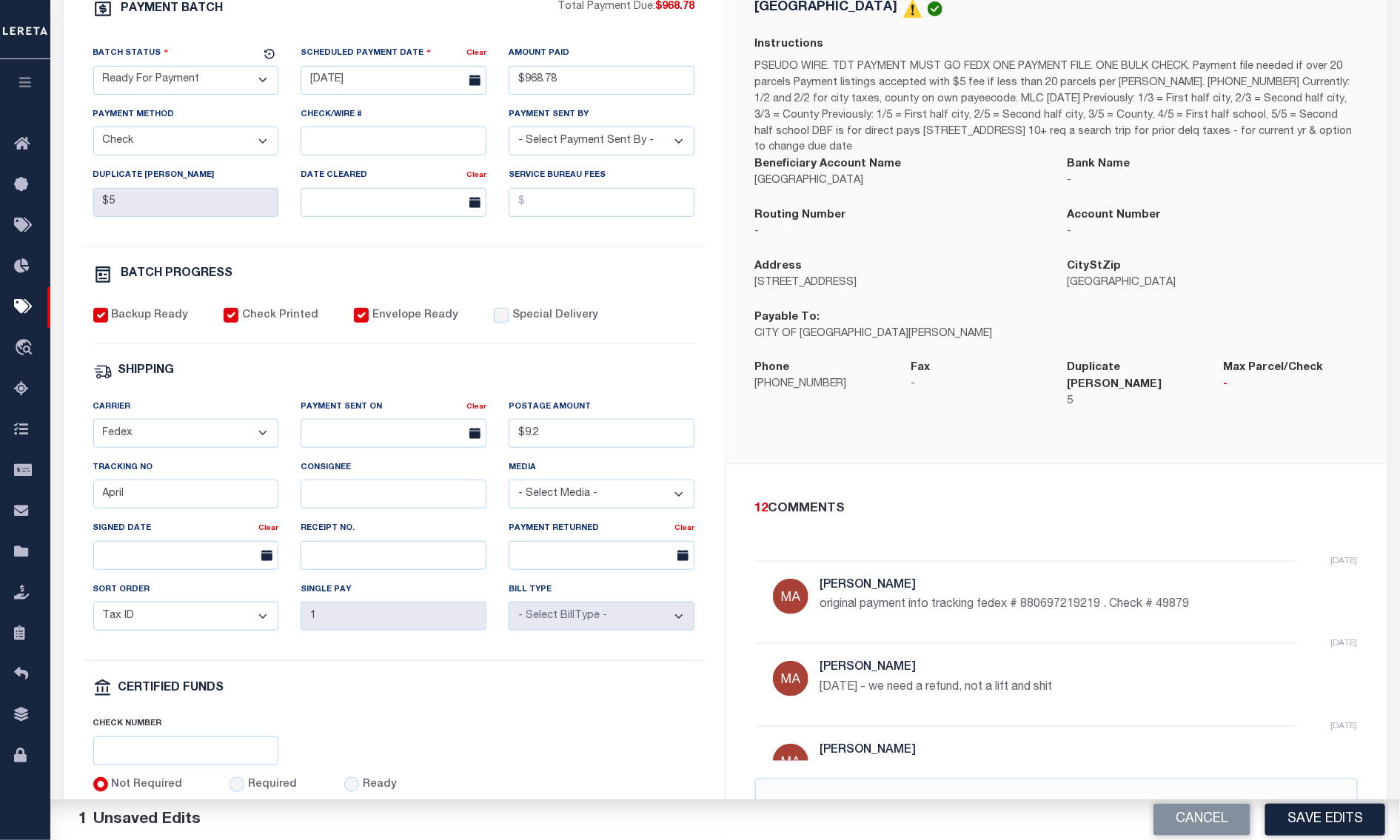
click at [354, 323] on input "Envelope Ready" at bounding box center [361, 315] width 15 height 14
checkbox input "false"
click at [232, 320] on input "Check Printed" at bounding box center [230, 315] width 15 height 14
checkbox input "false"
click at [157, 323] on label "Backup Ready" at bounding box center [150, 316] width 77 height 16
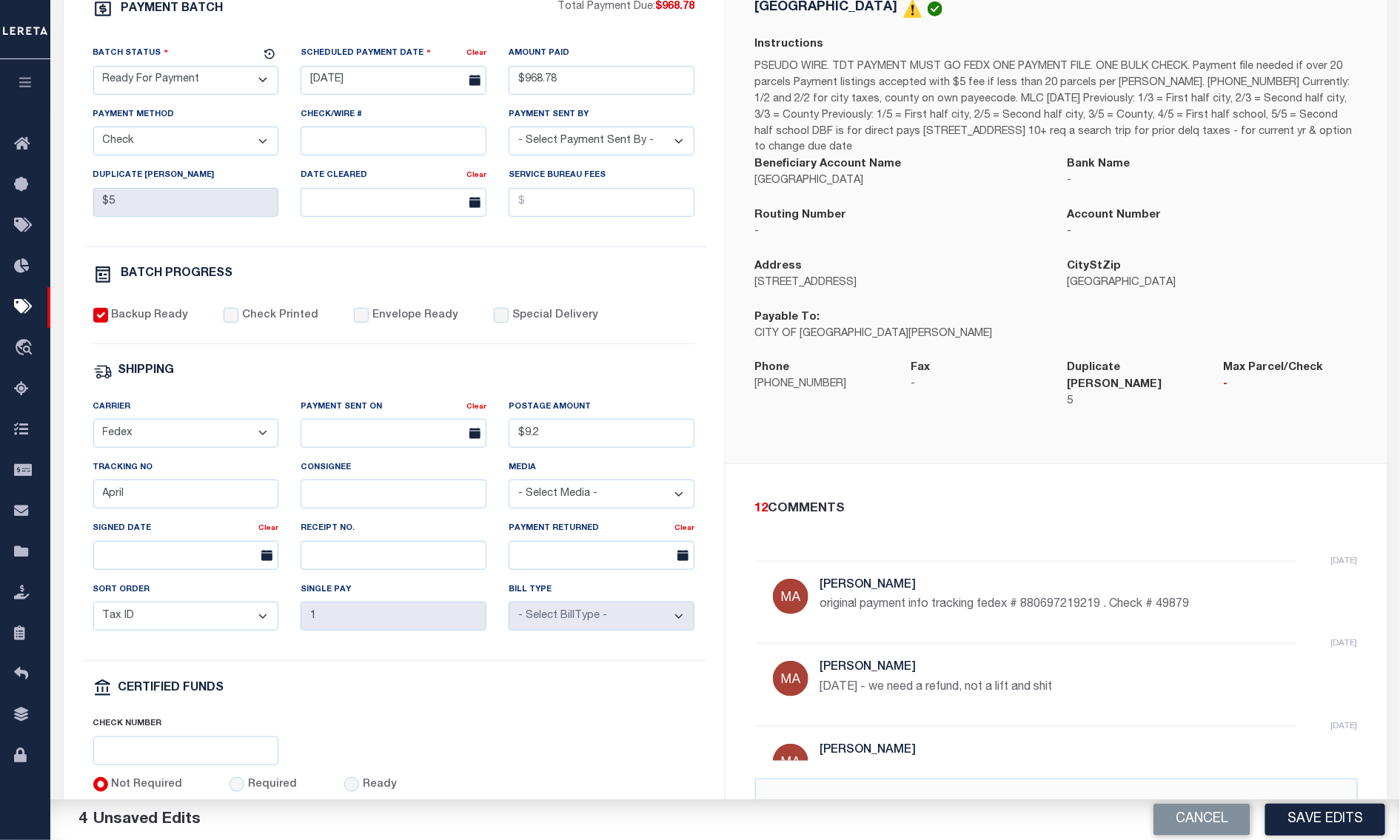
click at [108, 323] on input "Backup Ready" at bounding box center [100, 315] width 15 height 14
checkbox input "false"
click at [1312, 810] on button "Save Edits" at bounding box center [1326, 820] width 120 height 32
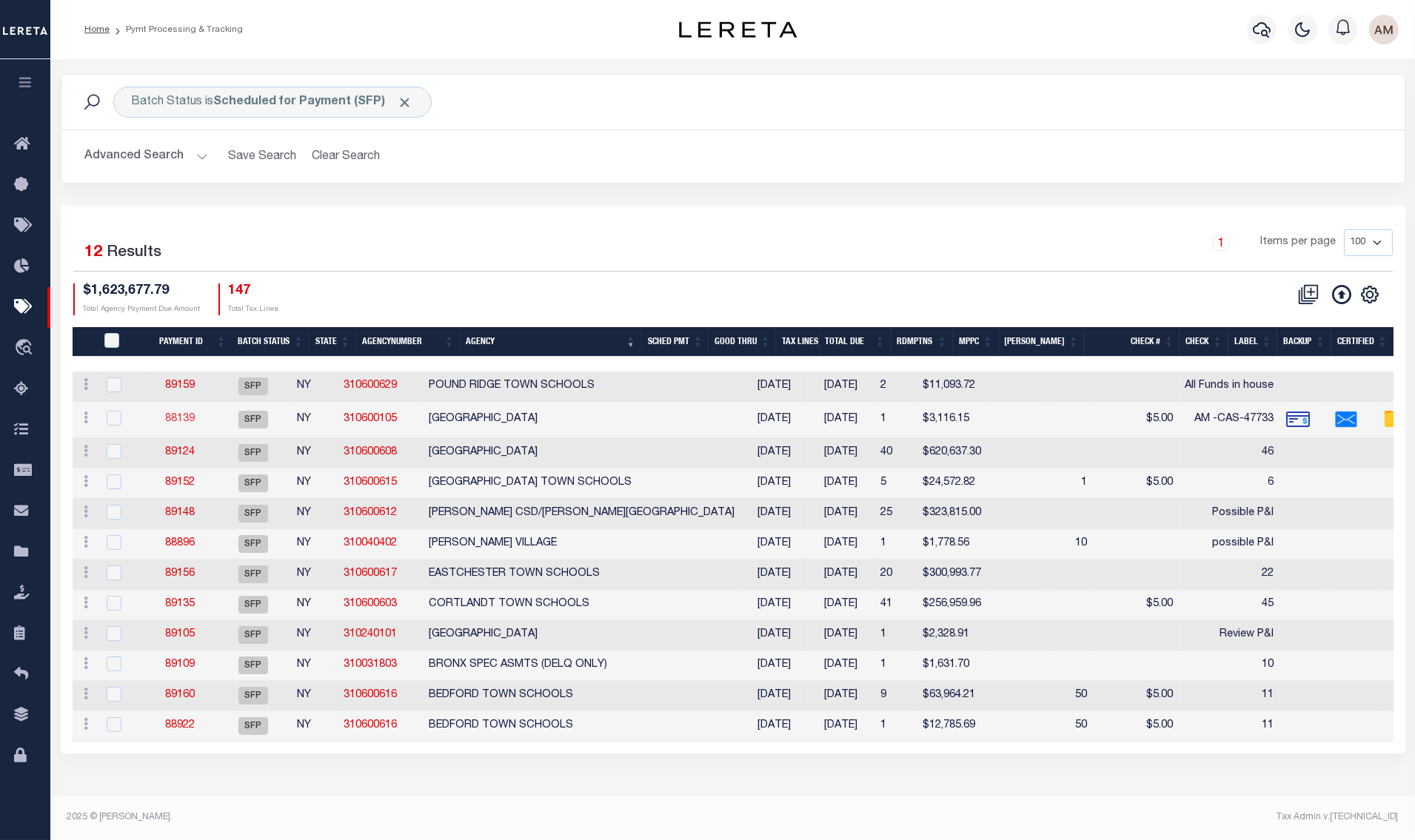
click at [180, 421] on link "88139" at bounding box center [180, 419] width 30 height 11
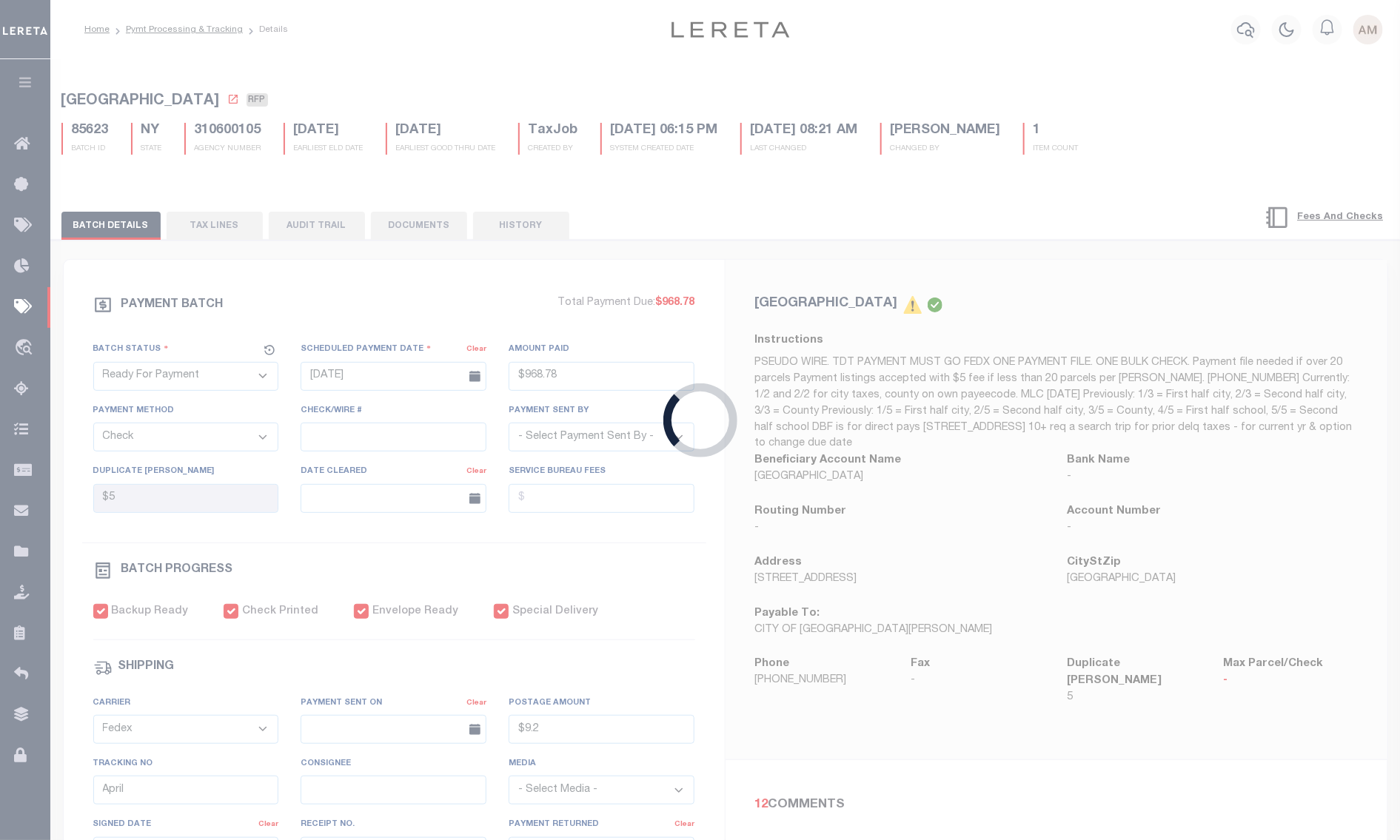
select select "SFP"
type input "$3,116.15"
type input "AM -CAS-47733"
select select "[PERSON_NAME]"
checkbox input "true"
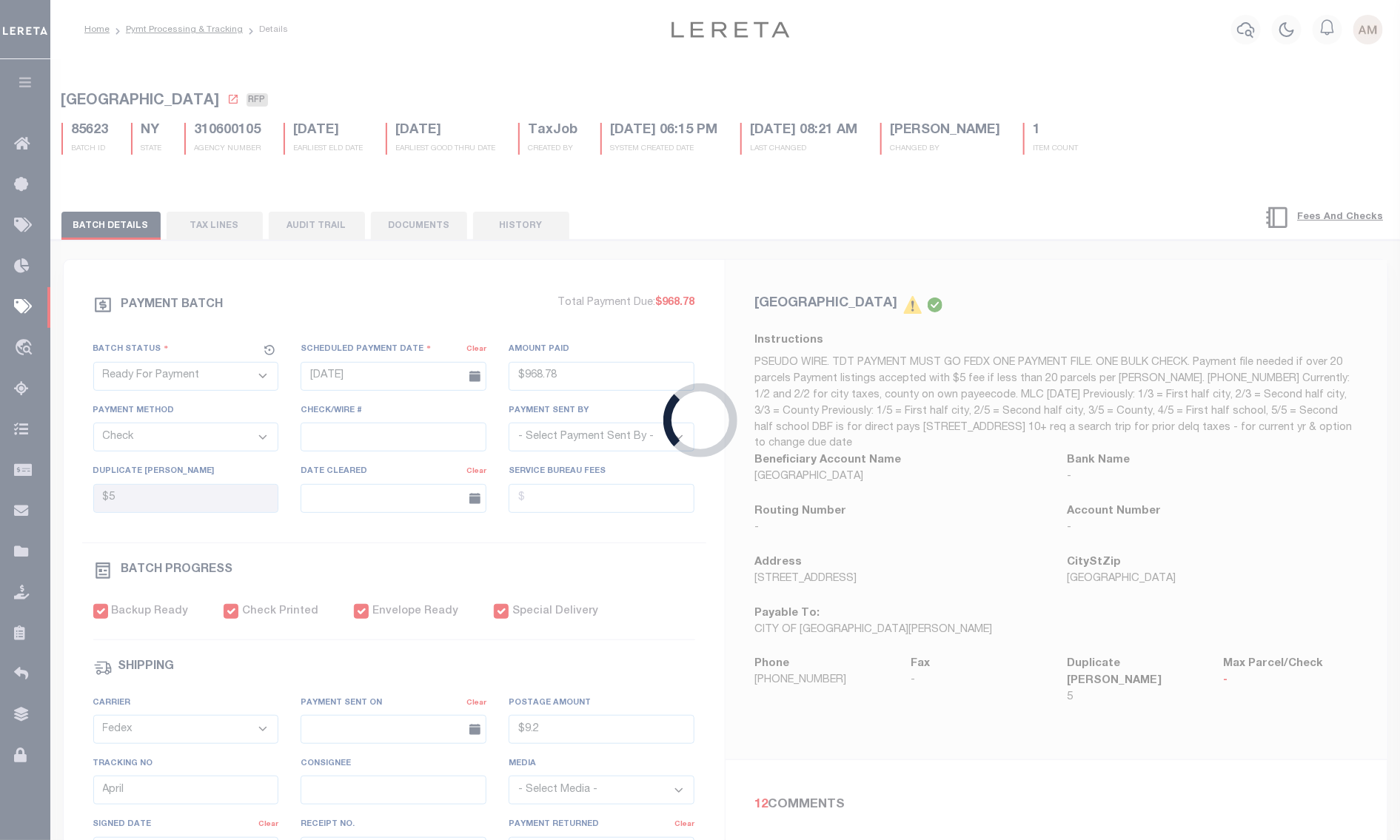
checkbox input "true"
type input "$9.85"
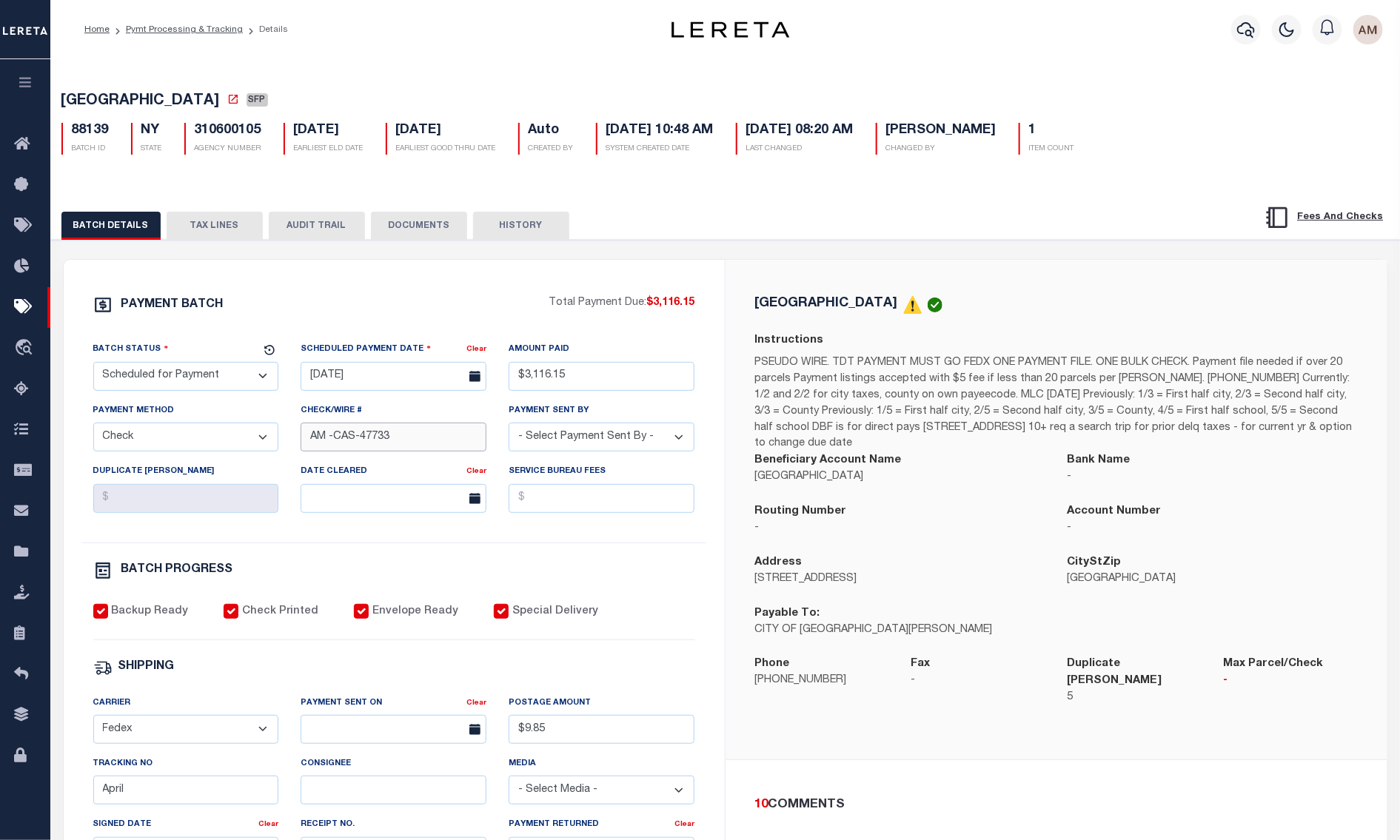
drag, startPoint x: 400, startPoint y: 447, endPoint x: 248, endPoint y: 460, distance: 152.6
click at [248, 460] on div "Batch Status - Select Status - Scheduled for Payment Ready For Payment Payment …" at bounding box center [394, 442] width 625 height 201
drag, startPoint x: 219, startPoint y: 608, endPoint x: 247, endPoint y: 613, distance: 28.4
click at [227, 611] on div "PAYMENT BATCH Total Payment Due: $3,116.15 Batch Status - Select Status -" at bounding box center [394, 693] width 626 height 795
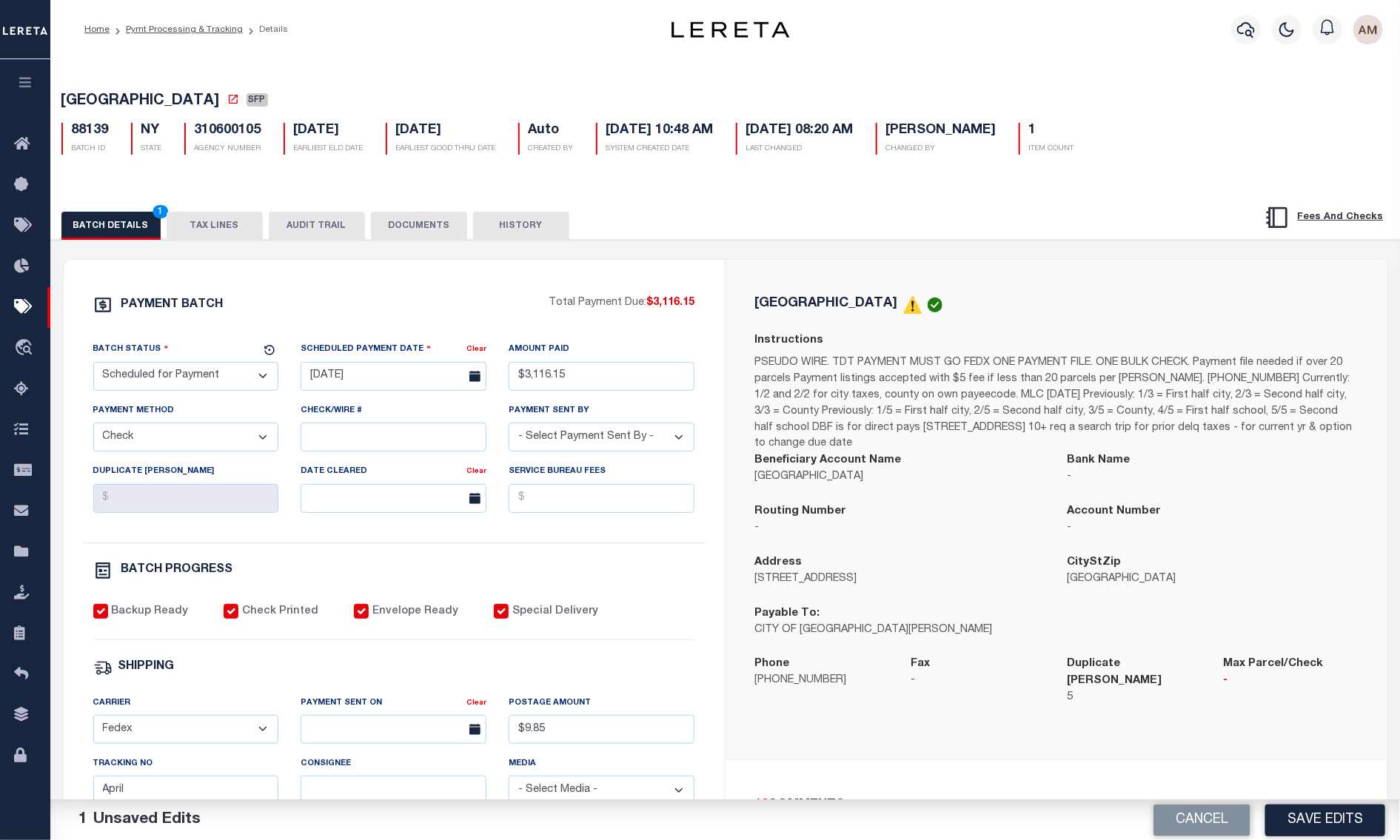
click at [250, 614] on label "Check Printed" at bounding box center [279, 612] width 76 height 16
click at [239, 614] on input "Check Printed" at bounding box center [230, 611] width 15 height 14
checkbox input "false"
drag, startPoint x: 361, startPoint y: 616, endPoint x: 376, endPoint y: 613, distance: 15.3
click at [365, 616] on div "Envelope Ready" at bounding box center [406, 612] width 104 height 16
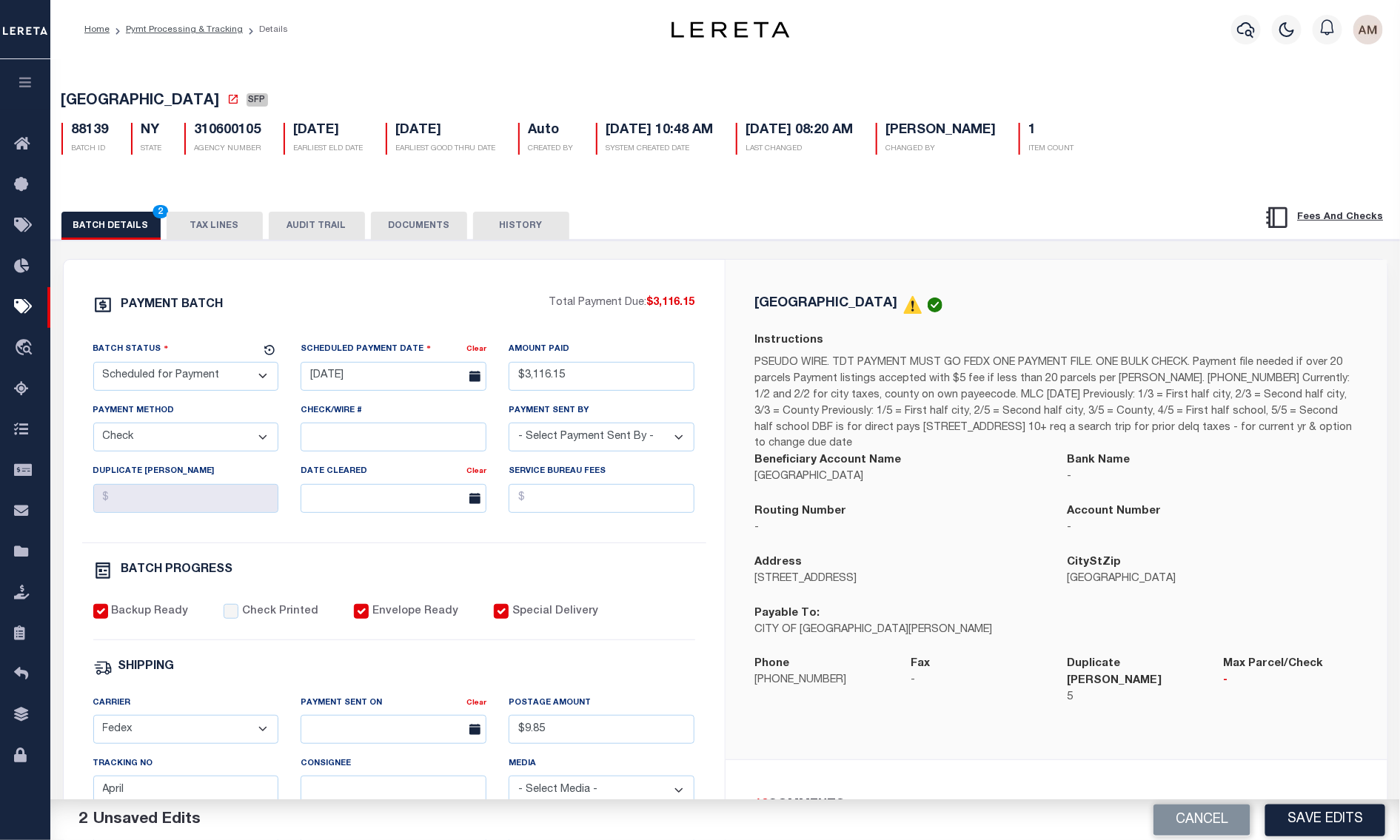
click at [520, 611] on label "Special Delivery" at bounding box center [555, 612] width 86 height 16
click at [509, 611] on input "Special Delivery" at bounding box center [501, 611] width 15 height 14
checkbox input "false"
click at [399, 615] on label "Envelope Ready" at bounding box center [415, 612] width 86 height 16
click at [368, 615] on input "Envelope Ready" at bounding box center [361, 611] width 15 height 14
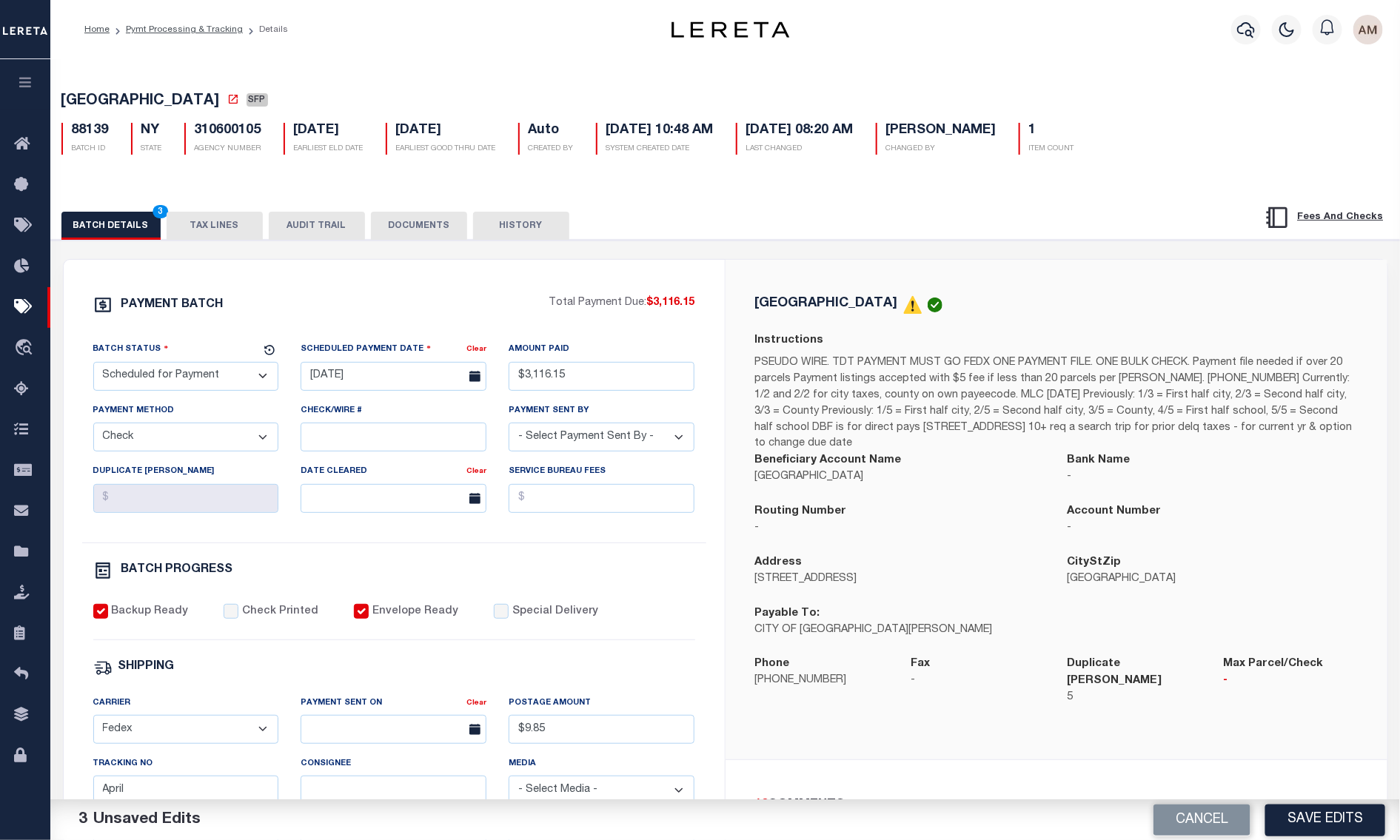
checkbox input "false"
click at [150, 613] on label "Backup Ready" at bounding box center [150, 612] width 77 height 16
click at [108, 613] on input "Backup Ready" at bounding box center [100, 611] width 15 height 14
checkbox input "false"
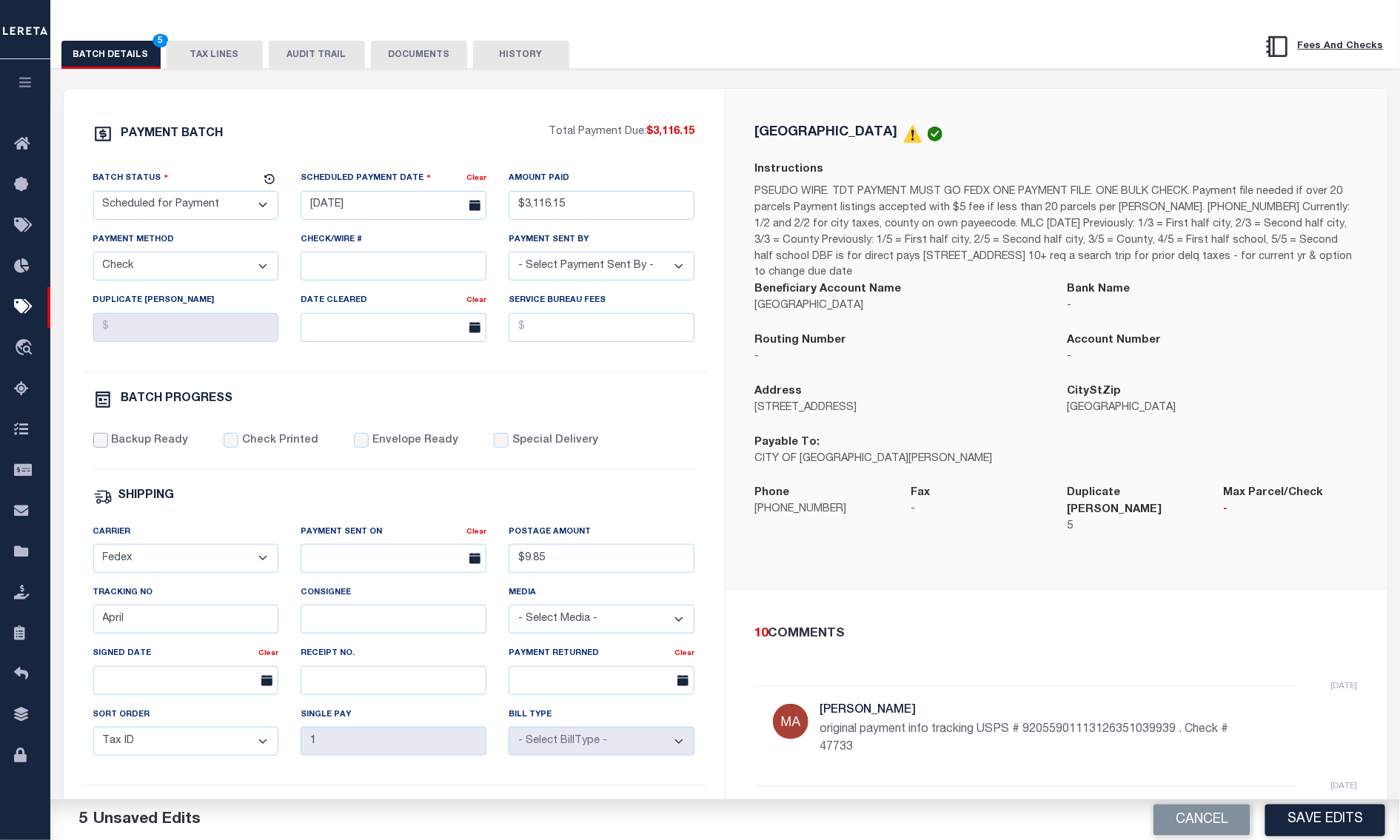
scroll to position [197, 0]
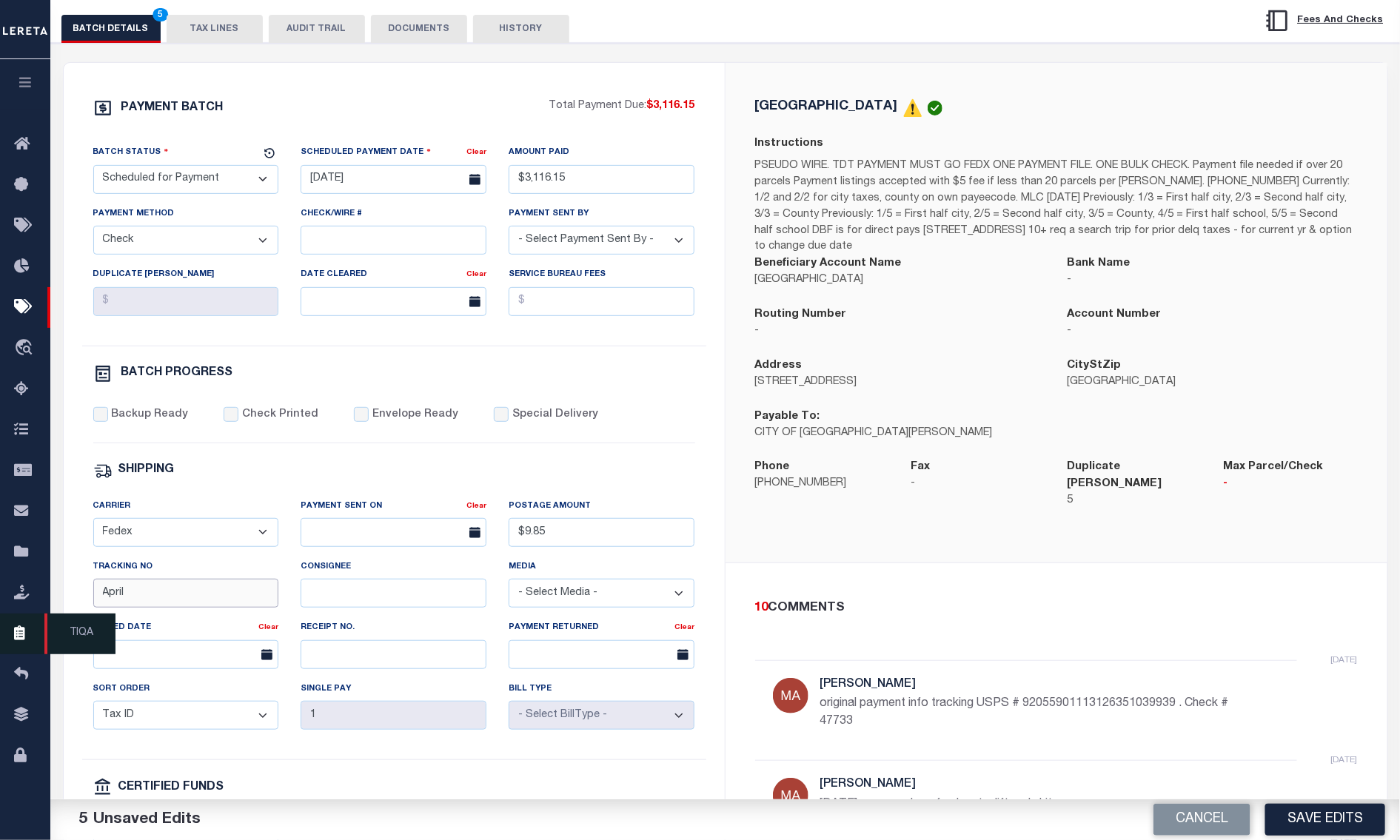
click at [2, 638] on div "Home Pymt Processing & Tracking Details Profile Sign out" at bounding box center [700, 445] width 1400 height 1284
click at [1337, 832] on button "Save Edits" at bounding box center [1326, 820] width 120 height 32
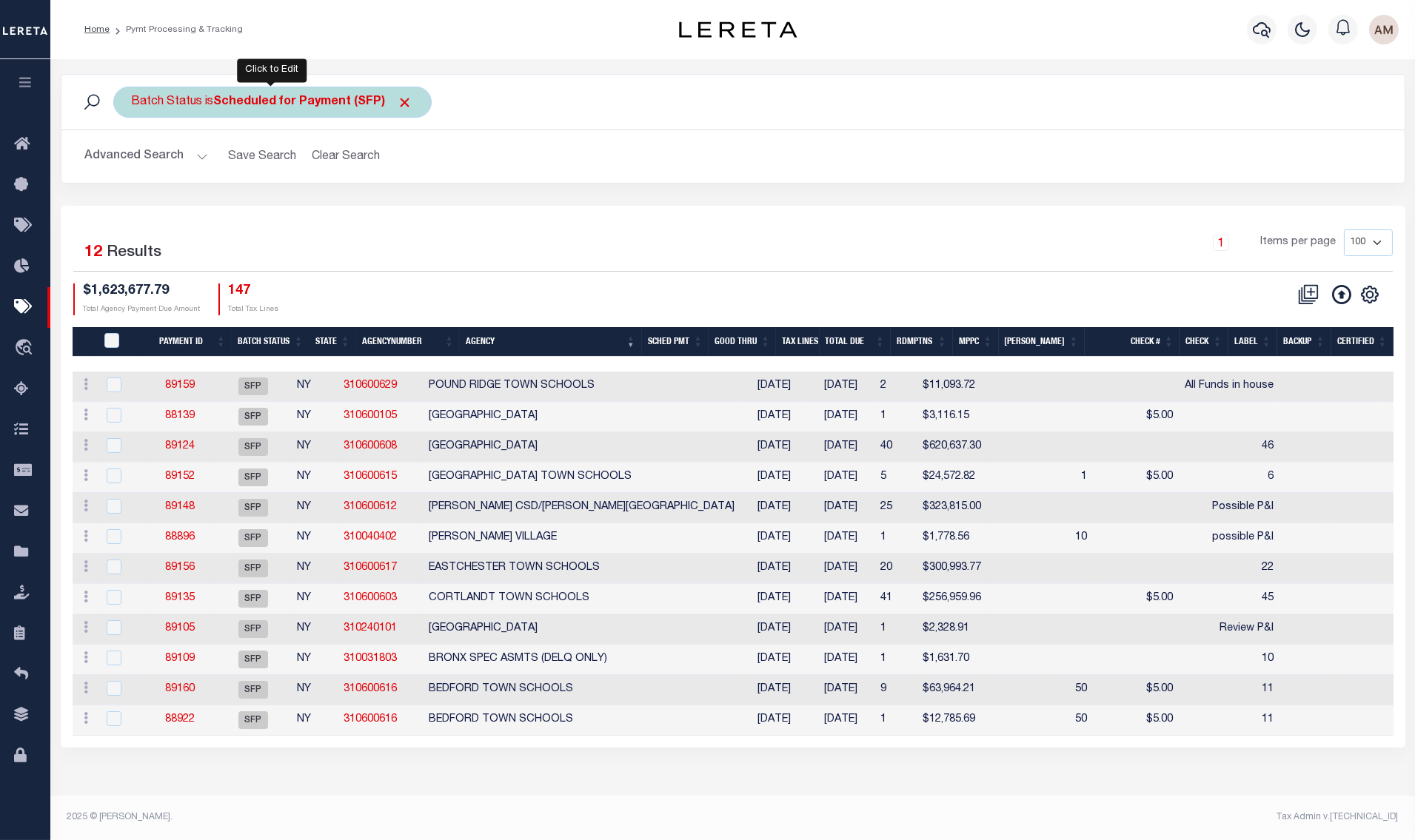
click at [250, 112] on div "Batch Status is Scheduled for Payment (SFP)" at bounding box center [272, 102] width 318 height 31
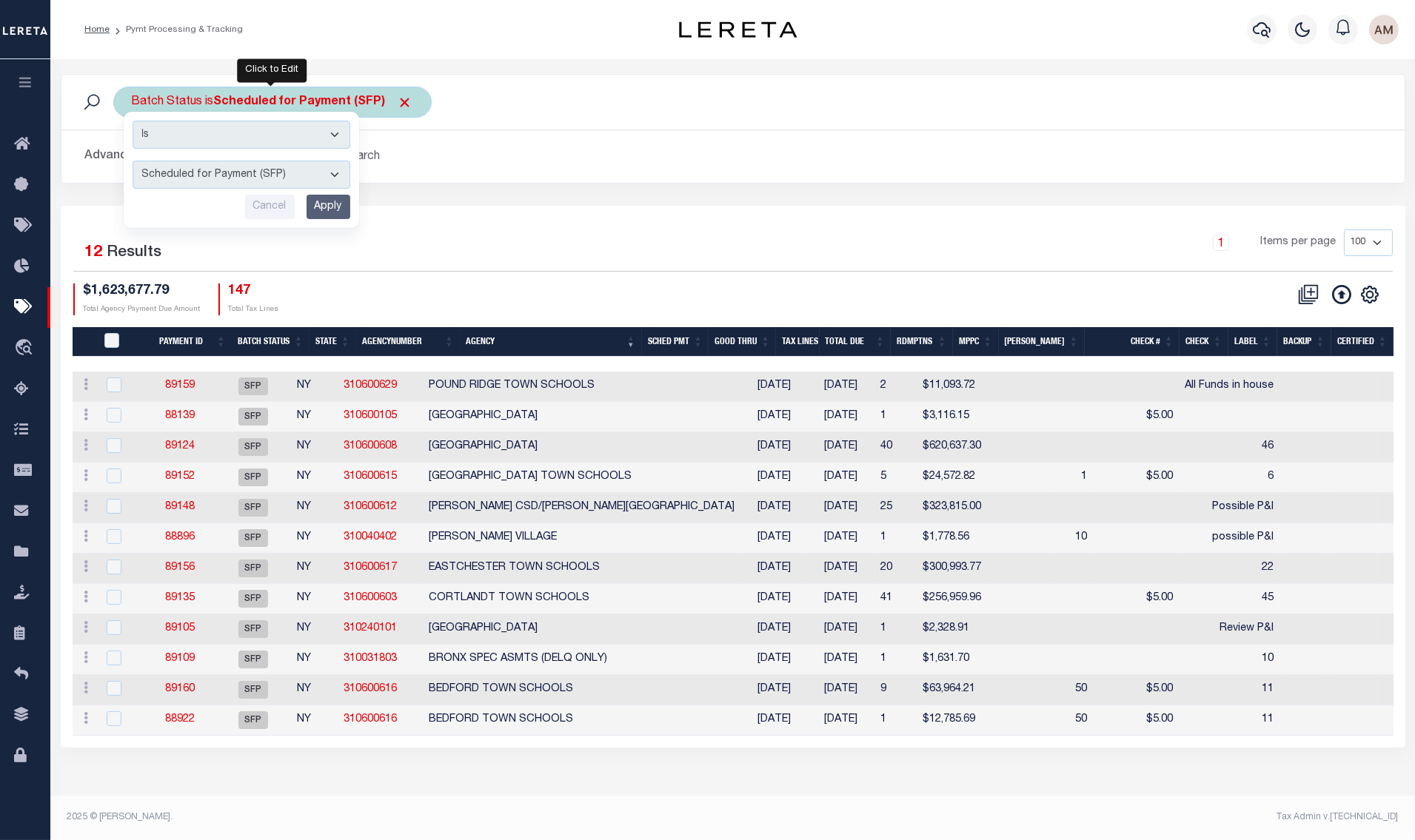
click at [250, 188] on select "Awaiting Funds (AWF) Cleared and Complete (CAC) New Check Needed (NCN) Payment …" at bounding box center [241, 174] width 218 height 28
select select "RFP"
click at [133, 161] on select "Awaiting Funds (AWF) Cleared and Complete (CAC) New Check Needed (NCN) Payment …" at bounding box center [241, 174] width 218 height 28
click at [327, 207] on input "Apply" at bounding box center [328, 206] width 44 height 24
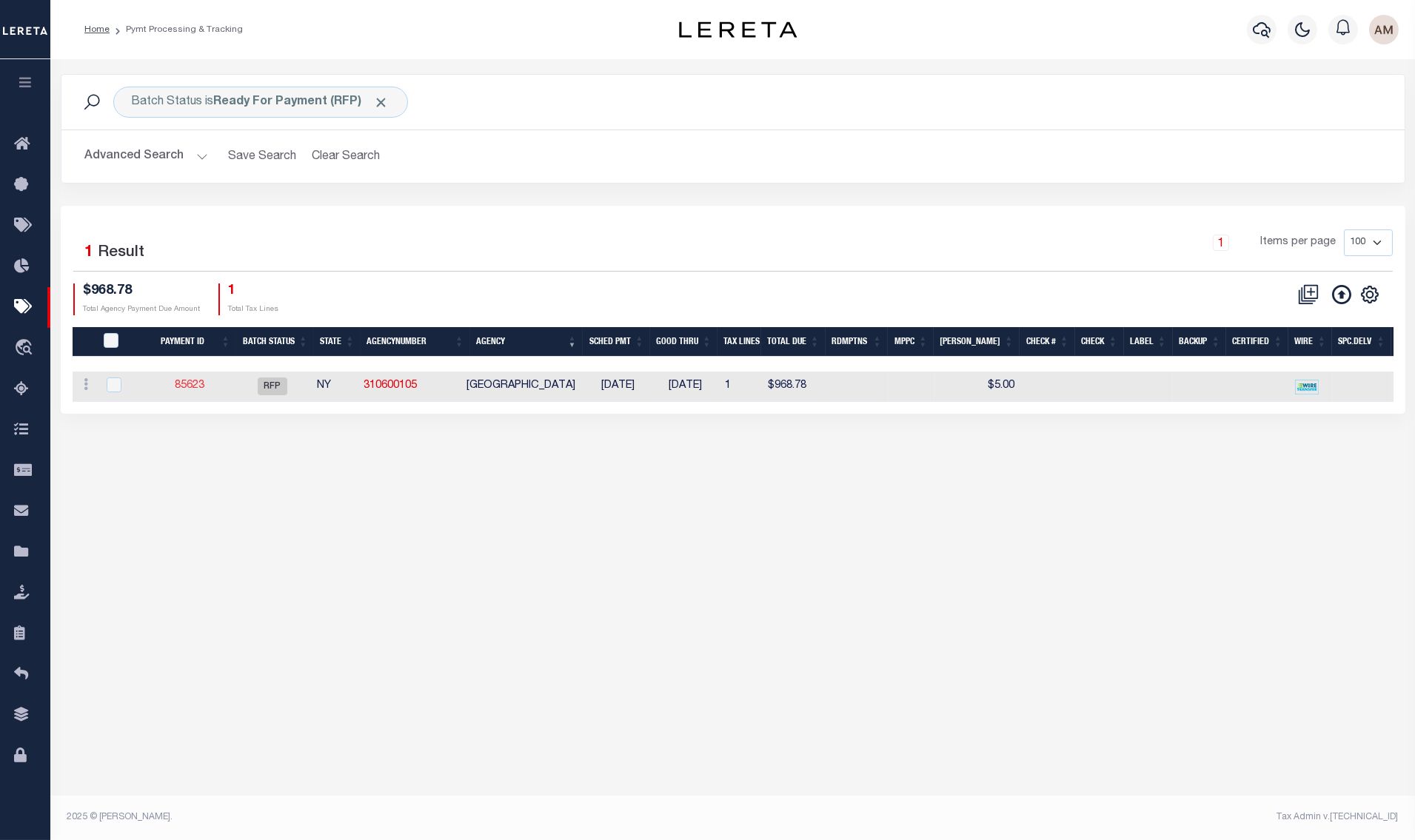
click at [192, 386] on link "85623" at bounding box center [190, 386] width 30 height 11
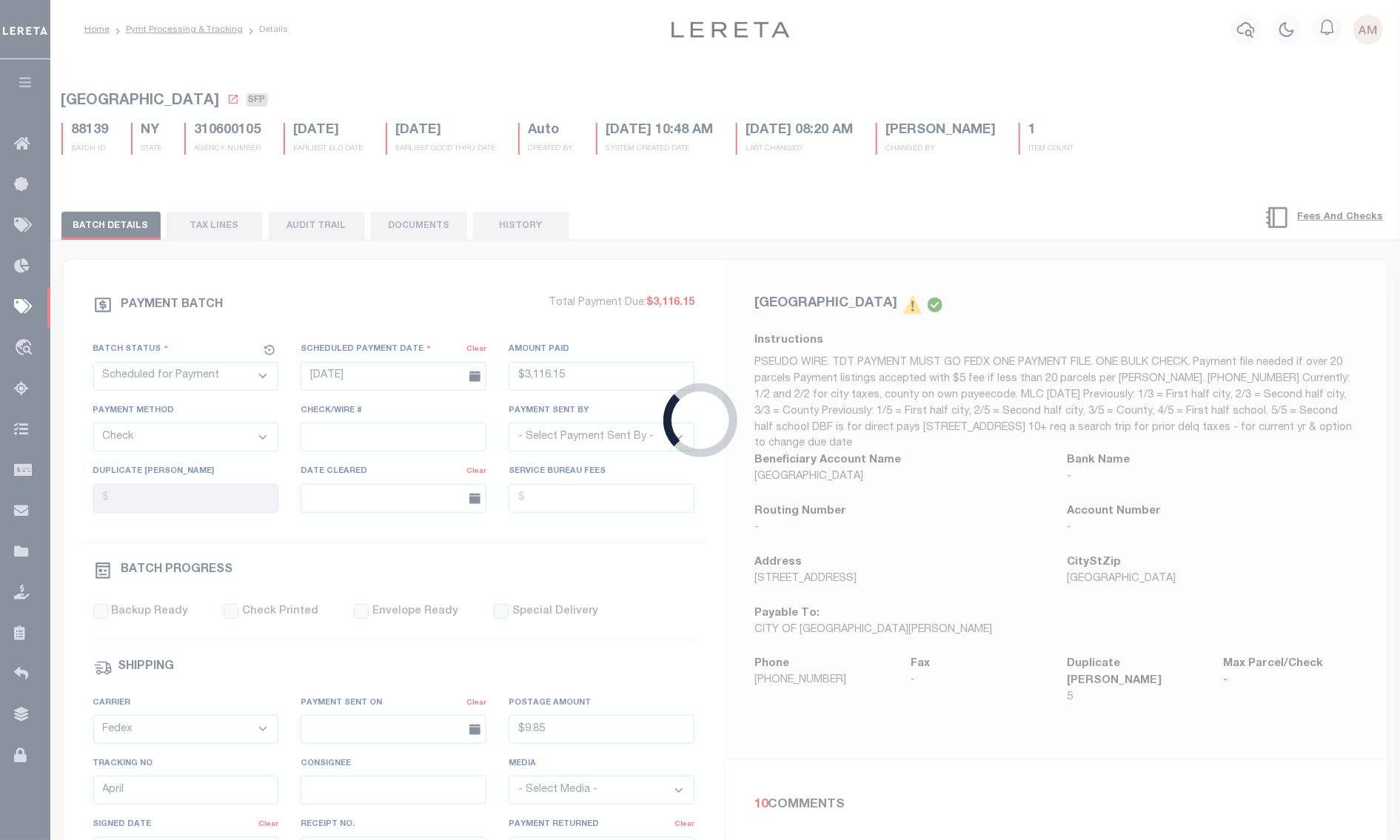
select select "RFP"
type input "$968.78"
select select "[PERSON_NAME]"
type input "$5"
type input "$9.2"
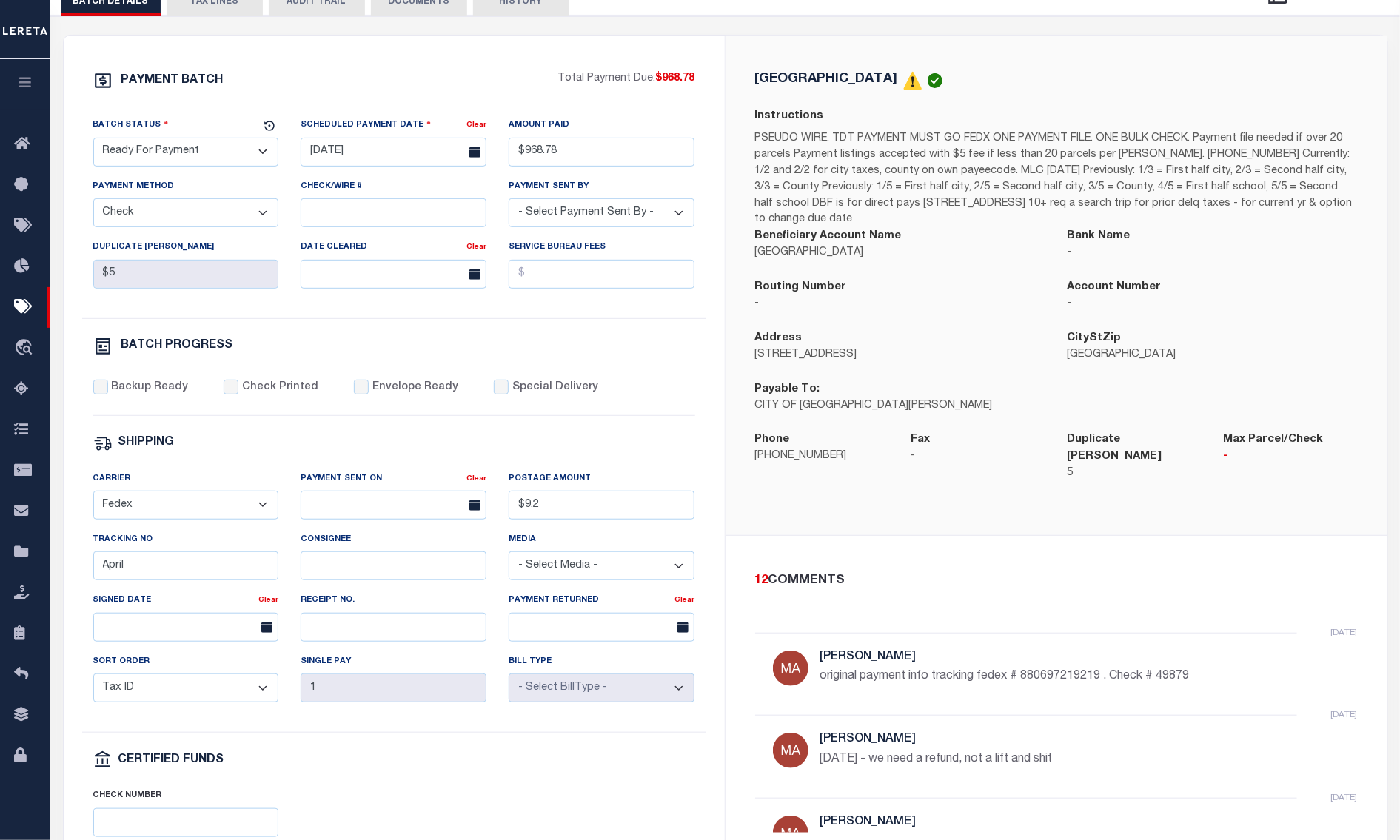
scroll to position [296, 0]
